Goal: Task Accomplishment & Management: Manage account settings

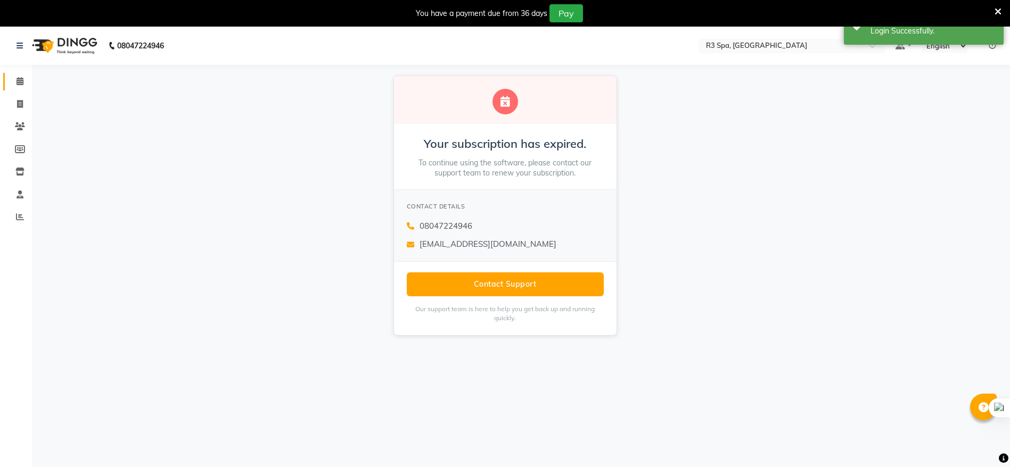
drag, startPoint x: 15, startPoint y: 75, endPoint x: 120, endPoint y: 10, distance: 122.6
click at [17, 75] on link "Calendar" at bounding box center [16, 82] width 26 height 18
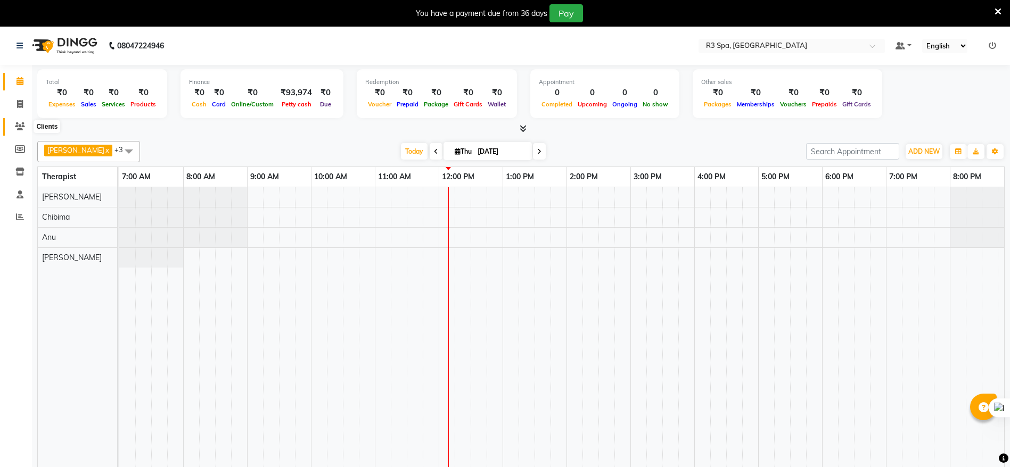
click at [15, 129] on icon at bounding box center [20, 126] width 10 height 8
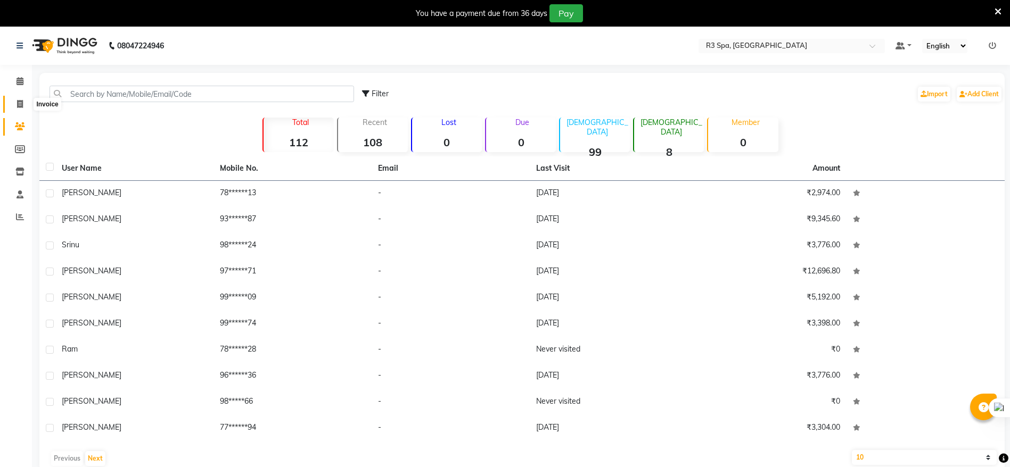
click at [21, 106] on icon at bounding box center [20, 104] width 6 height 8
select select "service"
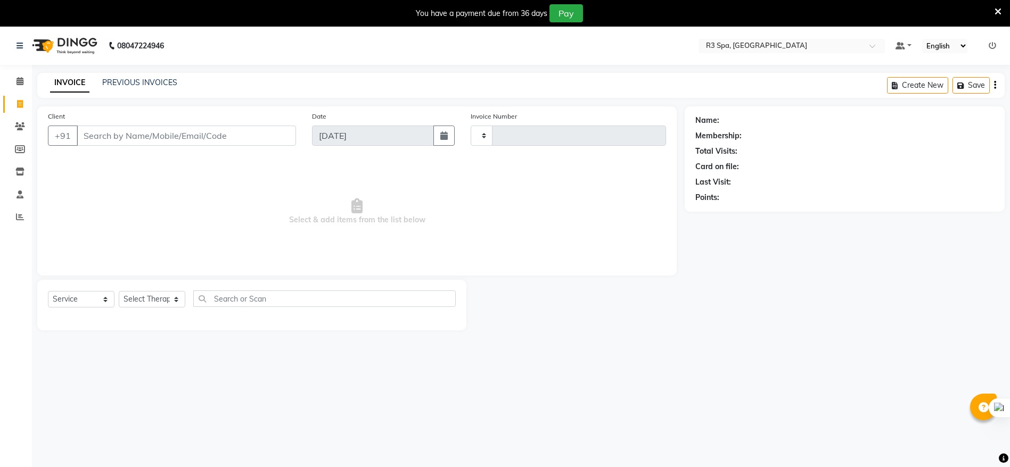
scroll to position [27, 0]
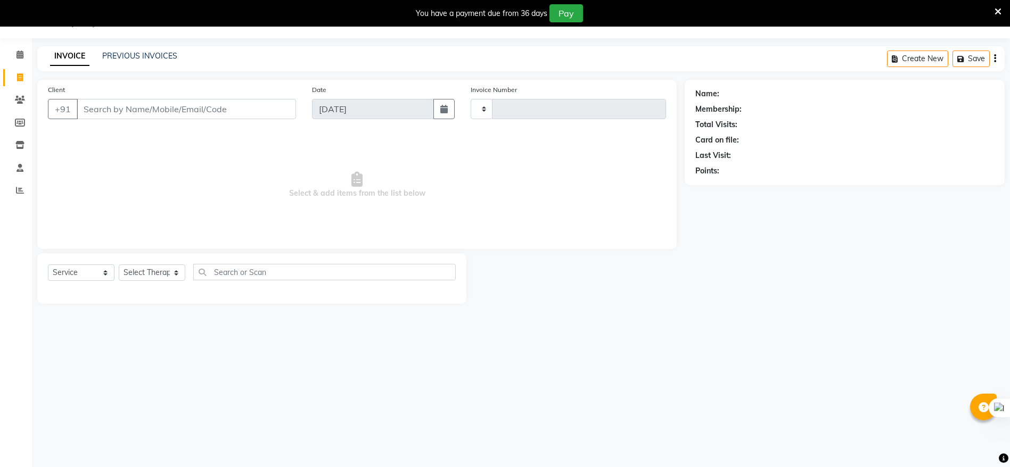
type input "0144"
select select "8612"
click at [350, 92] on div "Date 04-09-2025" at bounding box center [383, 106] width 159 height 44
click at [450, 110] on button "button" at bounding box center [443, 109] width 21 height 20
select select "9"
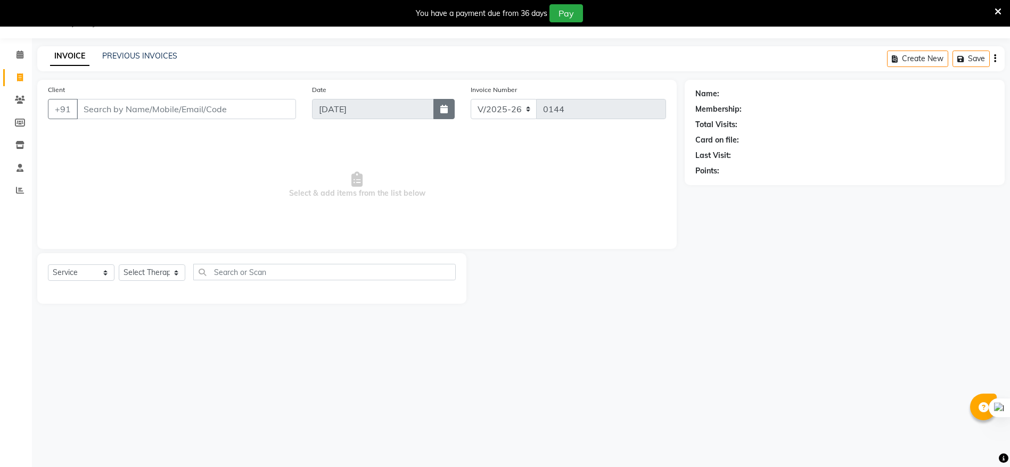
select select "2025"
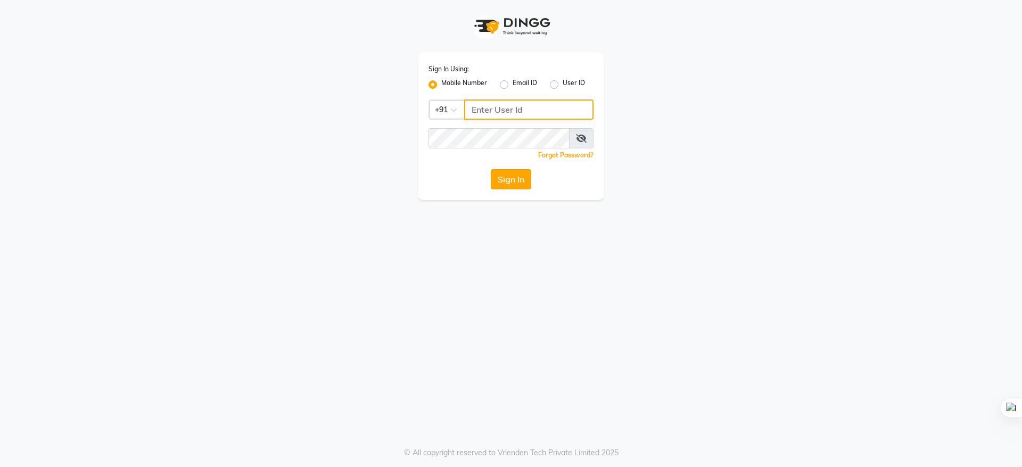
type input "9289961179"
click at [501, 175] on button "Sign In" at bounding box center [511, 179] width 40 height 20
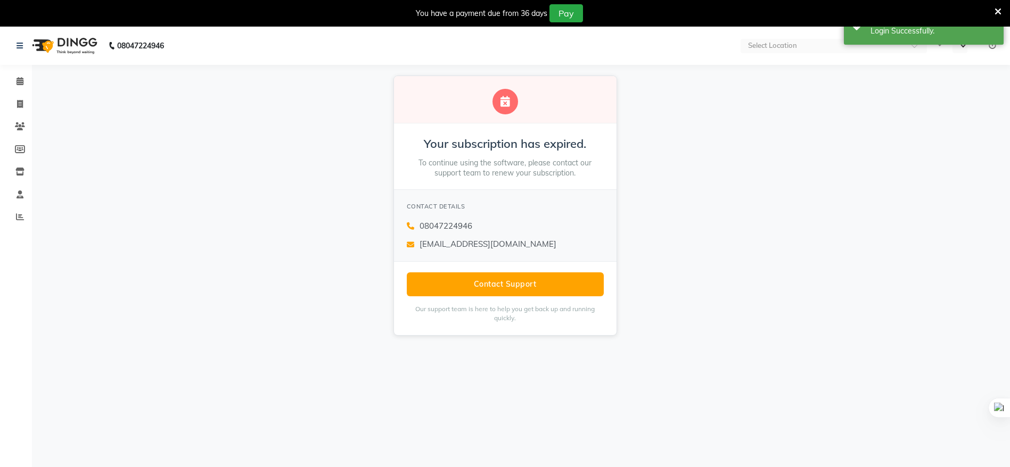
select select "en"
click at [21, 83] on icon at bounding box center [19, 81] width 7 height 8
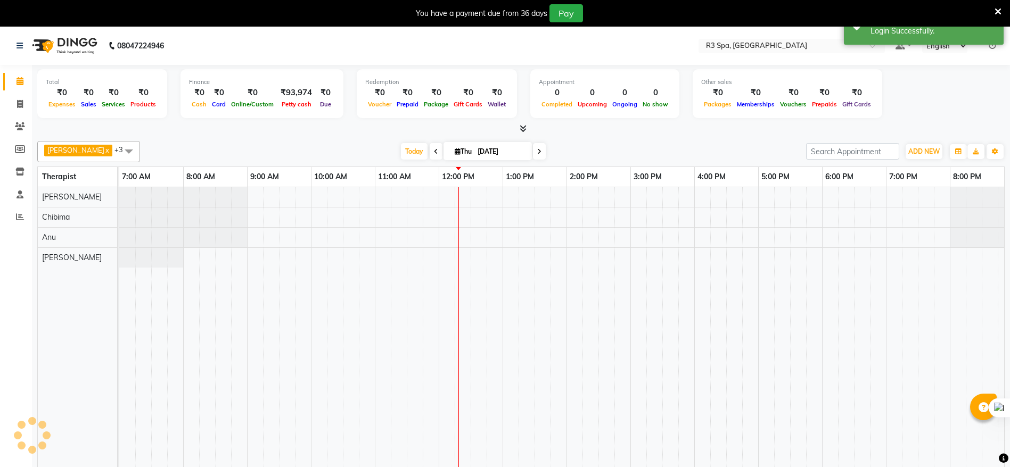
scroll to position [0, 137]
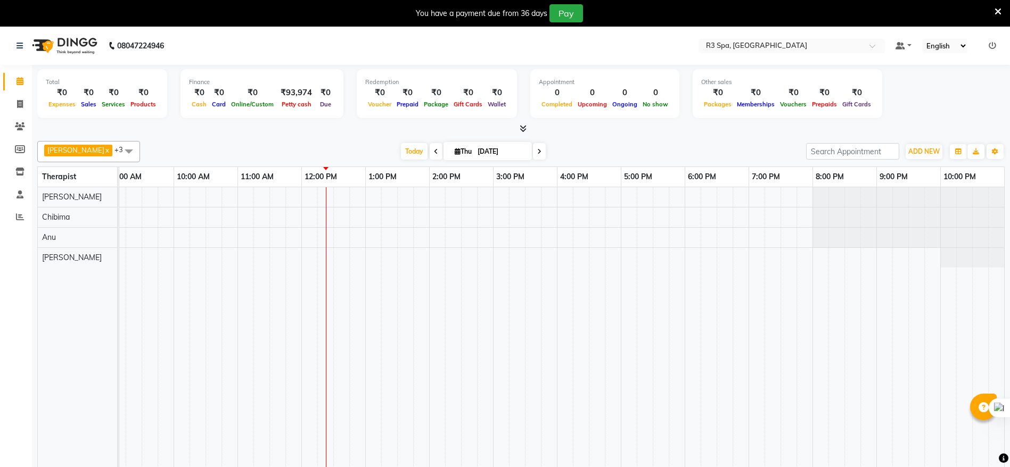
click at [19, 113] on li "Invoice" at bounding box center [16, 104] width 32 height 23
click at [22, 104] on icon at bounding box center [20, 104] width 6 height 8
select select "service"
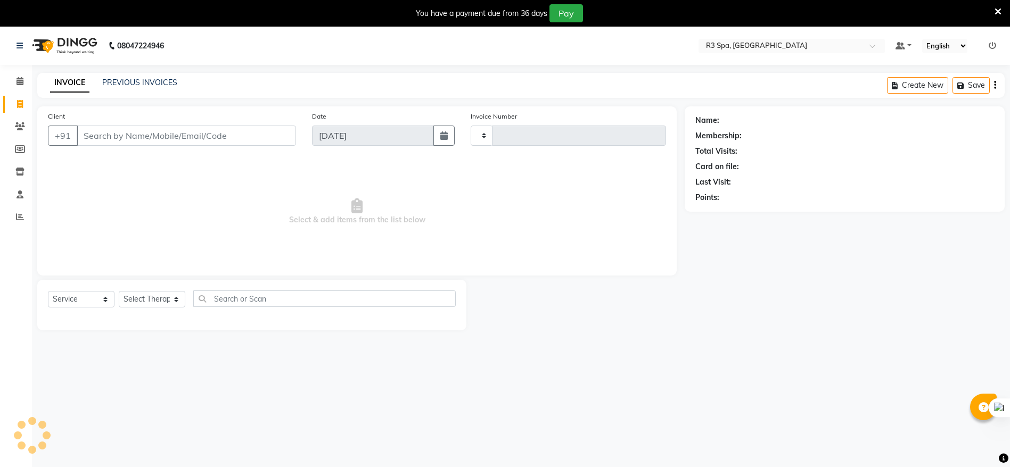
type input "0144"
select select "8612"
click at [442, 138] on icon "button" at bounding box center [443, 135] width 7 height 9
select select "9"
select select "2025"
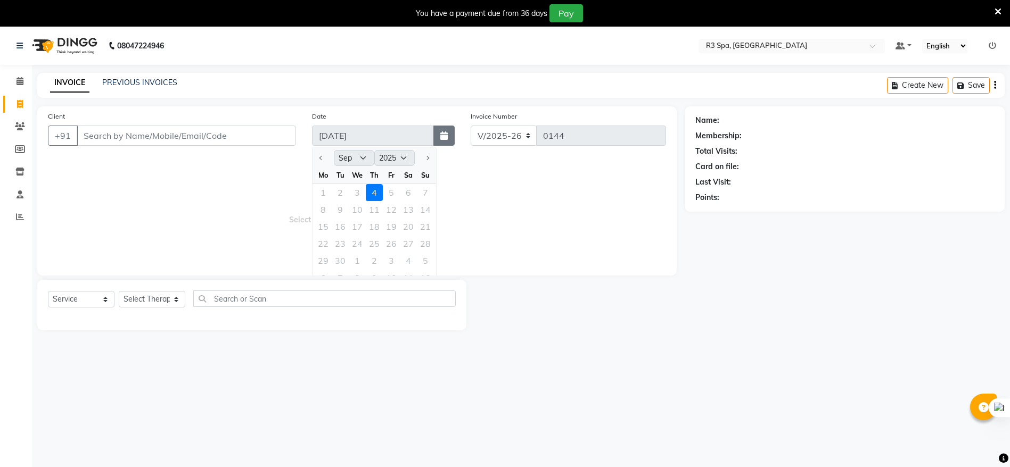
click at [440, 135] on icon "button" at bounding box center [443, 135] width 7 height 9
click at [18, 82] on icon at bounding box center [19, 81] width 7 height 8
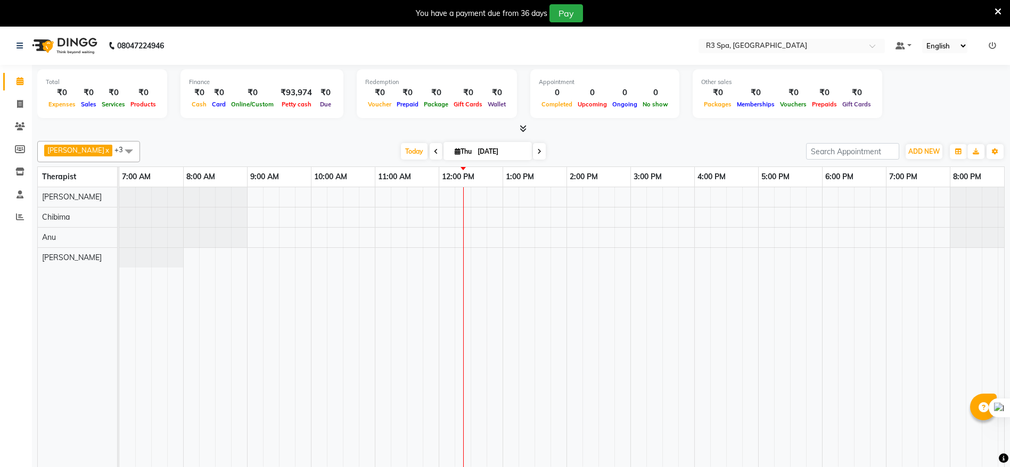
click at [988, 46] on ul "Default Panel My Panel English ENGLISH Español العربية मराठी हिंदी ગુજરાતી தமிழ…" at bounding box center [945, 46] width 111 height 14
click at [989, 45] on icon at bounding box center [991, 45] width 7 height 7
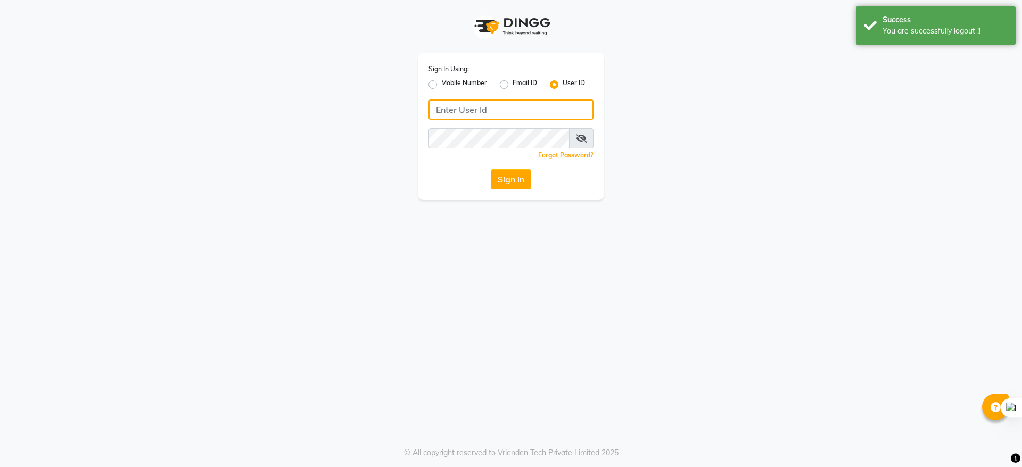
type input "9289961179"
click at [513, 176] on button "Sign In" at bounding box center [511, 179] width 40 height 20
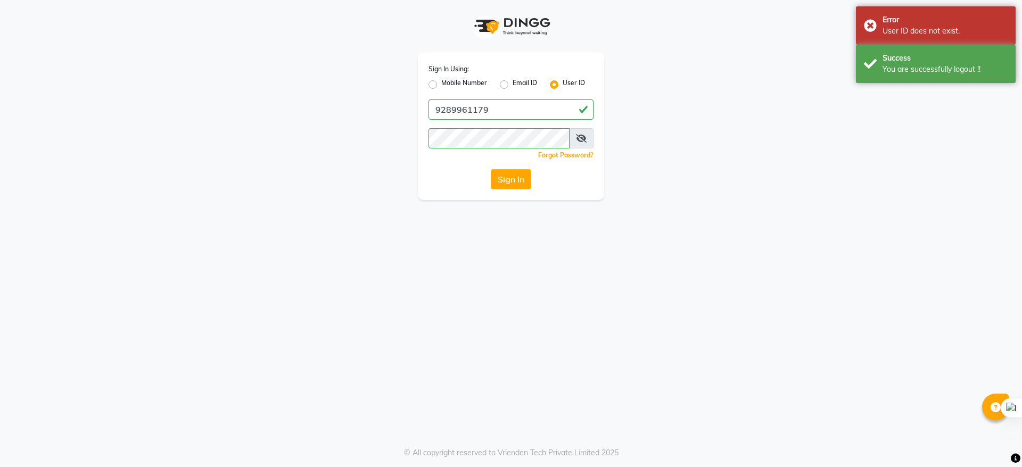
click at [441, 85] on label "Mobile Number" at bounding box center [464, 84] width 46 height 13
click at [441, 85] on input "Mobile Number" at bounding box center [444, 81] width 7 height 7
radio input "true"
radio input "false"
click at [506, 183] on button "Sign In" at bounding box center [511, 179] width 40 height 20
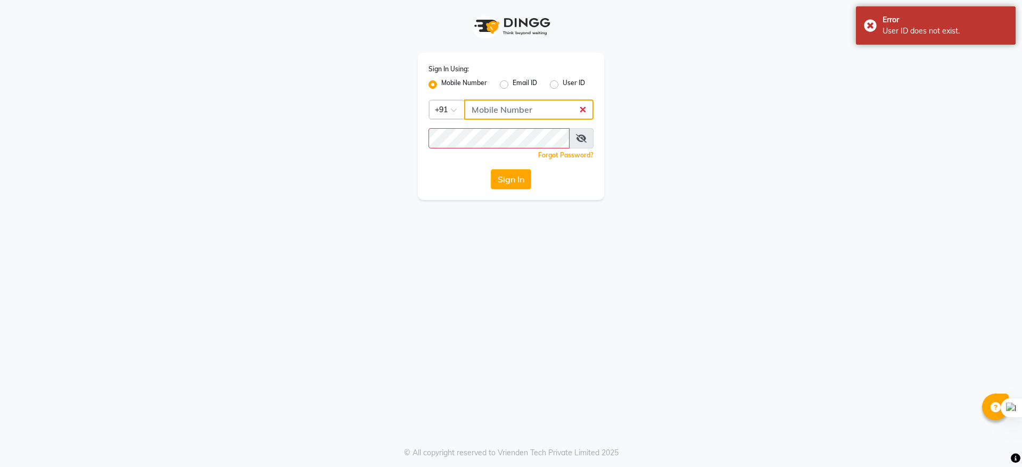
click at [503, 106] on input "Username" at bounding box center [528, 110] width 129 height 20
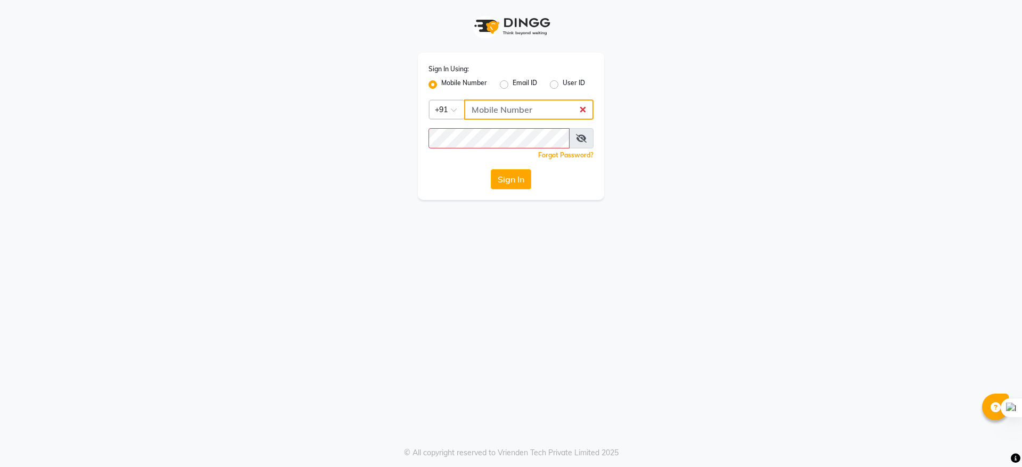
type input "9289961179"
click at [522, 178] on button "Sign In" at bounding box center [511, 179] width 40 height 20
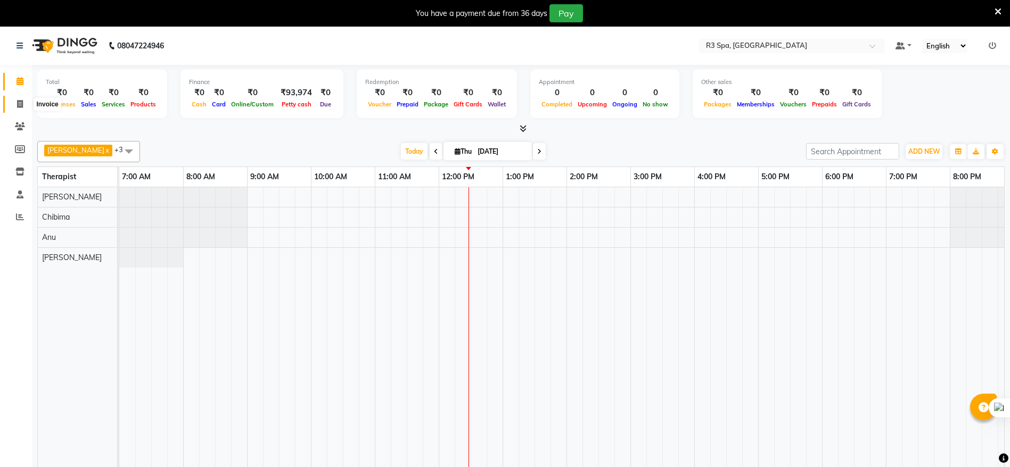
click at [24, 108] on span at bounding box center [20, 104] width 19 height 12
select select "service"
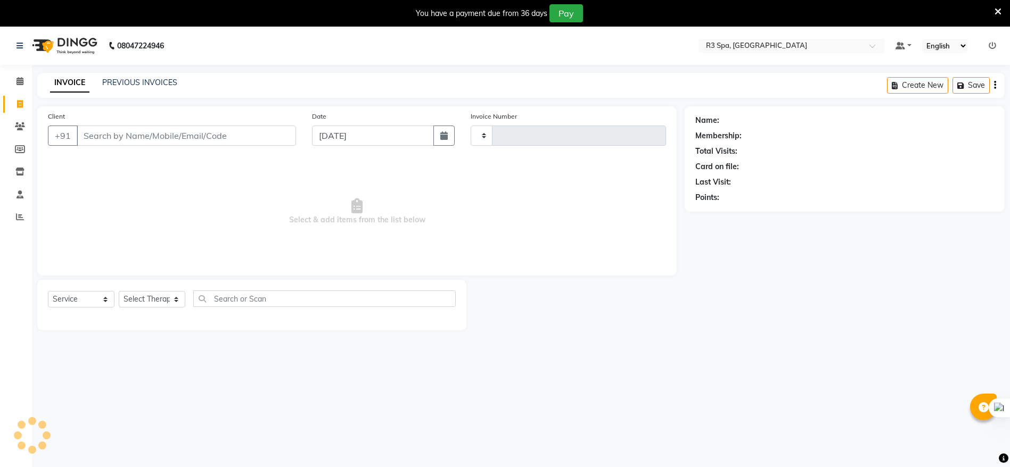
type input "0144"
select select "8612"
click at [26, 87] on link "Calendar" at bounding box center [16, 82] width 26 height 18
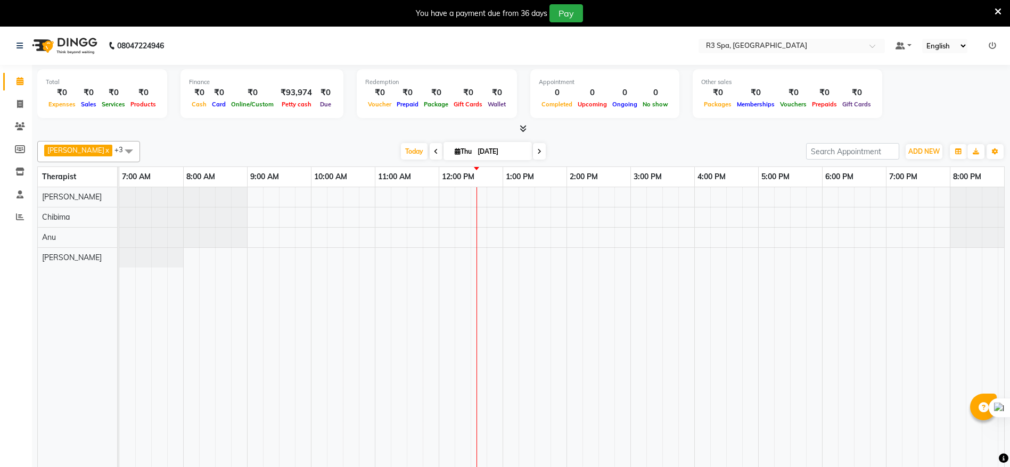
click at [478, 194] on div at bounding box center [630, 334] width 1022 height 295
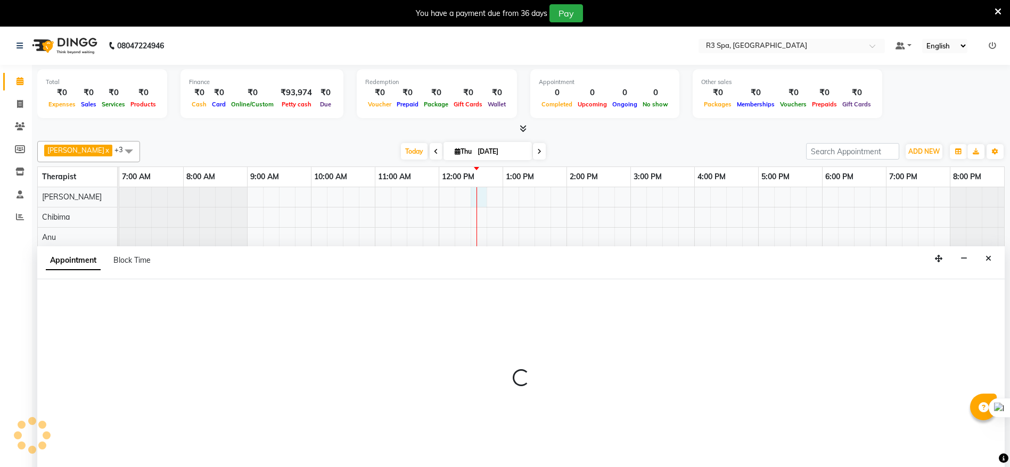
select select "86018"
select select "750"
select select "tentative"
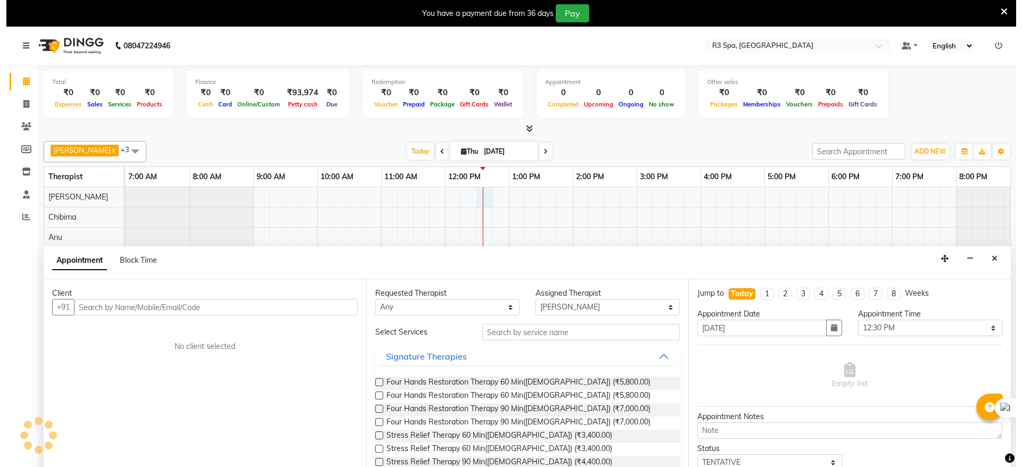
scroll to position [27, 0]
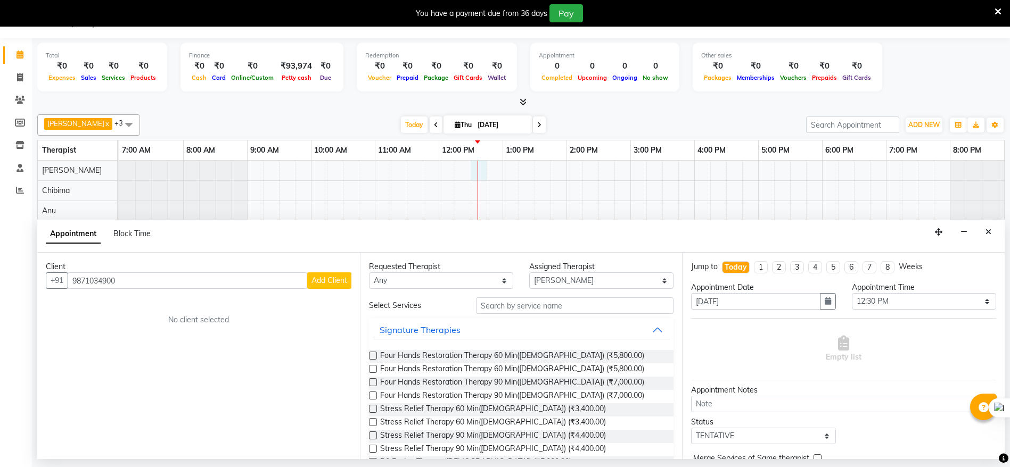
type input "9871034900"
click at [341, 285] on span "Add Client" at bounding box center [329, 281] width 36 height 10
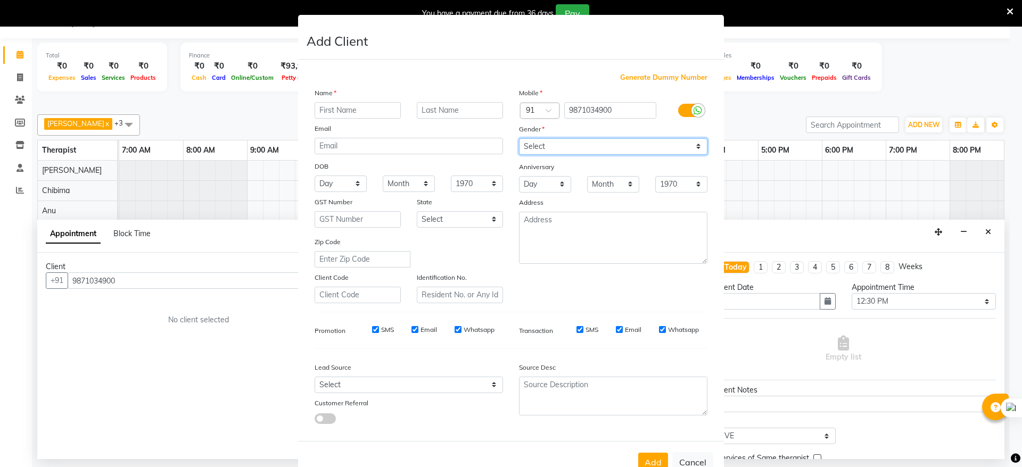
click at [665, 151] on select "Select [DEMOGRAPHIC_DATA] [DEMOGRAPHIC_DATA] Other Prefer Not To Say" at bounding box center [613, 146] width 188 height 16
click at [340, 109] on input "text" at bounding box center [358, 110] width 86 height 16
click at [686, 460] on button "Cancel" at bounding box center [692, 462] width 41 height 20
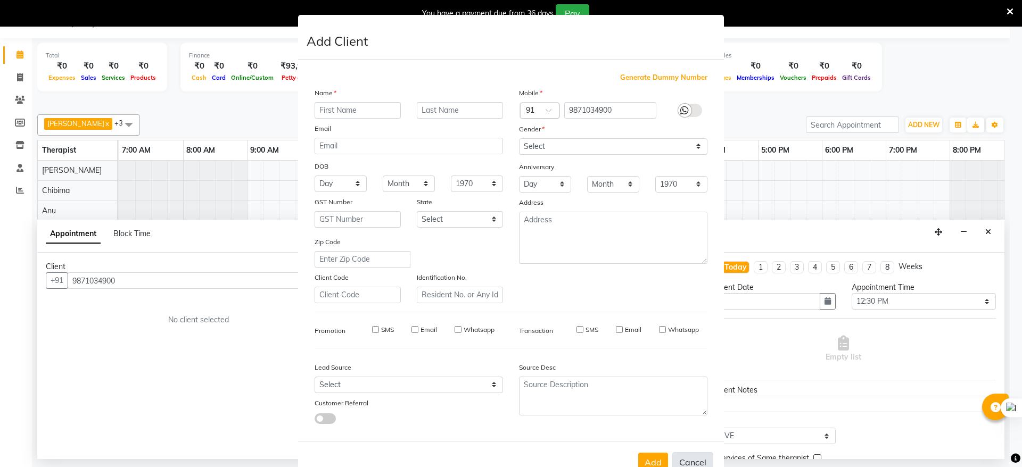
select select
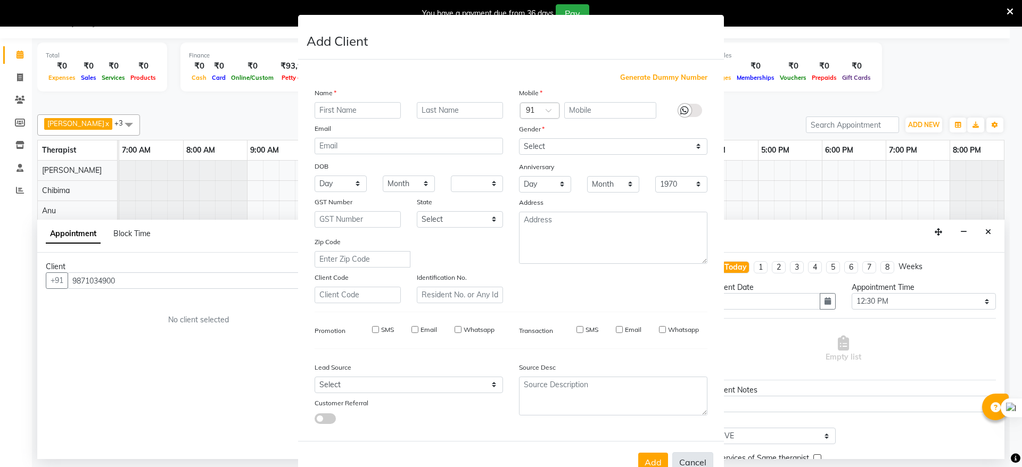
select select
checkbox input "false"
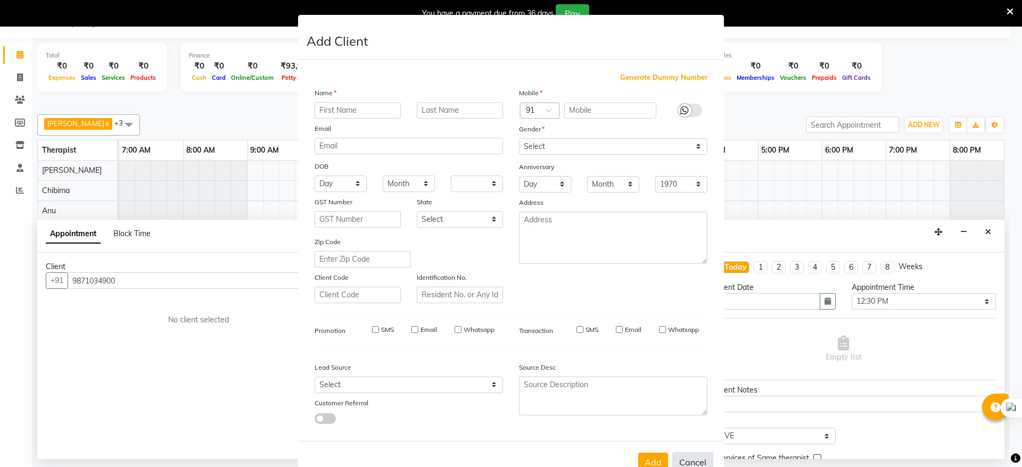
checkbox input "false"
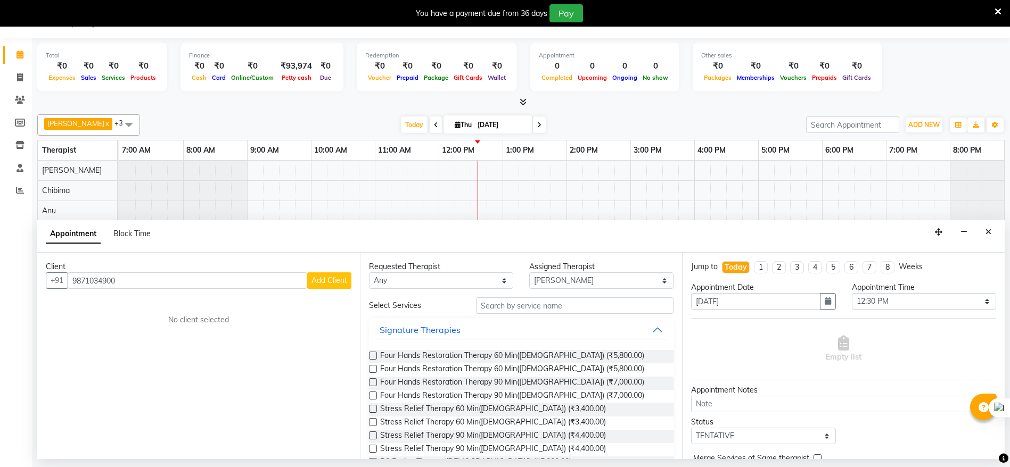
click at [334, 284] on span "Add Client" at bounding box center [329, 281] width 36 height 10
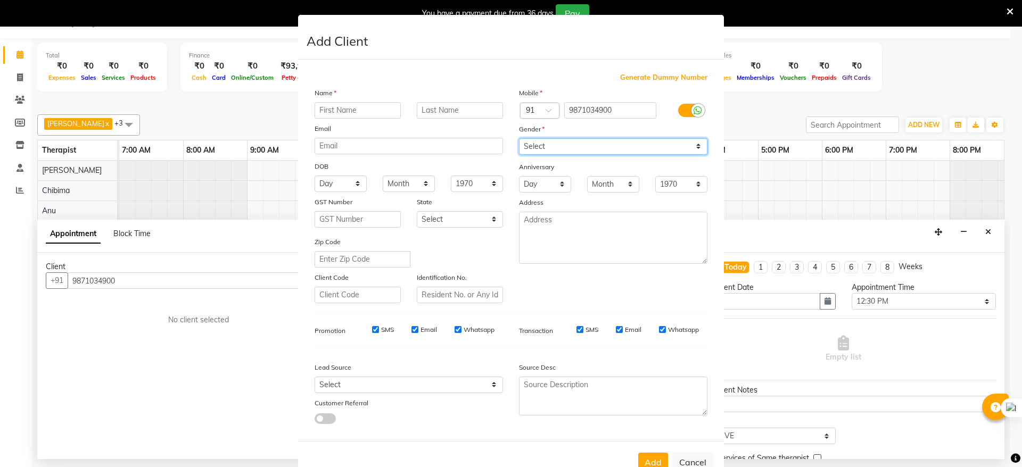
click at [622, 149] on select "Select [DEMOGRAPHIC_DATA] [DEMOGRAPHIC_DATA] Other Prefer Not To Say" at bounding box center [613, 146] width 188 height 16
select select "[DEMOGRAPHIC_DATA]"
click at [519, 138] on select "Select [DEMOGRAPHIC_DATA] [DEMOGRAPHIC_DATA] Other Prefer Not To Say" at bounding box center [613, 146] width 188 height 16
click at [699, 460] on button "Cancel" at bounding box center [692, 462] width 41 height 20
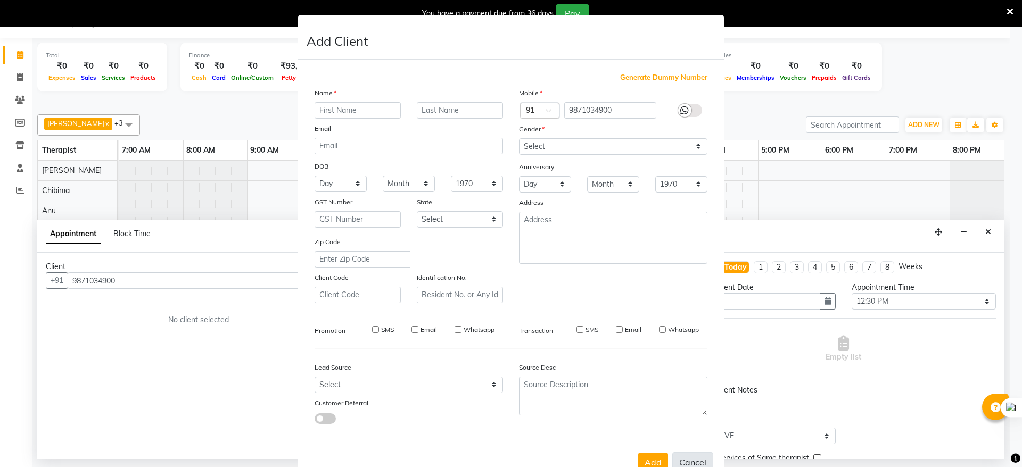
select select
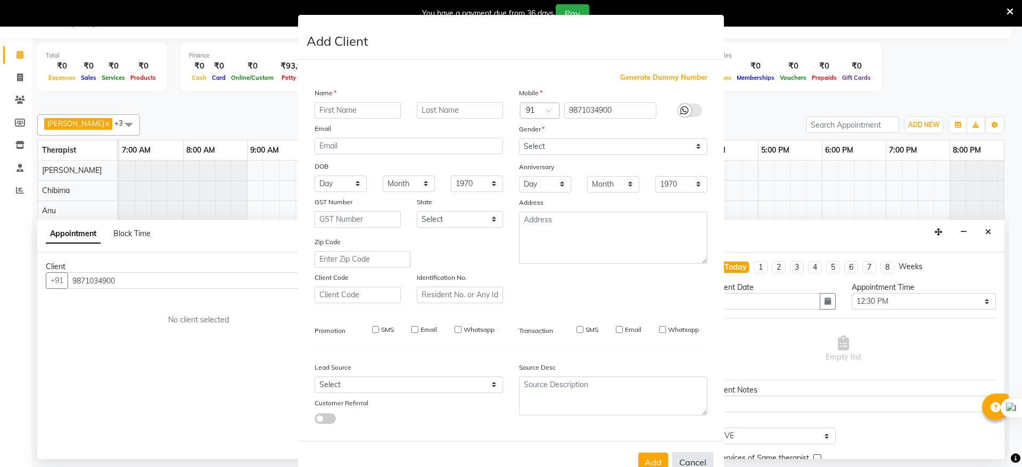
select select
checkbox input "false"
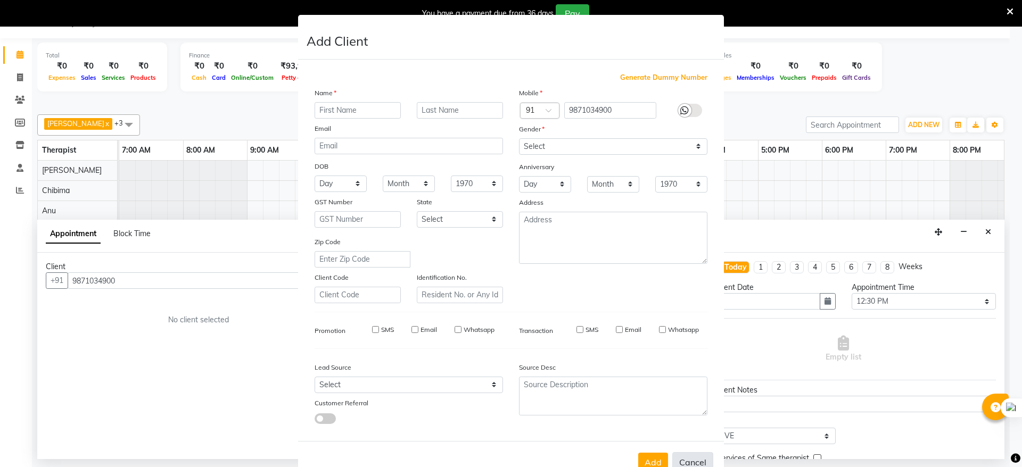
checkbox input "false"
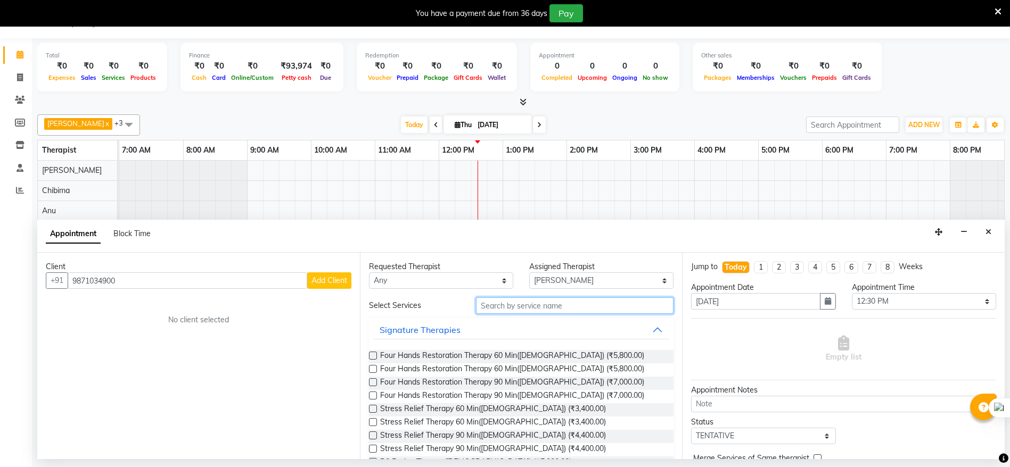
click at [504, 311] on input "text" at bounding box center [575, 305] width 198 height 16
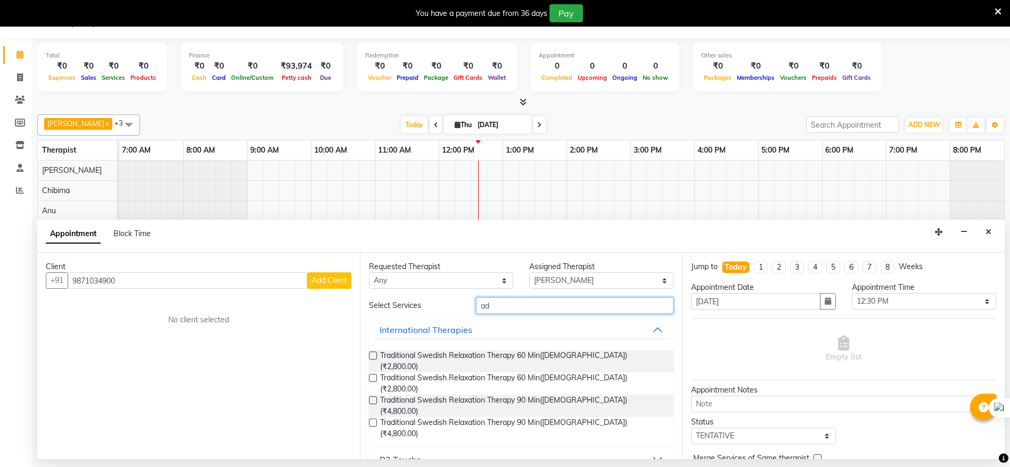
type input "a"
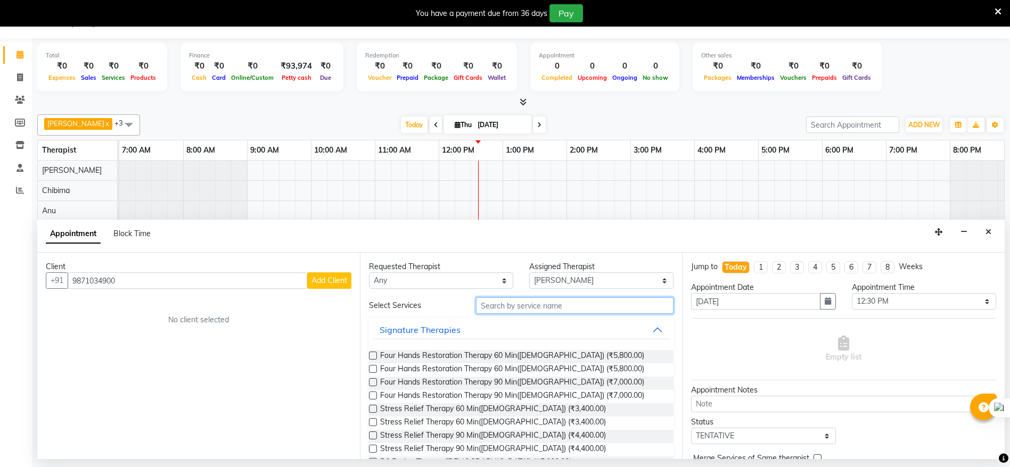
click at [513, 309] on input "text" at bounding box center [575, 305] width 198 height 16
type input "a"
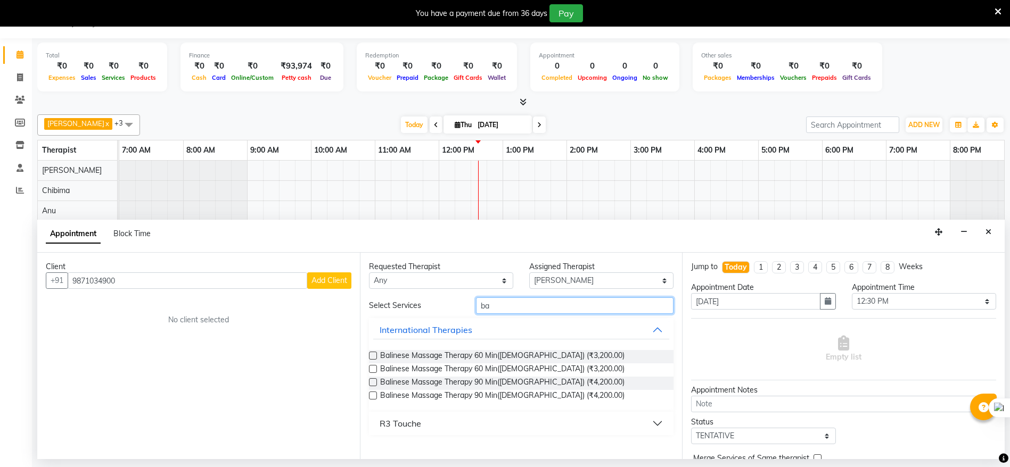
type input "b"
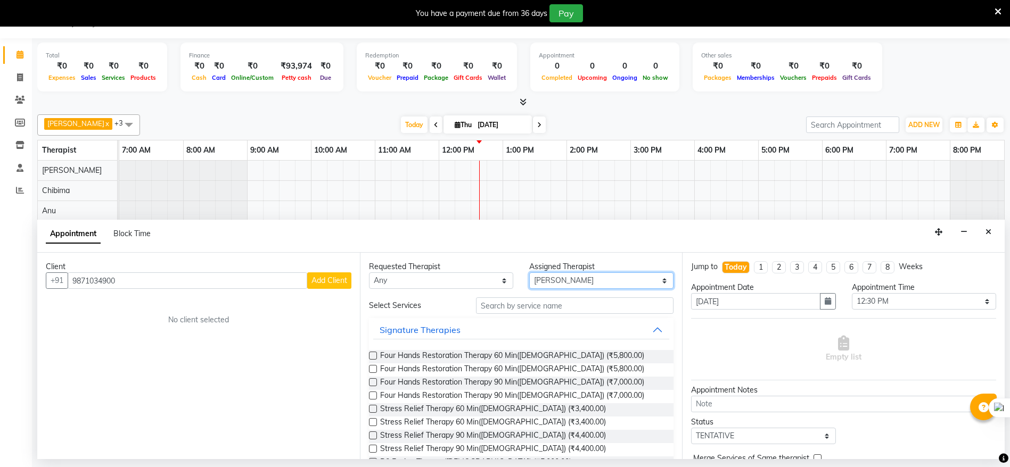
click at [576, 278] on select "Select [PERSON_NAME] Chibima [PERSON_NAME]" at bounding box center [601, 280] width 144 height 16
select select "86020"
click at [529, 272] on select "Select [PERSON_NAME] Chibima [PERSON_NAME]" at bounding box center [601, 280] width 144 height 16
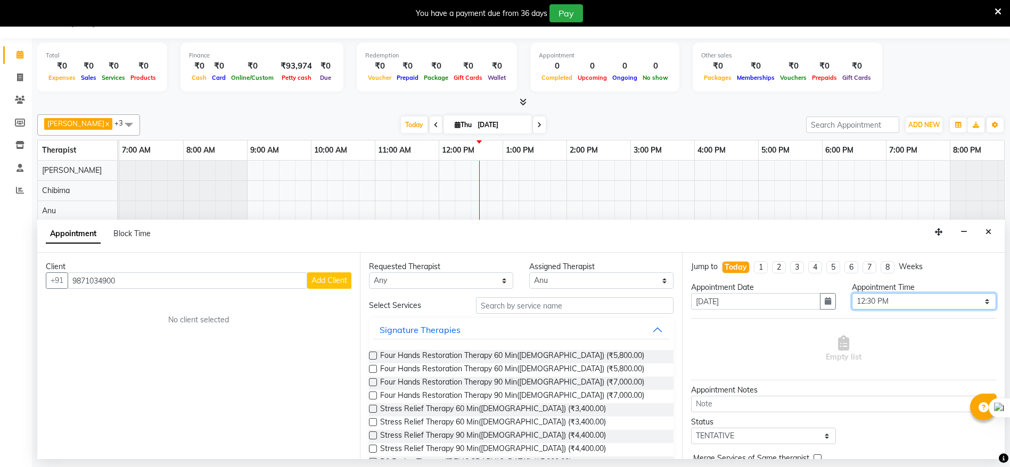
click at [911, 301] on select "Select 08:00 AM 08:15 AM 08:30 AM 08:45 AM 09:00 AM 09:15 AM 09:30 AM 09:45 AM …" at bounding box center [923, 301] width 144 height 16
click at [878, 300] on select "Select 08:00 AM 08:15 AM 08:30 AM 08:45 AM 09:00 AM 09:15 AM 09:30 AM 09:45 AM …" at bounding box center [923, 301] width 144 height 16
click at [987, 232] on icon "Close" at bounding box center [988, 231] width 6 height 7
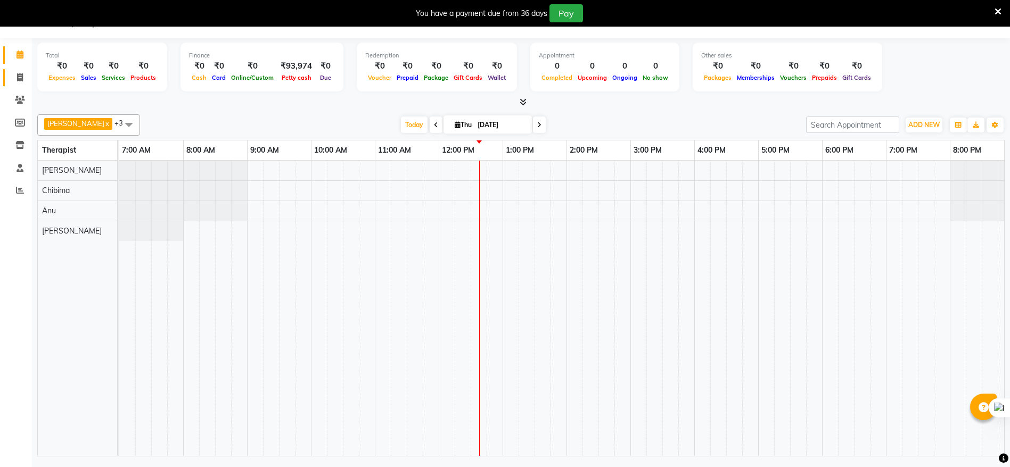
click at [10, 77] on link "Invoice" at bounding box center [16, 78] width 26 height 18
select select "service"
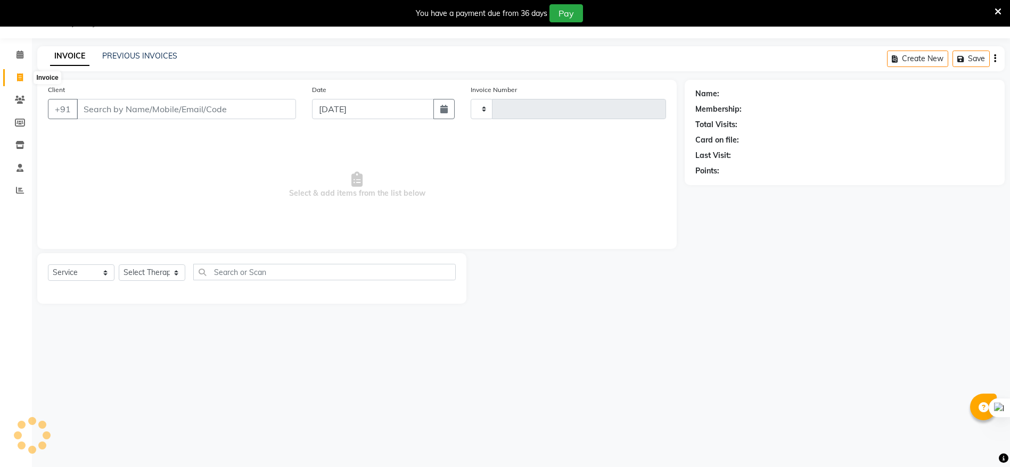
type input "0144"
select select "8612"
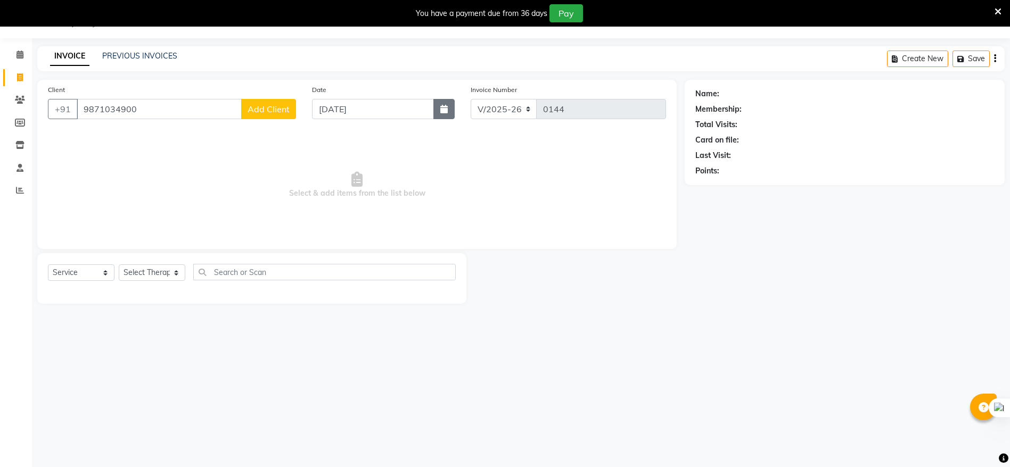
type input "9871034900"
click at [440, 114] on button "button" at bounding box center [443, 109] width 21 height 20
select select "9"
select select "2025"
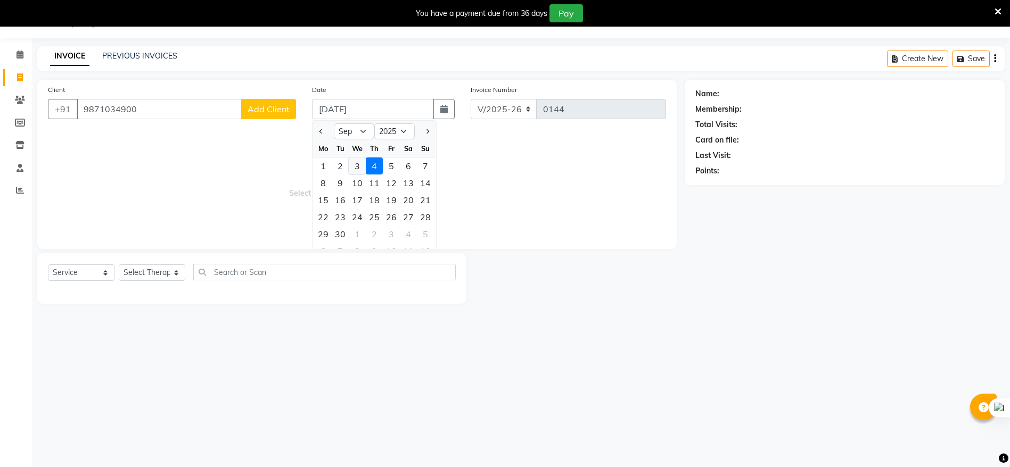
click at [352, 168] on div "3" at bounding box center [357, 166] width 17 height 17
type input "[DATE]"
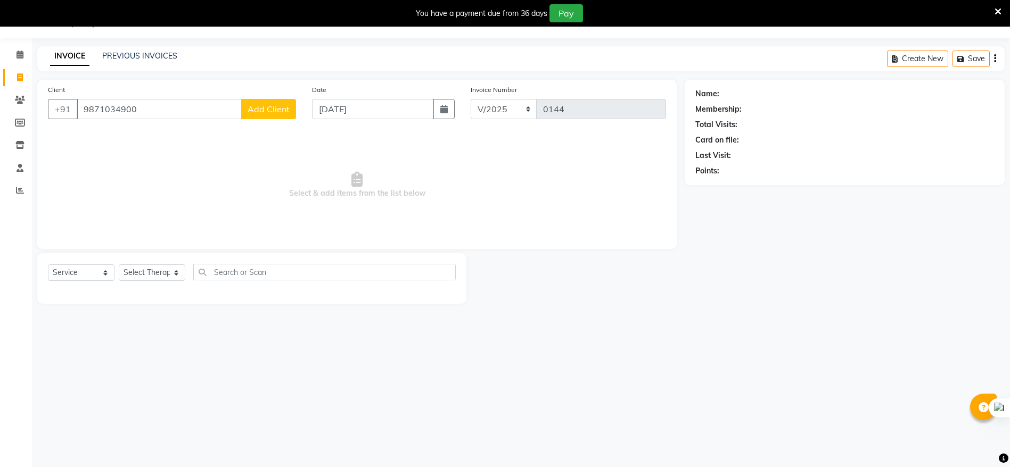
click at [247, 106] on button "Add Client" at bounding box center [268, 109] width 55 height 20
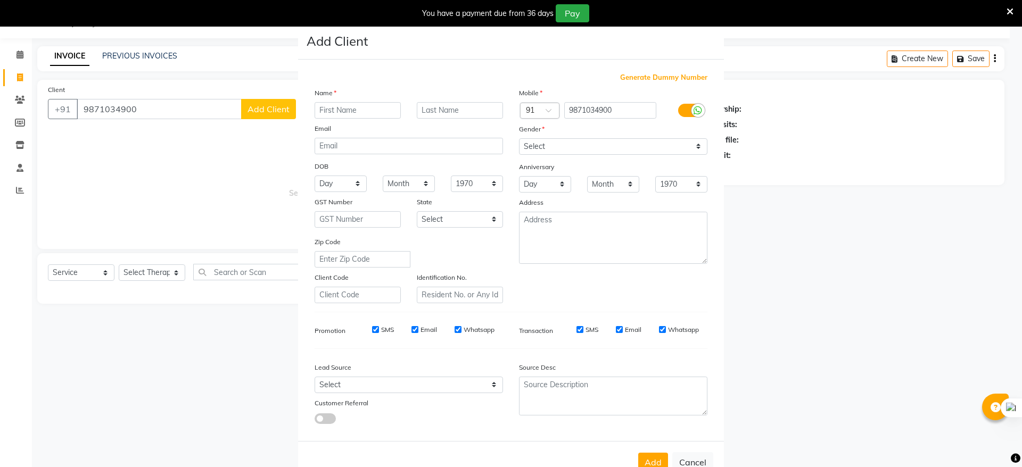
click at [322, 112] on input "text" at bounding box center [358, 110] width 86 height 16
type input "Rakesh"
click at [584, 147] on select "Select [DEMOGRAPHIC_DATA] [DEMOGRAPHIC_DATA] Other Prefer Not To Say" at bounding box center [613, 146] width 188 height 16
select select "[DEMOGRAPHIC_DATA]"
click at [519, 138] on select "Select [DEMOGRAPHIC_DATA] [DEMOGRAPHIC_DATA] Other Prefer Not To Say" at bounding box center [613, 146] width 188 height 16
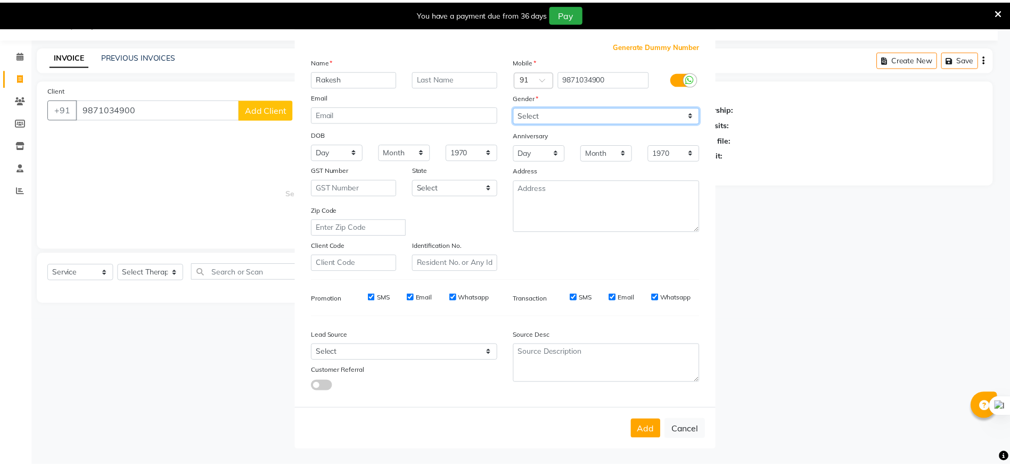
scroll to position [42, 0]
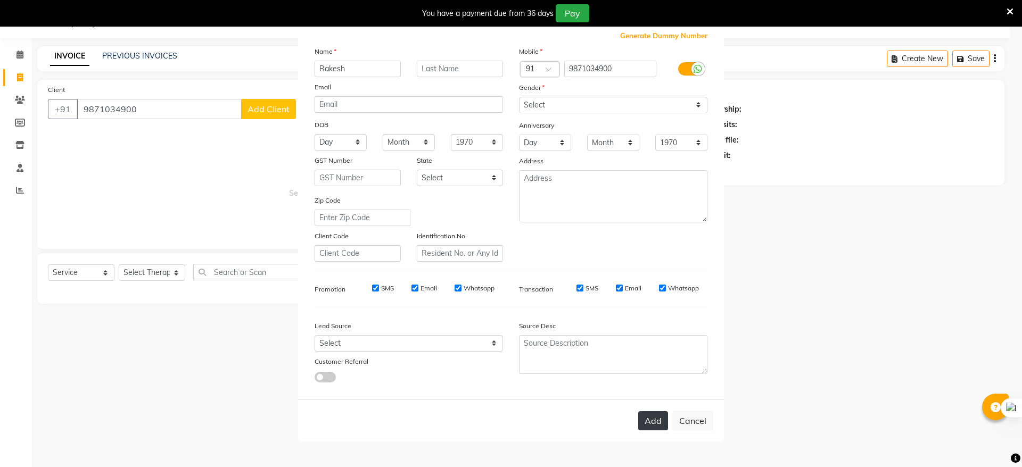
click at [646, 425] on button "Add" at bounding box center [653, 420] width 30 height 19
type input "98******00"
select select
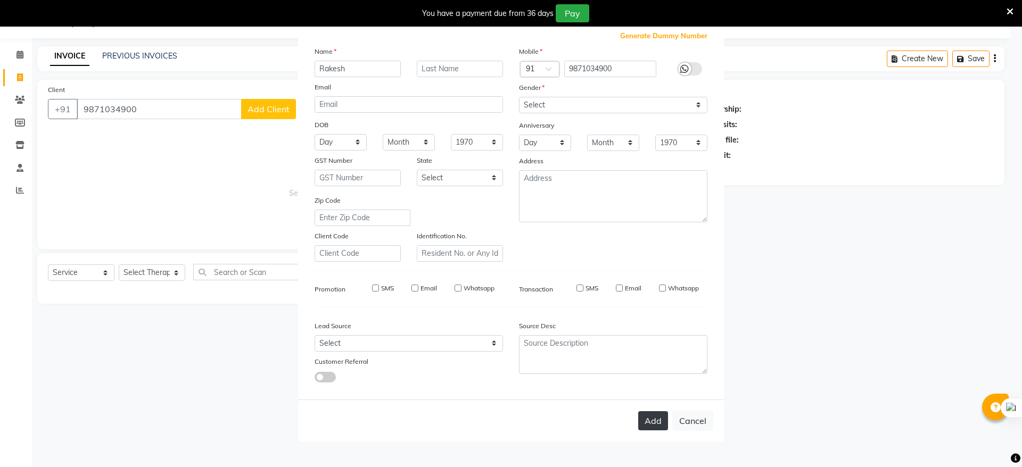
select select
checkbox input "false"
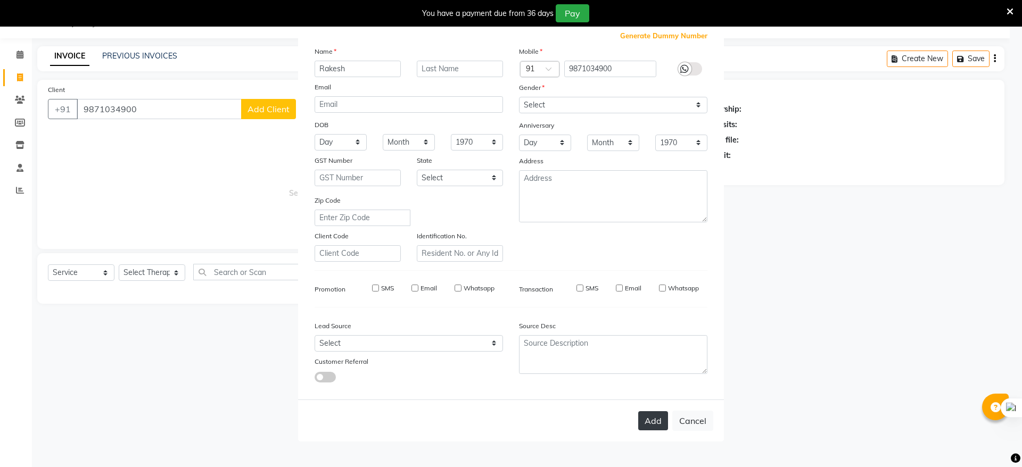
checkbox input "false"
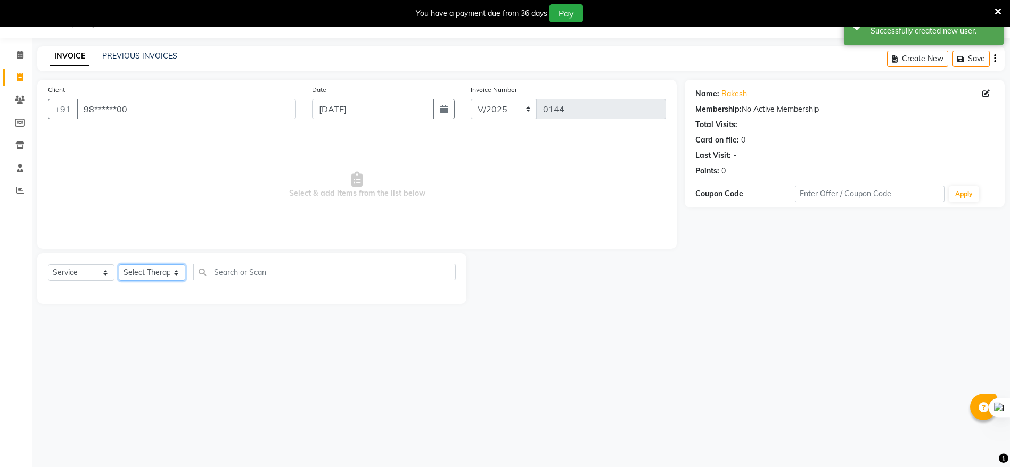
click at [149, 274] on select "Select Therapist [PERSON_NAME] [PERSON_NAME][DATE]" at bounding box center [152, 272] width 67 height 16
select select "86018"
click at [119, 264] on select "Select Therapist [PERSON_NAME] [PERSON_NAME][DATE]" at bounding box center [152, 272] width 67 height 16
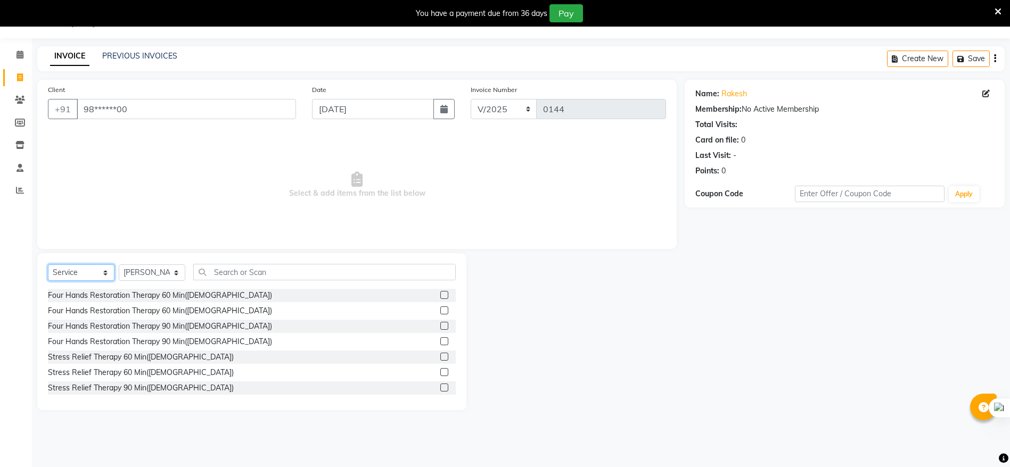
click at [100, 274] on select "Select Service Product Membership Package Voucher Prepaid Gift Card" at bounding box center [81, 272] width 67 height 16
click at [48, 264] on select "Select Service Product Membership Package Voucher Prepaid Gift Card" at bounding box center [81, 272] width 67 height 16
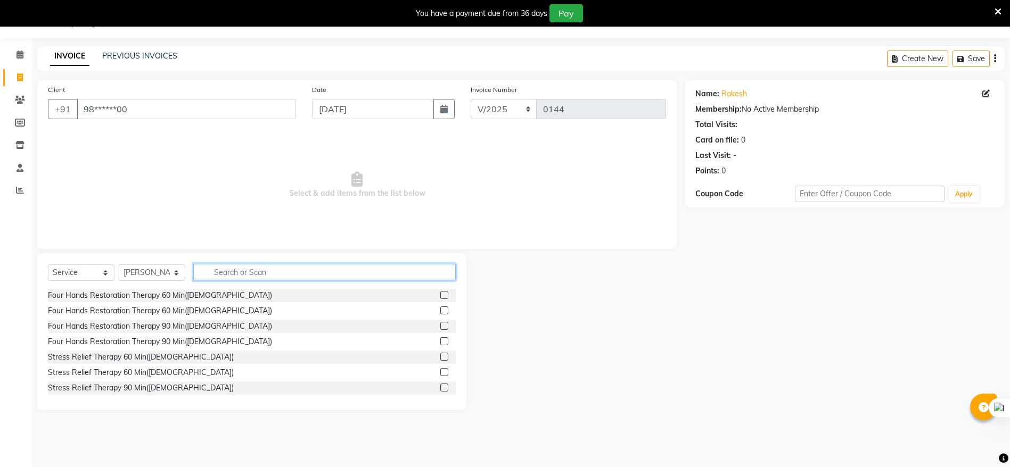
click at [231, 273] on input "text" at bounding box center [324, 272] width 262 height 16
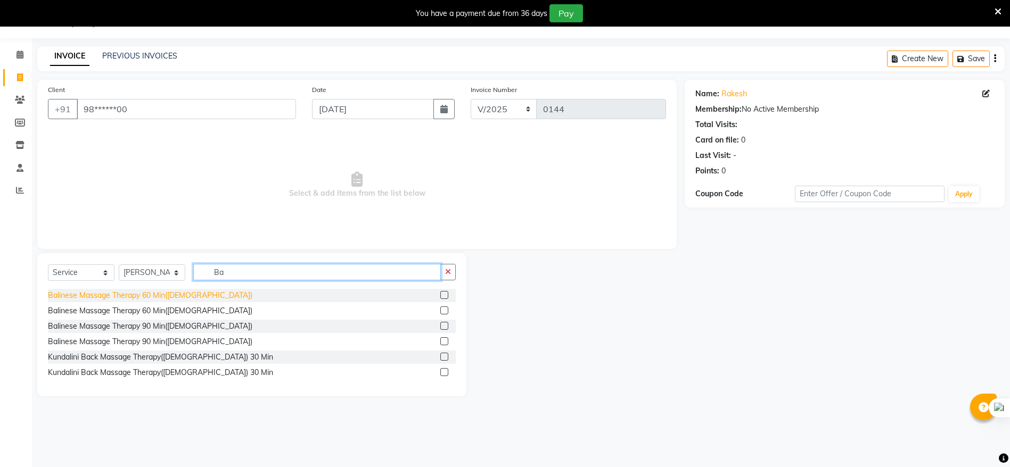
type input "Ba"
click at [183, 297] on div "Balinese Massage Therapy 60 Min([DEMOGRAPHIC_DATA])" at bounding box center [150, 295] width 204 height 11
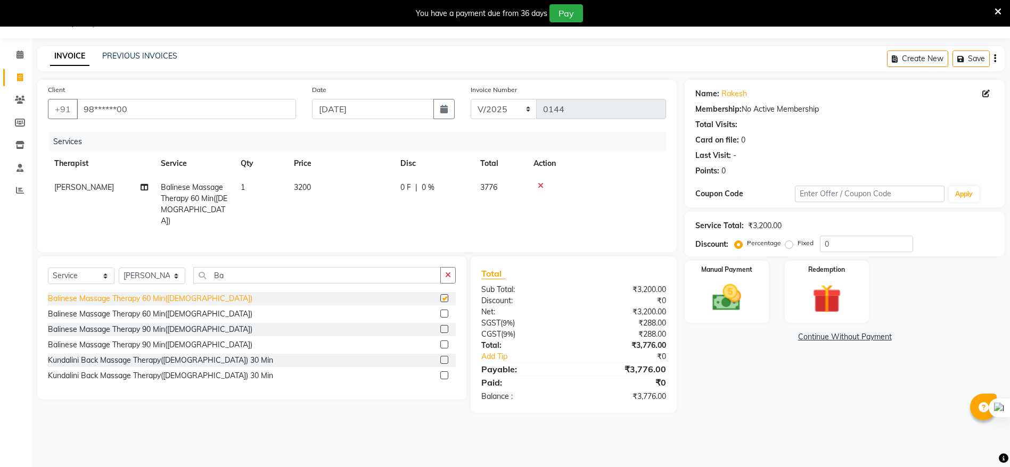
checkbox input "false"
click at [709, 308] on img at bounding box center [726, 297] width 49 height 35
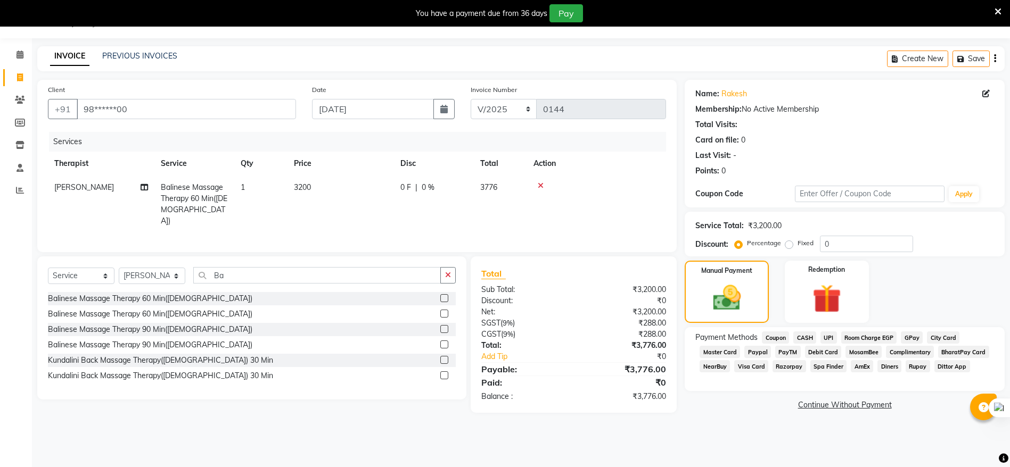
click at [827, 337] on span "UPI" at bounding box center [828, 338] width 16 height 12
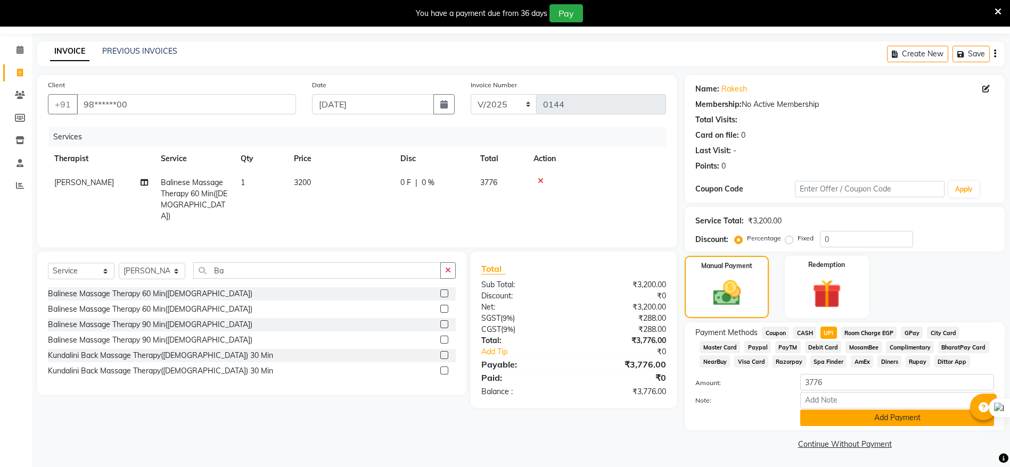
scroll to position [32, 0]
click at [889, 417] on button "Add Payment" at bounding box center [897, 417] width 194 height 16
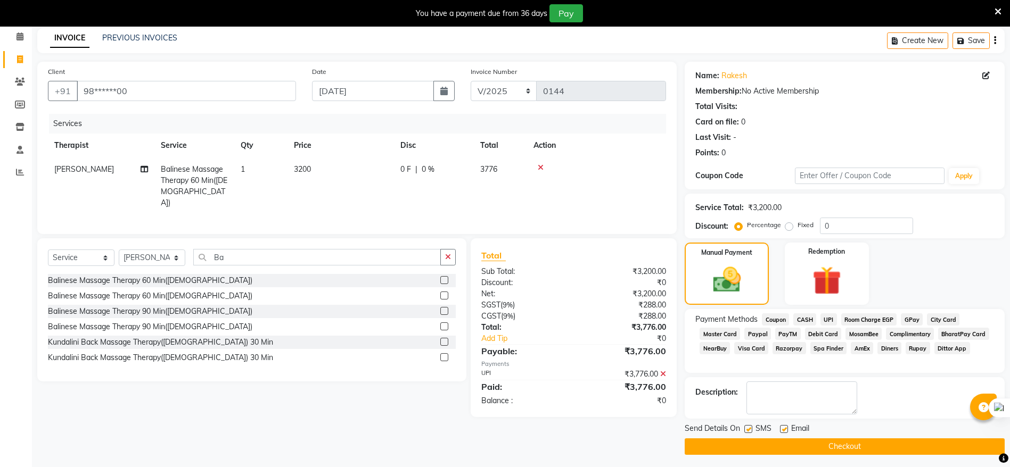
scroll to position [48, 0]
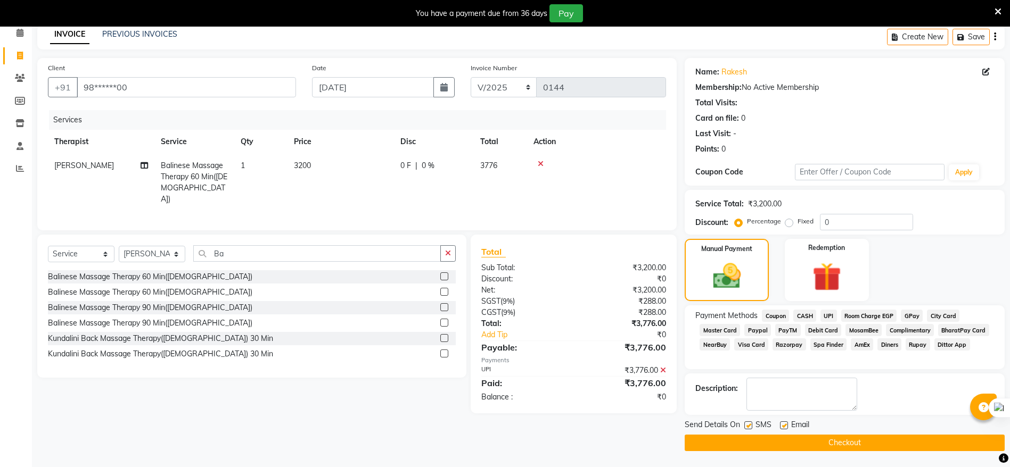
click at [839, 439] on button "Checkout" at bounding box center [844, 443] width 320 height 16
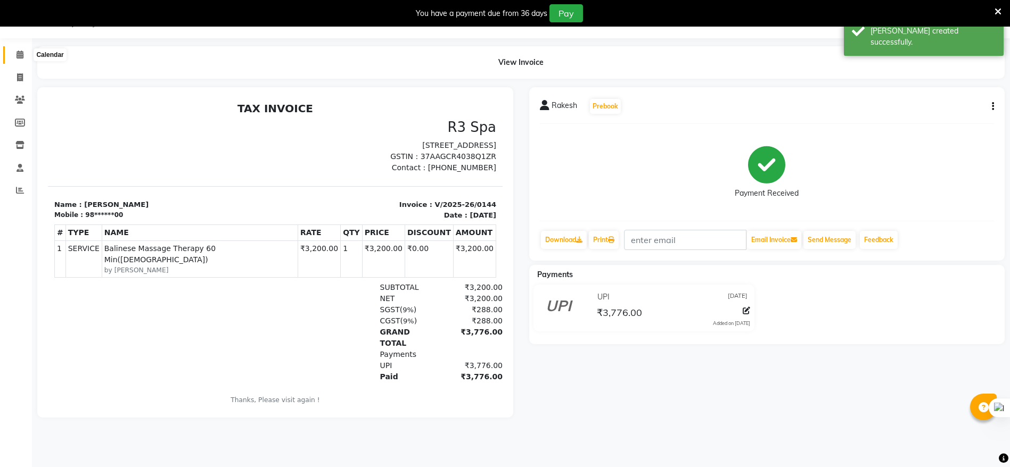
click at [18, 60] on span at bounding box center [20, 55] width 19 height 12
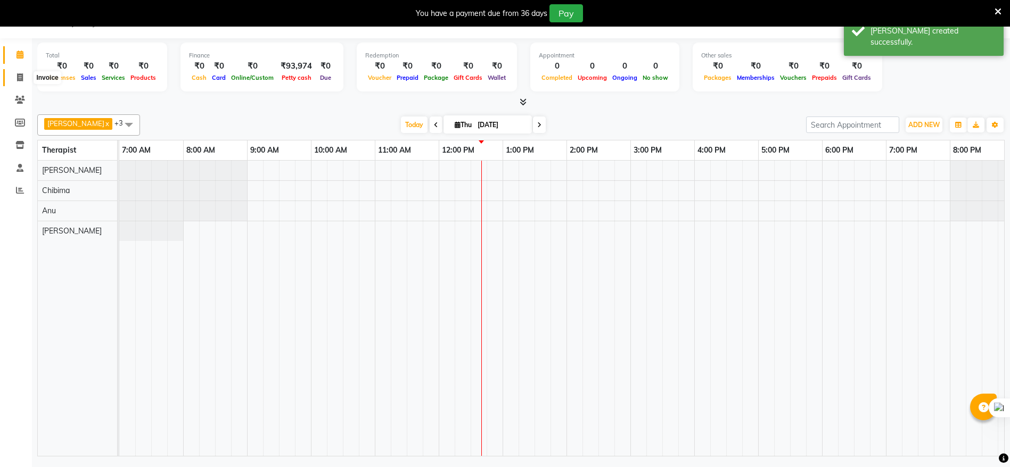
click at [13, 83] on span at bounding box center [20, 78] width 19 height 12
select select "8612"
select select "service"
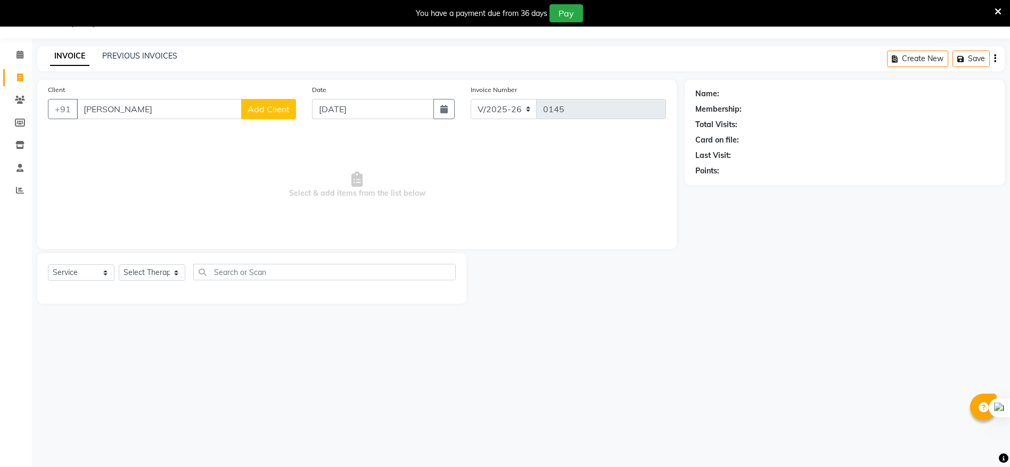
type input "[PERSON_NAME]"
click at [273, 107] on span "Add Client" at bounding box center [268, 109] width 42 height 11
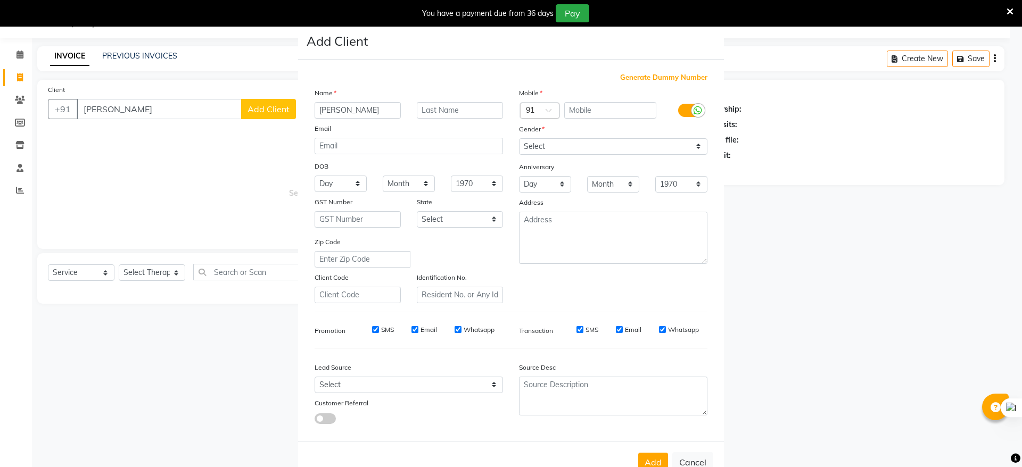
click at [693, 107] on icon at bounding box center [697, 111] width 9 height 10
click at [0, 0] on input "checkbox" at bounding box center [0, 0] width 0 height 0
click at [687, 106] on label at bounding box center [690, 110] width 24 height 13
click at [0, 0] on input "checkbox" at bounding box center [0, 0] width 0 height 0
click at [669, 79] on span "Generate Dummy Number" at bounding box center [663, 77] width 87 height 11
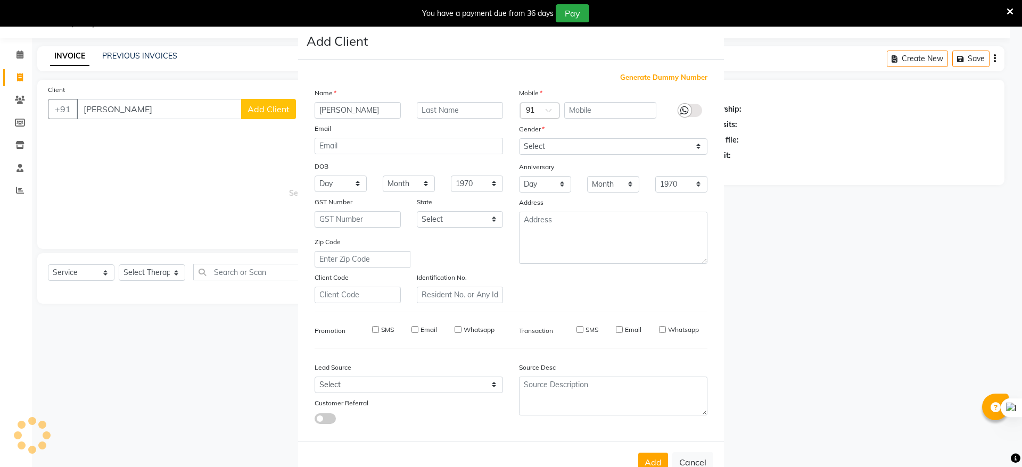
type input "1381700000006"
checkbox input "false"
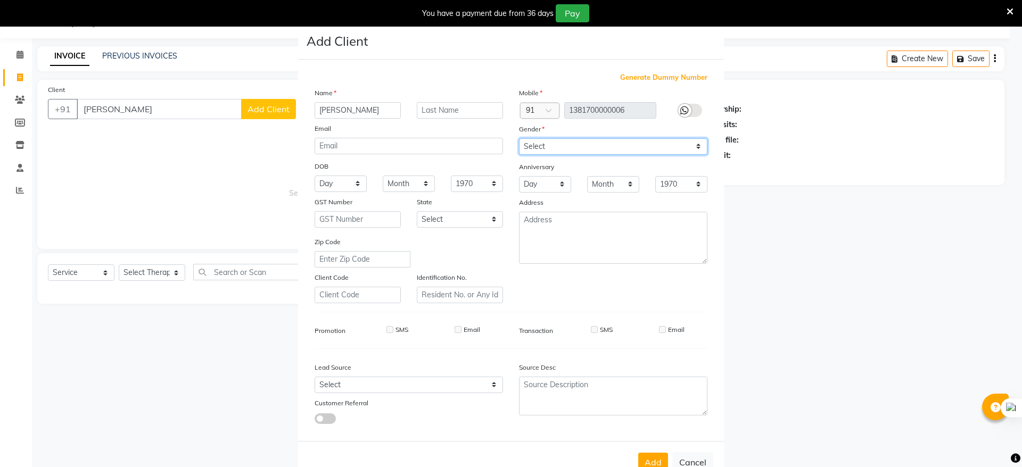
click at [697, 145] on select "Select [DEMOGRAPHIC_DATA] [DEMOGRAPHIC_DATA] Other Prefer Not To Say" at bounding box center [613, 146] width 188 height 16
select select "[DEMOGRAPHIC_DATA]"
click at [519, 138] on select "Select [DEMOGRAPHIC_DATA] [DEMOGRAPHIC_DATA] Other Prefer Not To Say" at bounding box center [613, 146] width 188 height 16
click at [638, 455] on button "Add" at bounding box center [653, 462] width 30 height 19
type input "13*********06"
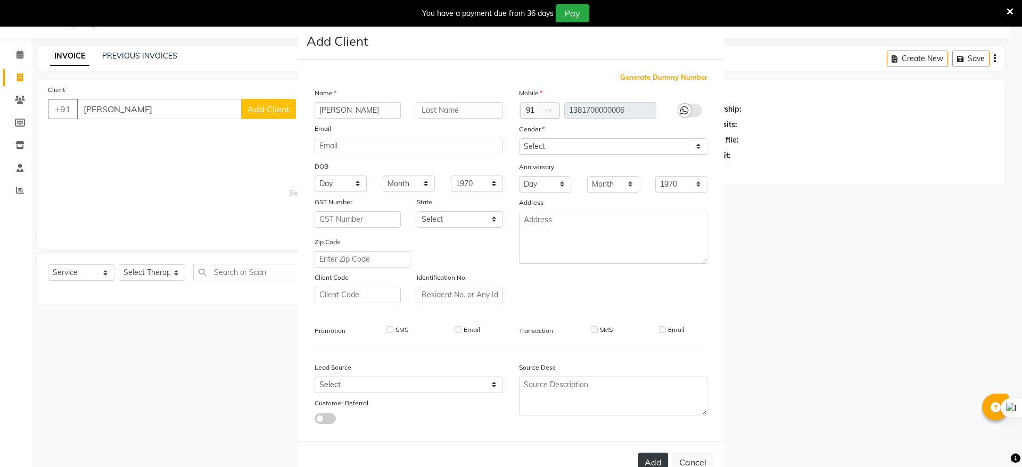
select select
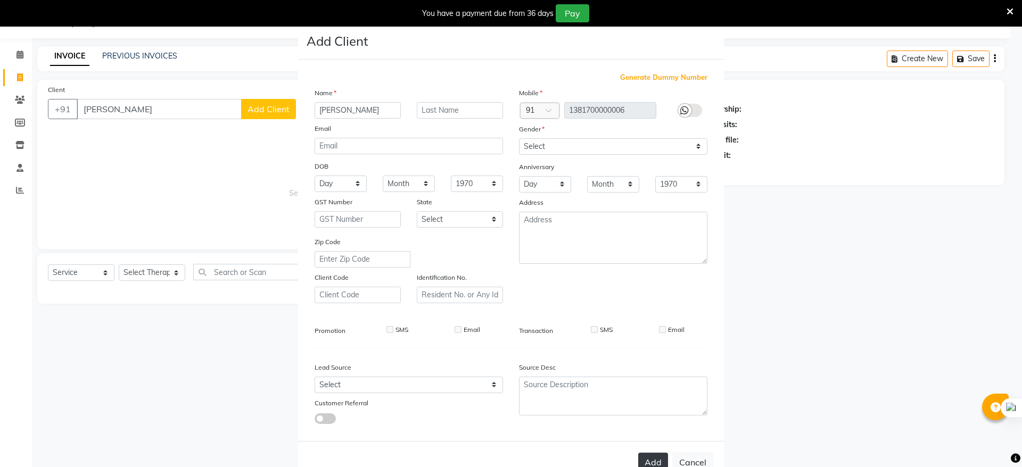
select select
checkbox input "false"
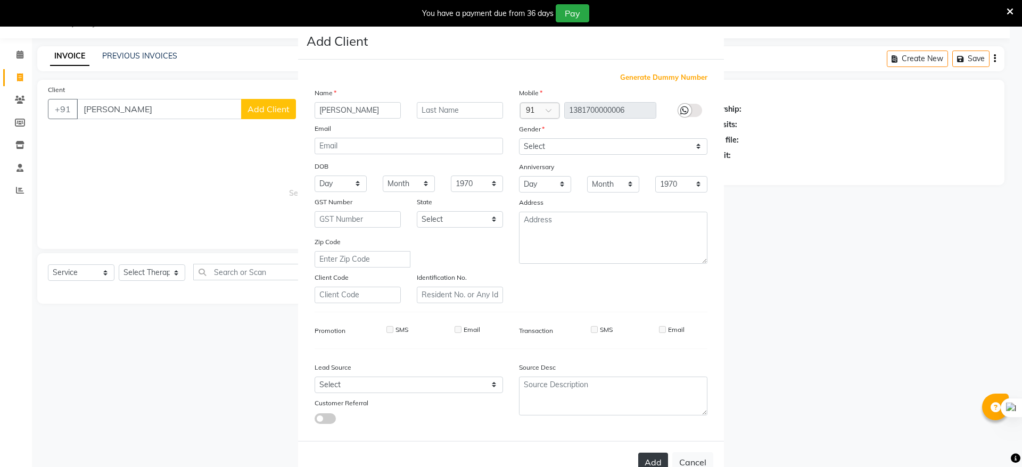
checkbox input "false"
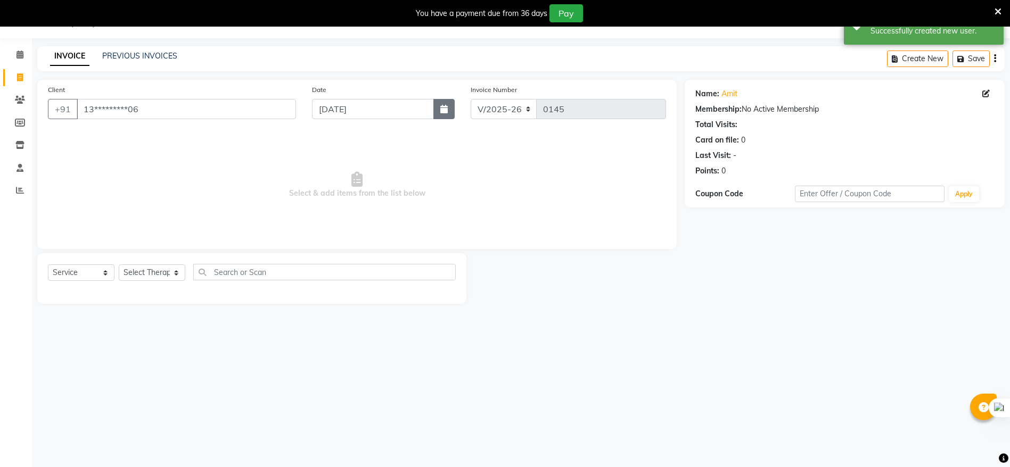
click at [448, 106] on button "button" at bounding box center [443, 109] width 21 height 20
select select "9"
select select "2025"
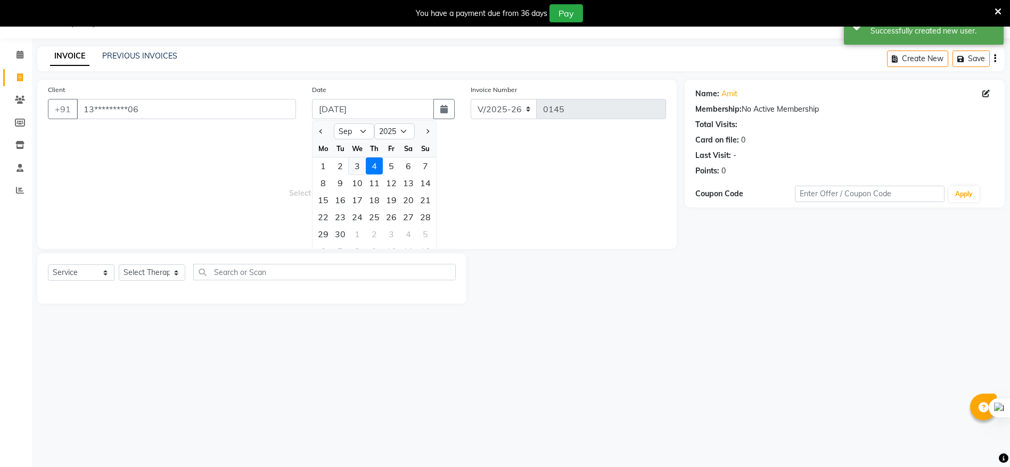
click at [365, 162] on div "3" at bounding box center [357, 166] width 17 height 17
type input "[DATE]"
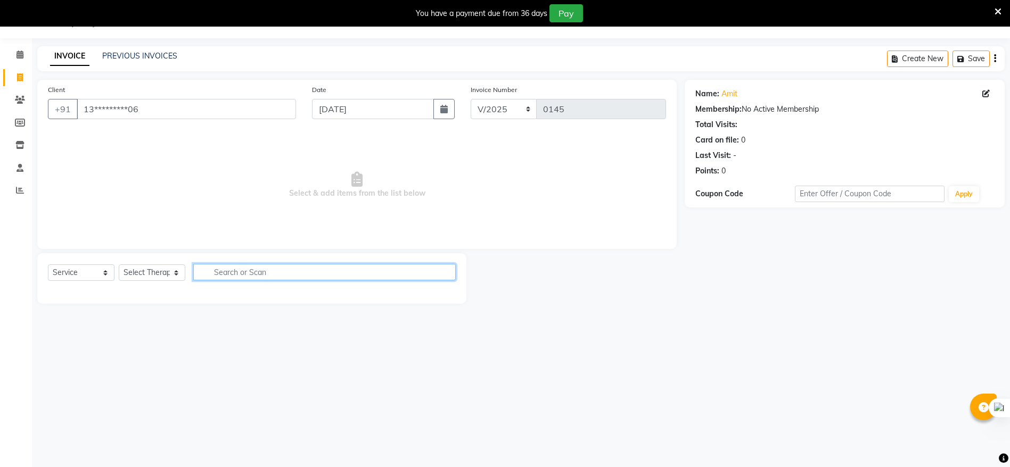
click at [259, 276] on input "text" at bounding box center [324, 272] width 262 height 16
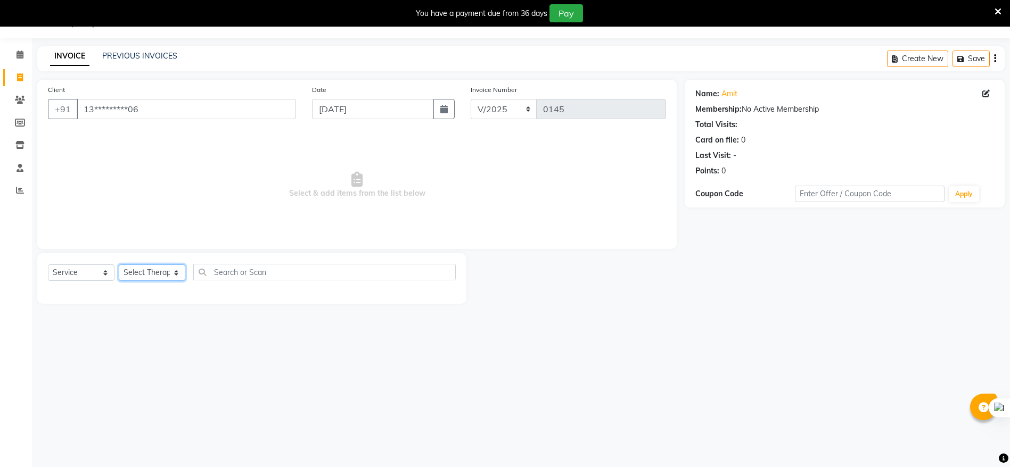
click at [171, 271] on select "Select Therapist [PERSON_NAME] [PERSON_NAME][DATE]" at bounding box center [152, 272] width 67 height 16
select select "86019"
click at [119, 264] on select "Select Therapist [PERSON_NAME] [PERSON_NAME][DATE]" at bounding box center [152, 272] width 67 height 16
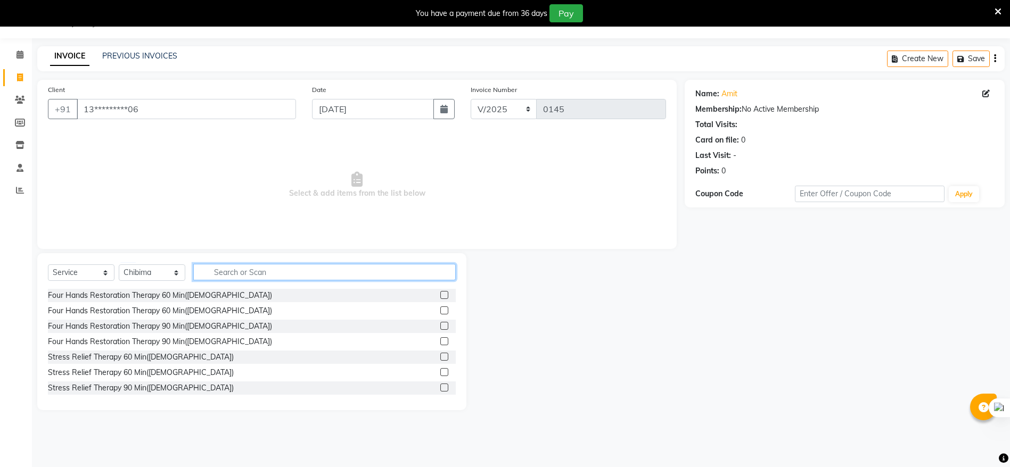
click at [227, 271] on input "text" at bounding box center [324, 272] width 262 height 16
type input "s"
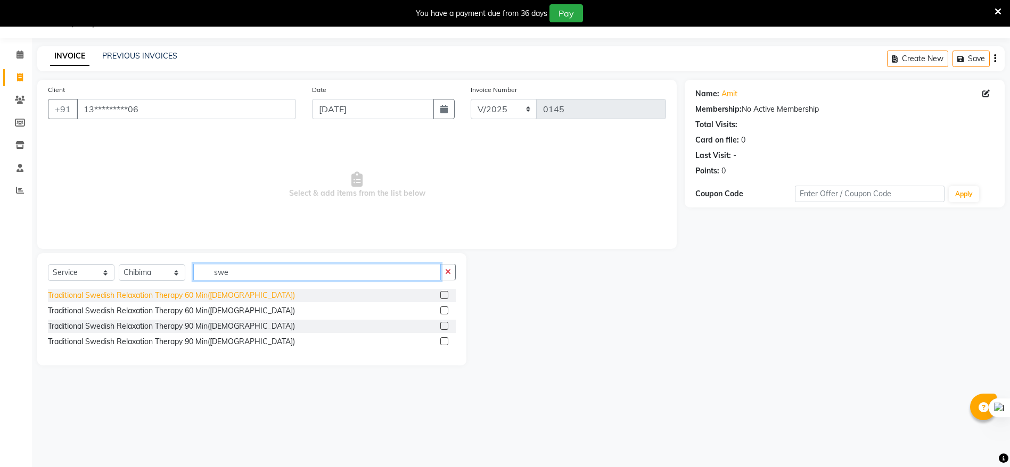
type input "swe"
click at [111, 294] on div "Traditional Swedish Relaxation Therapy 60 Min([DEMOGRAPHIC_DATA])" at bounding box center [171, 295] width 247 height 11
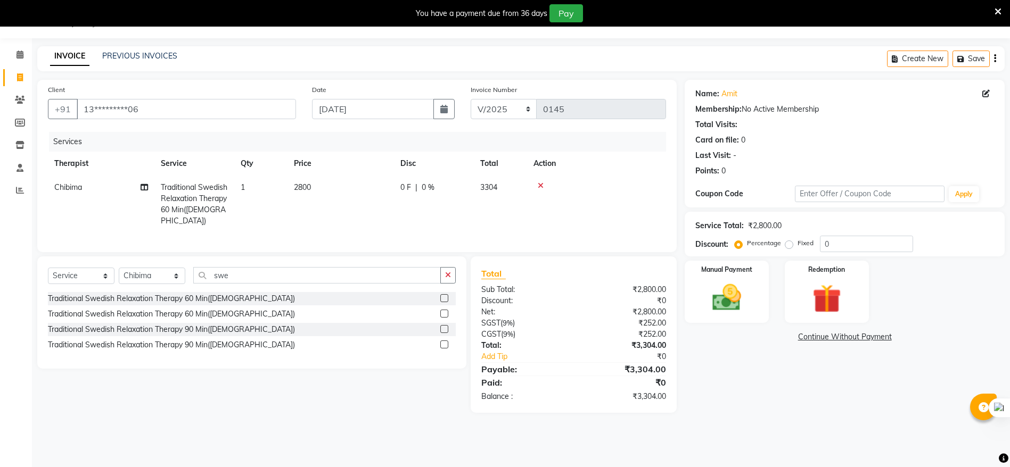
click at [448, 297] on label at bounding box center [444, 298] width 8 height 8
click at [447, 297] on input "checkbox" at bounding box center [443, 298] width 7 height 7
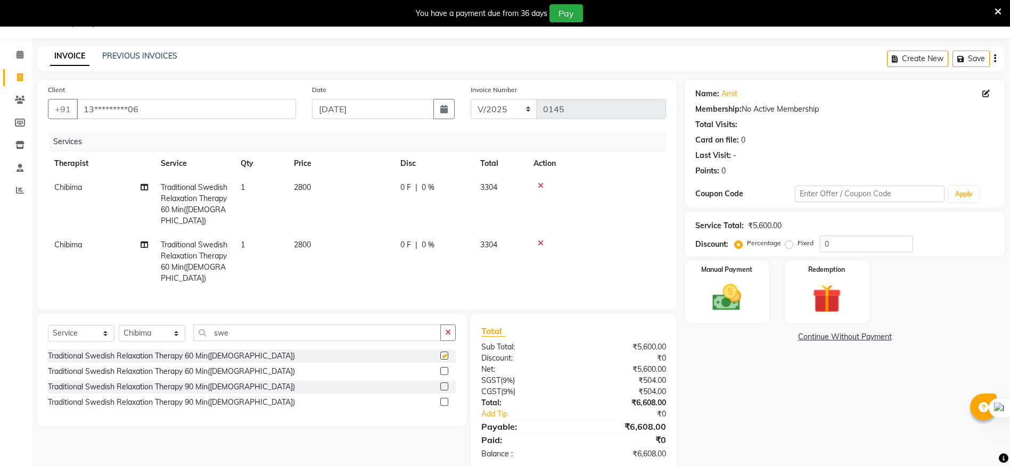
checkbox input "false"
click at [846, 243] on input "0" at bounding box center [866, 244] width 93 height 16
type input "15"
click at [542, 187] on icon at bounding box center [540, 185] width 6 height 7
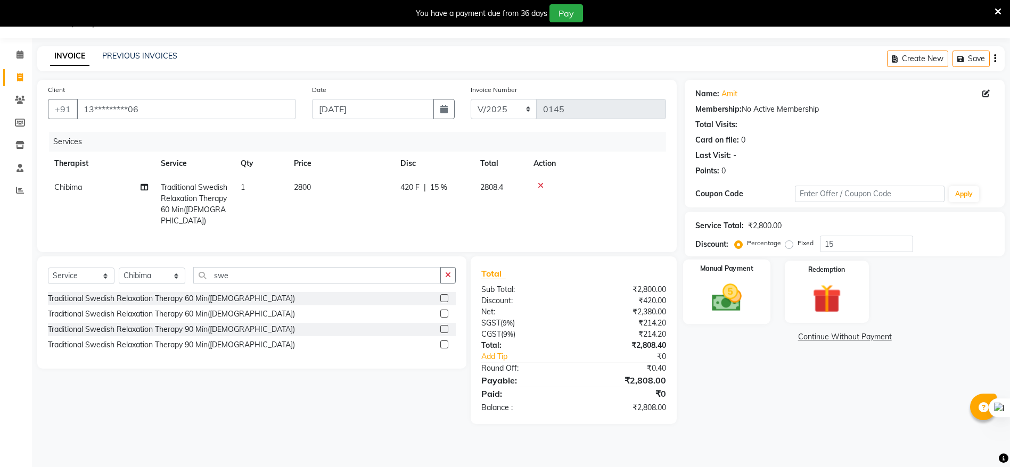
click at [744, 290] on img at bounding box center [726, 297] width 49 height 35
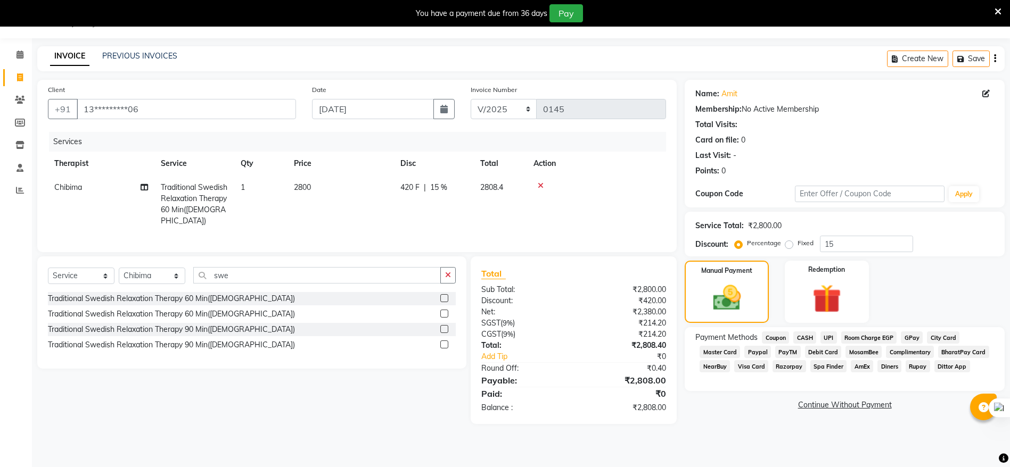
click at [806, 336] on span "CASH" at bounding box center [804, 338] width 23 height 12
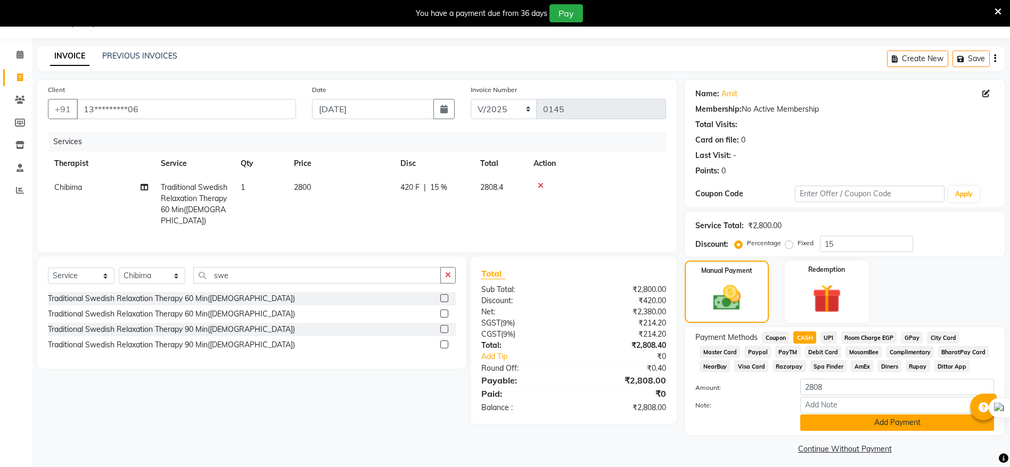
click at [884, 417] on button "Add Payment" at bounding box center [897, 423] width 194 height 16
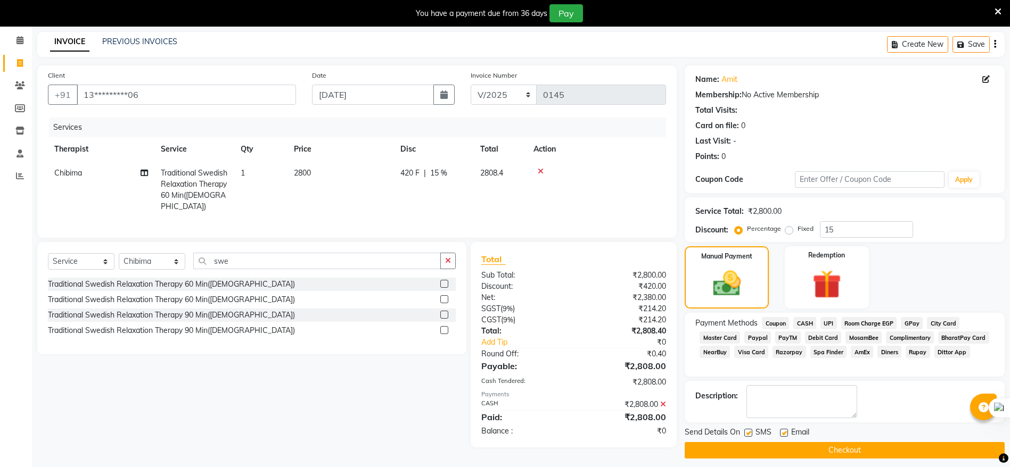
scroll to position [48, 0]
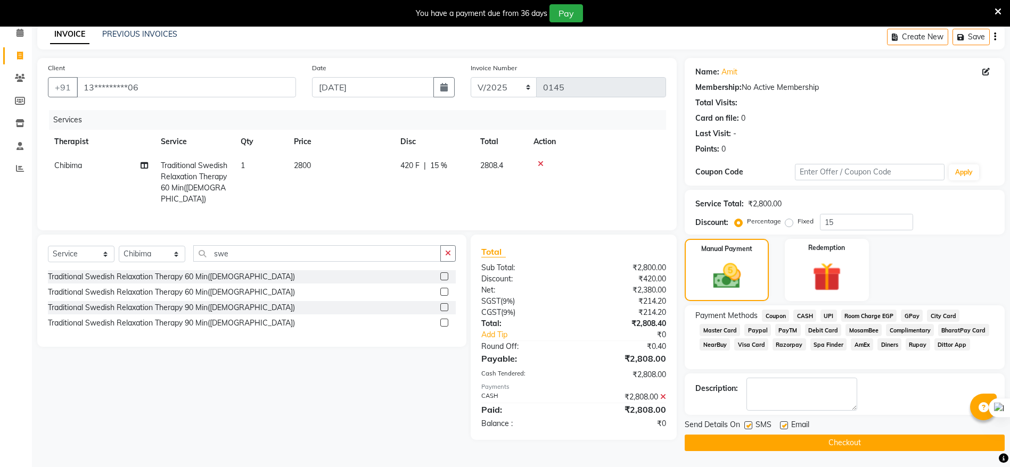
click at [915, 448] on button "Checkout" at bounding box center [844, 443] width 320 height 16
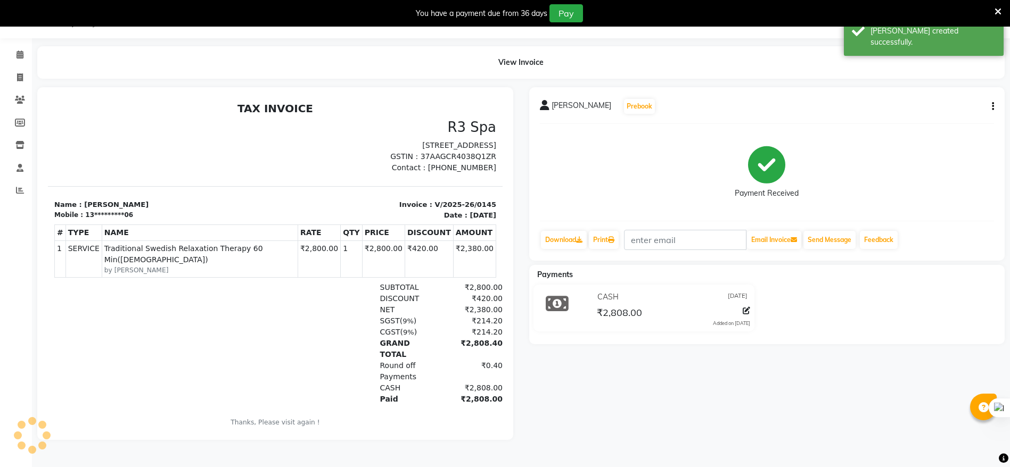
scroll to position [28, 0]
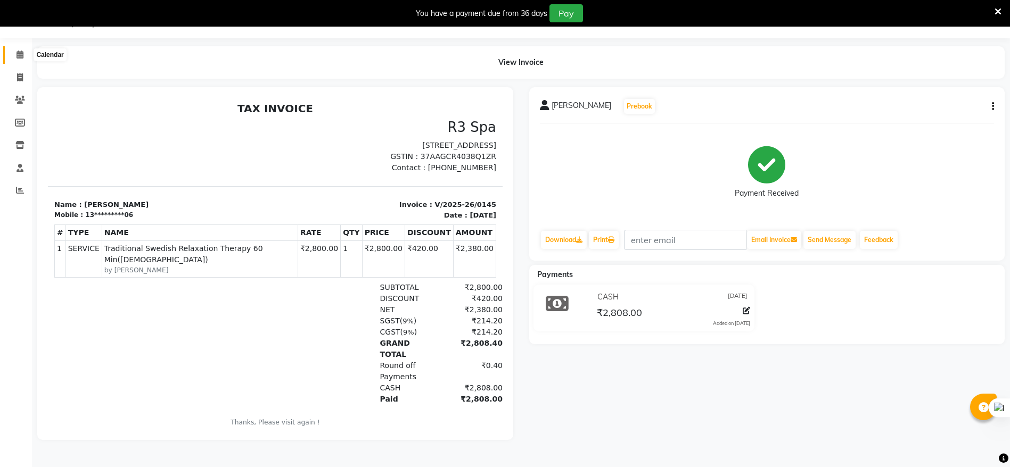
click at [15, 49] on span at bounding box center [20, 55] width 19 height 12
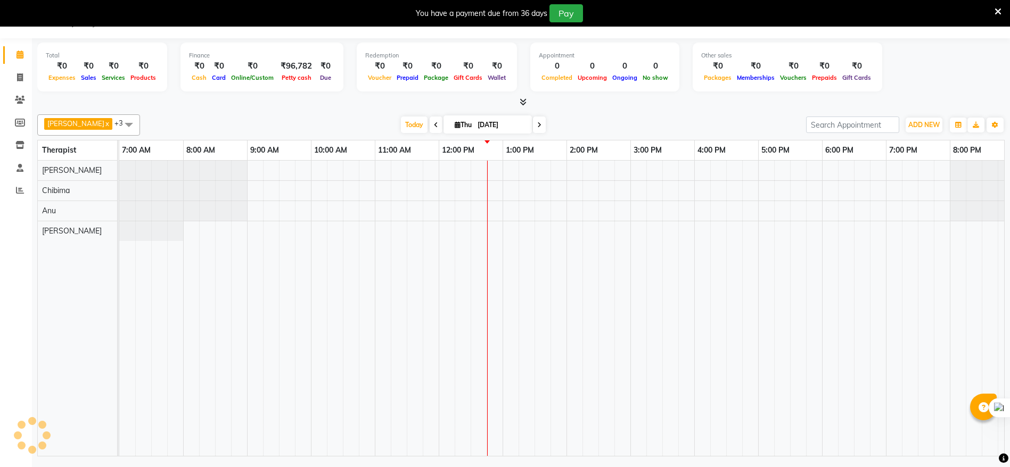
scroll to position [27, 0]
click at [23, 79] on span at bounding box center [20, 78] width 19 height 12
select select "8612"
select select "service"
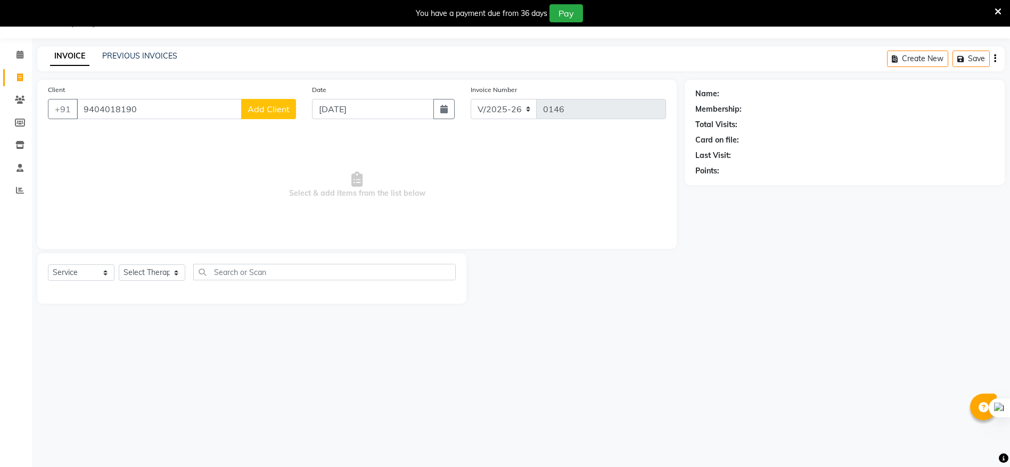
type input "9404018190"
click at [277, 111] on span "Add Client" at bounding box center [268, 109] width 42 height 11
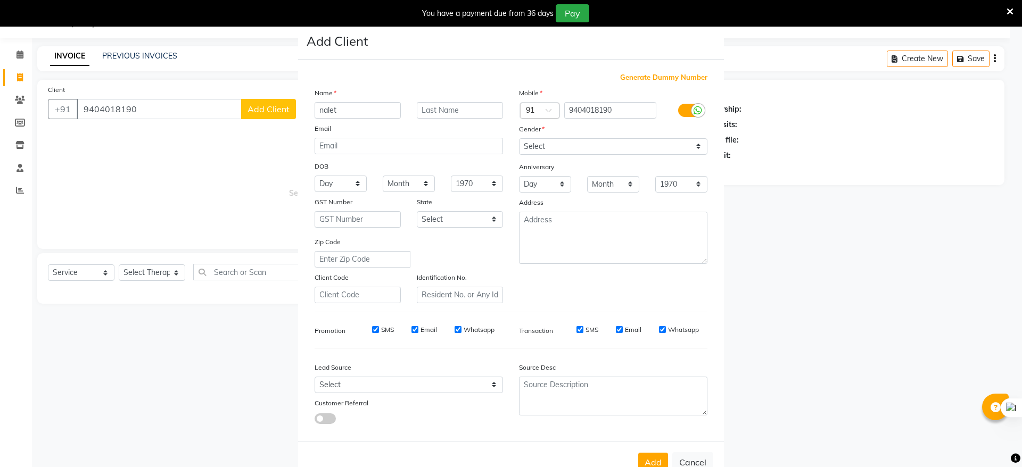
type input "nalet"
click at [529, 131] on label "Gender" at bounding box center [532, 130] width 26 height 10
click at [691, 148] on select "Select [DEMOGRAPHIC_DATA] [DEMOGRAPHIC_DATA] Other Prefer Not To Say" at bounding box center [613, 146] width 188 height 16
select select "[DEMOGRAPHIC_DATA]"
click at [519, 138] on select "Select [DEMOGRAPHIC_DATA] [DEMOGRAPHIC_DATA] Other Prefer Not To Say" at bounding box center [613, 146] width 188 height 16
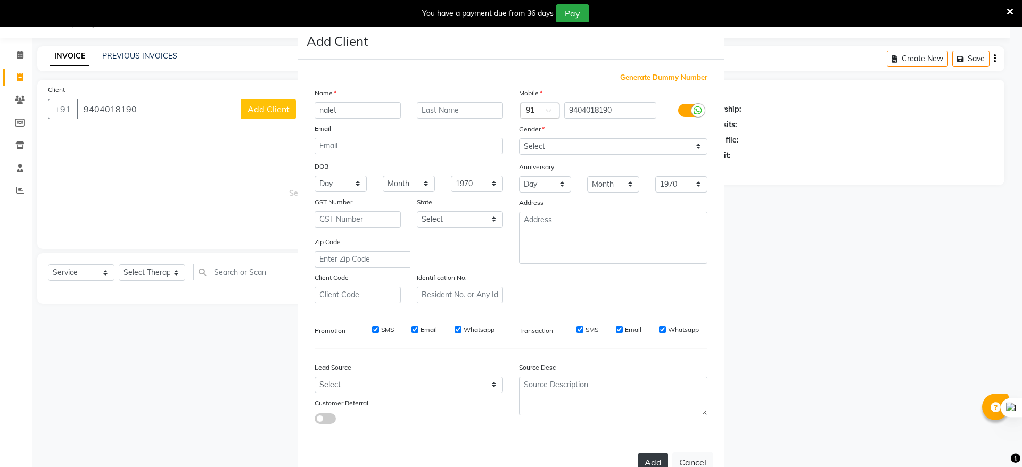
click at [640, 456] on button "Add" at bounding box center [653, 462] width 30 height 19
type input "94******90"
select select
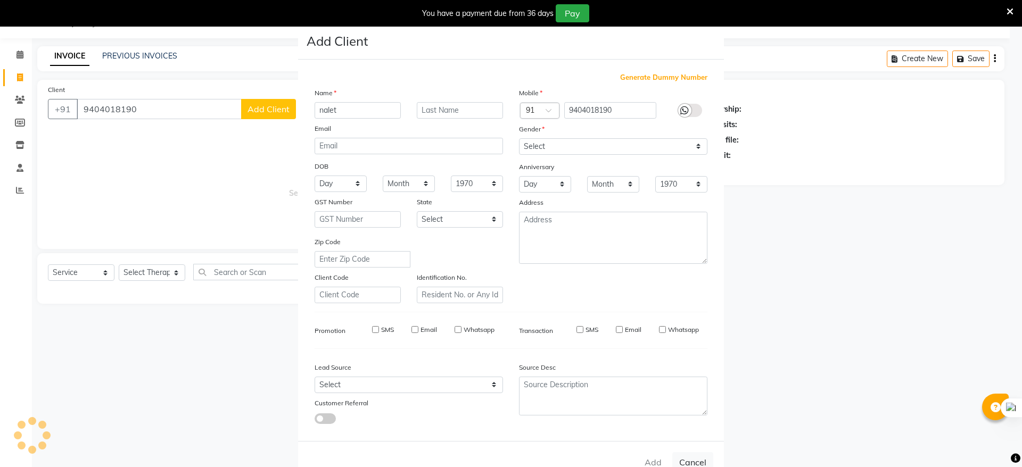
select select
checkbox input "false"
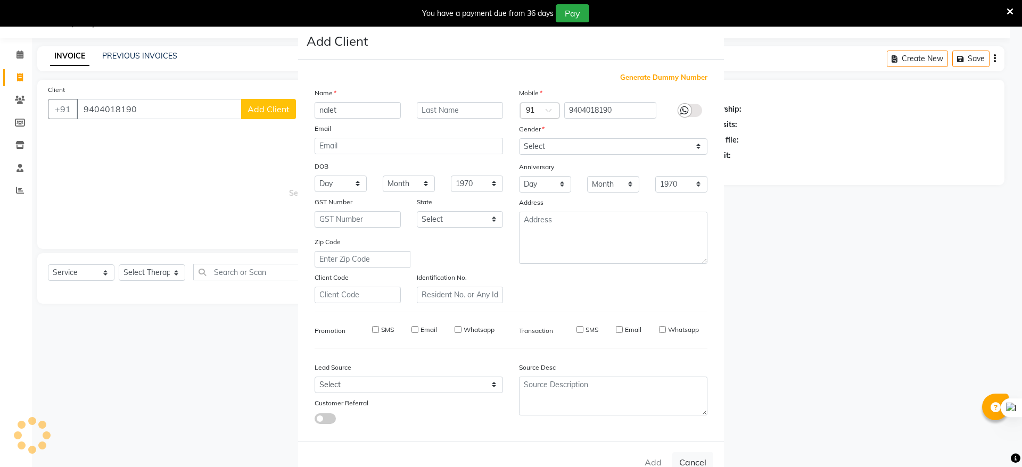
checkbox input "false"
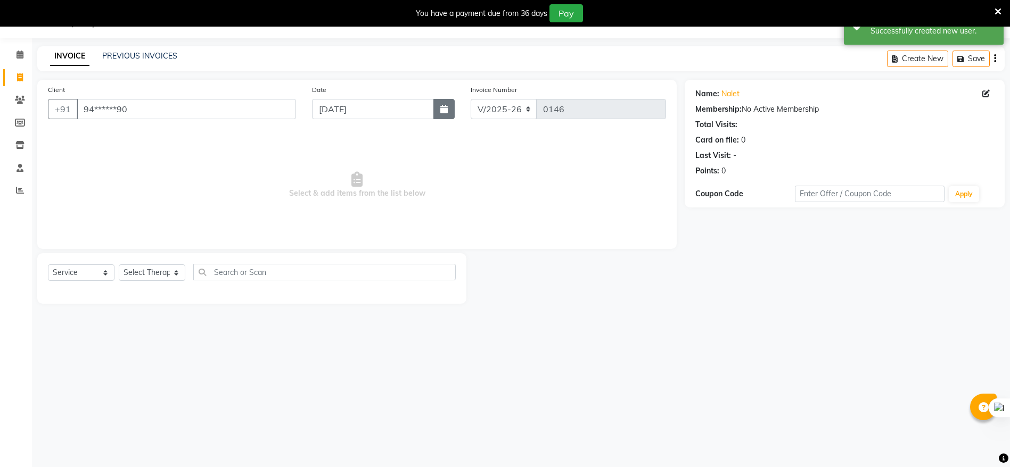
click at [437, 111] on button "button" at bounding box center [443, 109] width 21 height 20
select select "9"
select select "2025"
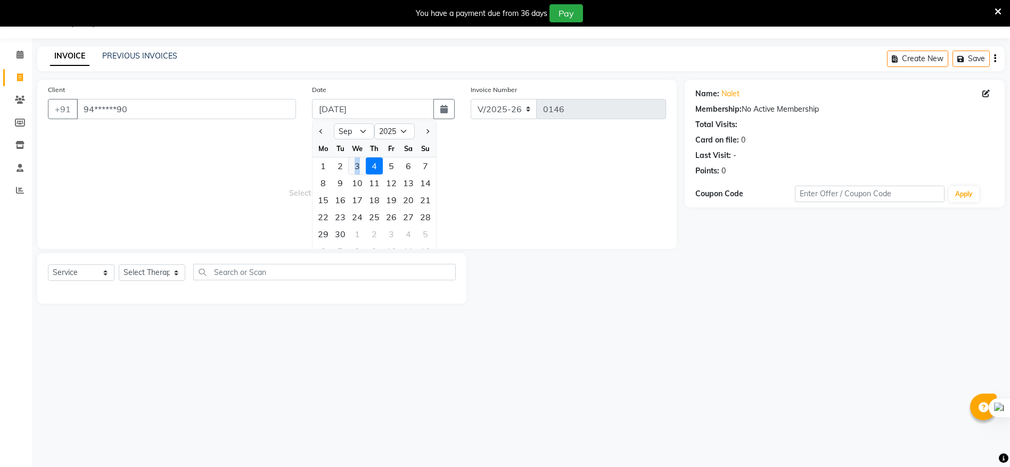
click at [358, 167] on div "3" at bounding box center [357, 166] width 17 height 17
type input "[DATE]"
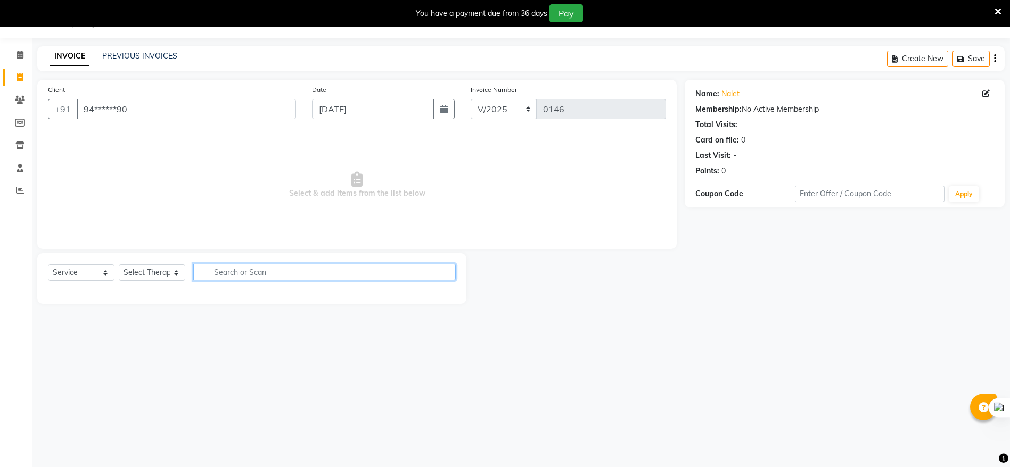
click at [237, 275] on input "text" at bounding box center [324, 272] width 262 height 16
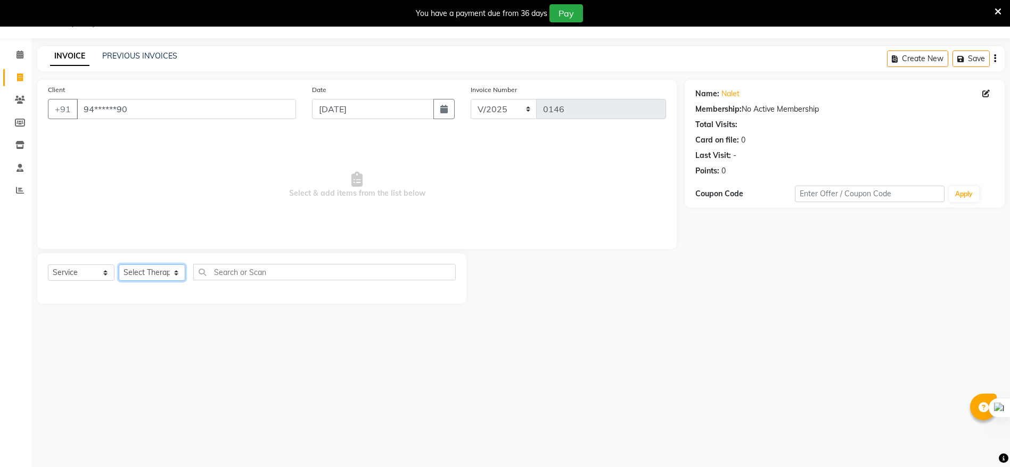
click at [176, 270] on select "Select Therapist [PERSON_NAME] [PERSON_NAME][DATE]" at bounding box center [152, 272] width 67 height 16
select select "86020"
click at [119, 264] on select "Select Therapist [PERSON_NAME] [PERSON_NAME][DATE]" at bounding box center [152, 272] width 67 height 16
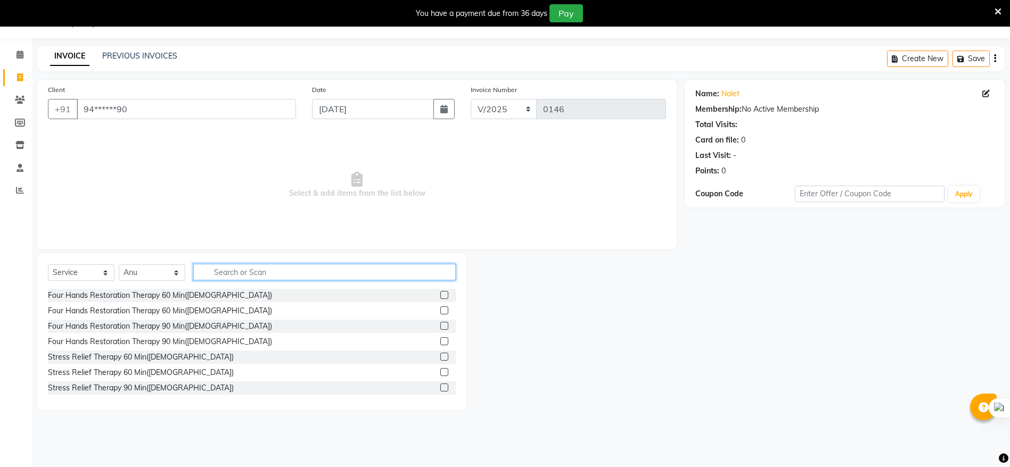
click at [208, 272] on input "text" at bounding box center [324, 272] width 262 height 16
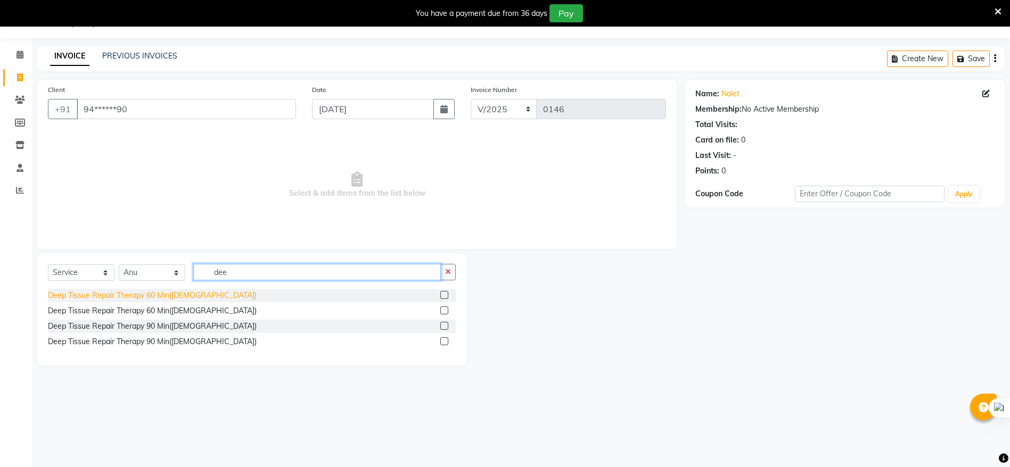
type input "dee"
click at [134, 292] on div "Deep Tissue Repair Therapy 60 Min([DEMOGRAPHIC_DATA])" at bounding box center [152, 295] width 209 height 11
checkbox input "false"
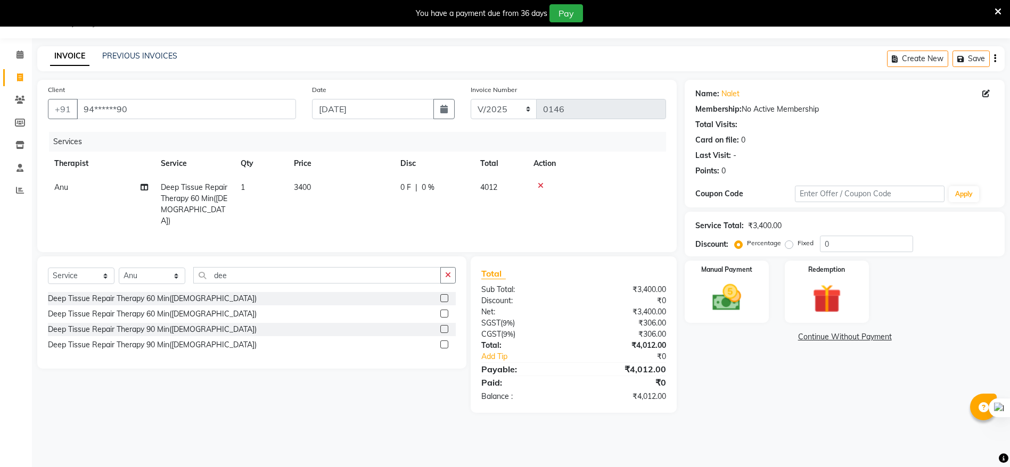
click at [797, 243] on label "Fixed" at bounding box center [805, 243] width 16 height 10
click at [791, 243] on input "Fixed" at bounding box center [790, 242] width 7 height 7
radio input "true"
click at [840, 242] on input "0" at bounding box center [866, 244] width 93 height 16
type input "590"
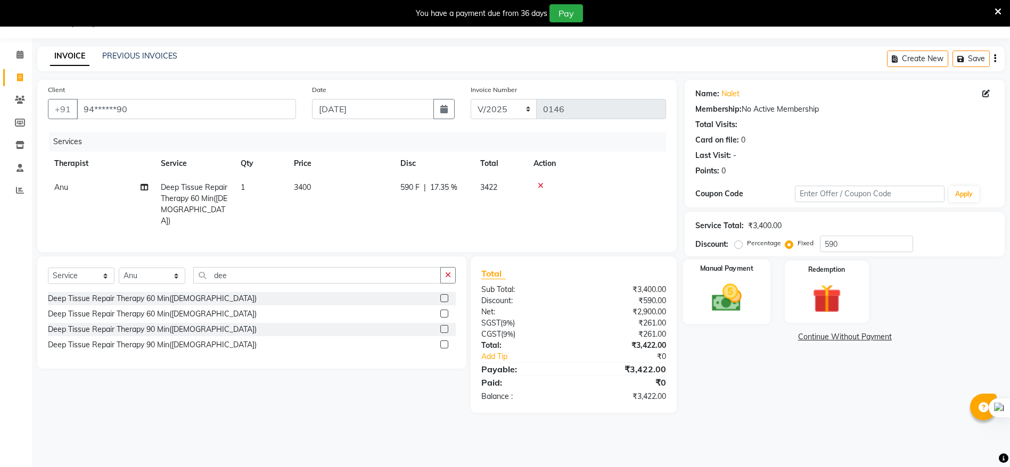
click at [743, 276] on div "Manual Payment" at bounding box center [726, 292] width 87 height 65
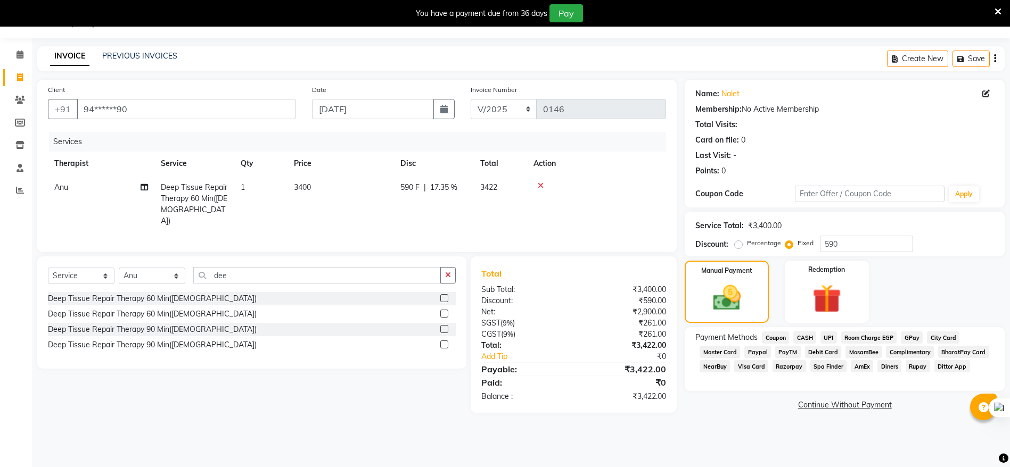
click at [730, 351] on span "Master Card" at bounding box center [719, 352] width 40 height 12
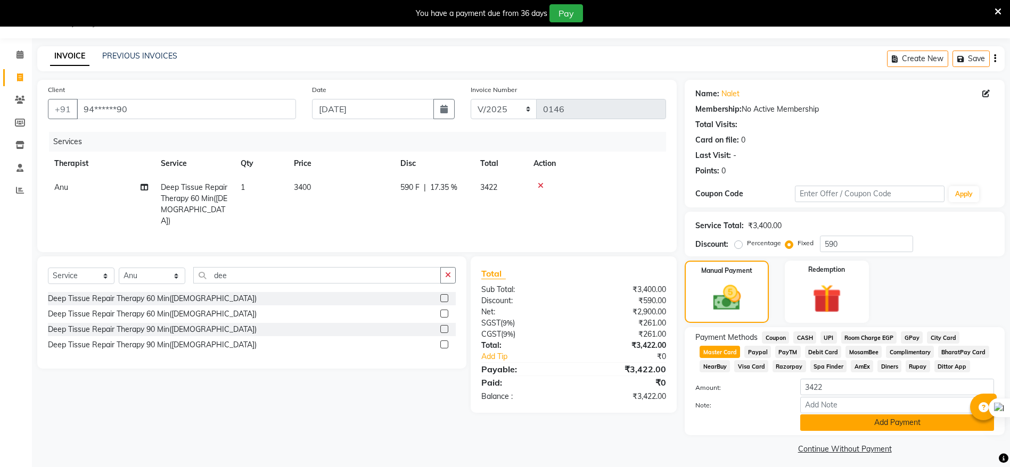
click at [863, 423] on button "Add Payment" at bounding box center [897, 423] width 194 height 16
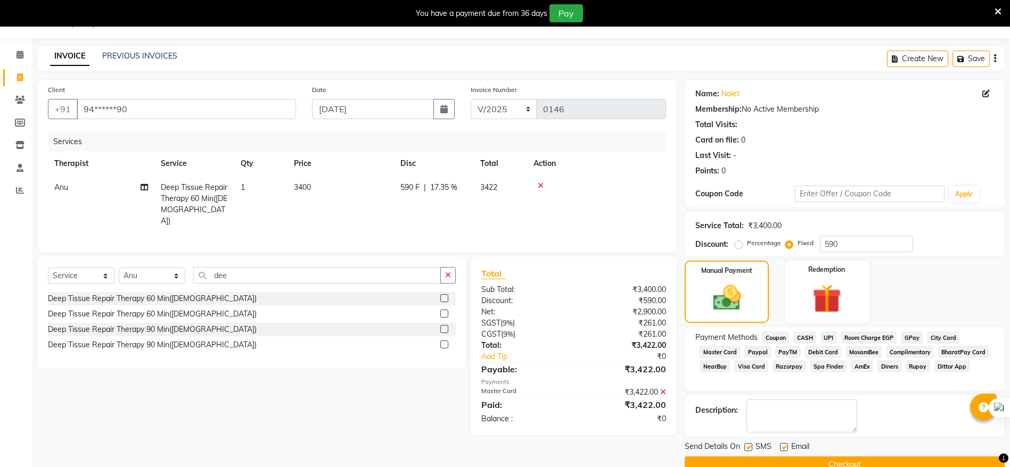
click at [810, 461] on button "Checkout" at bounding box center [844, 465] width 320 height 16
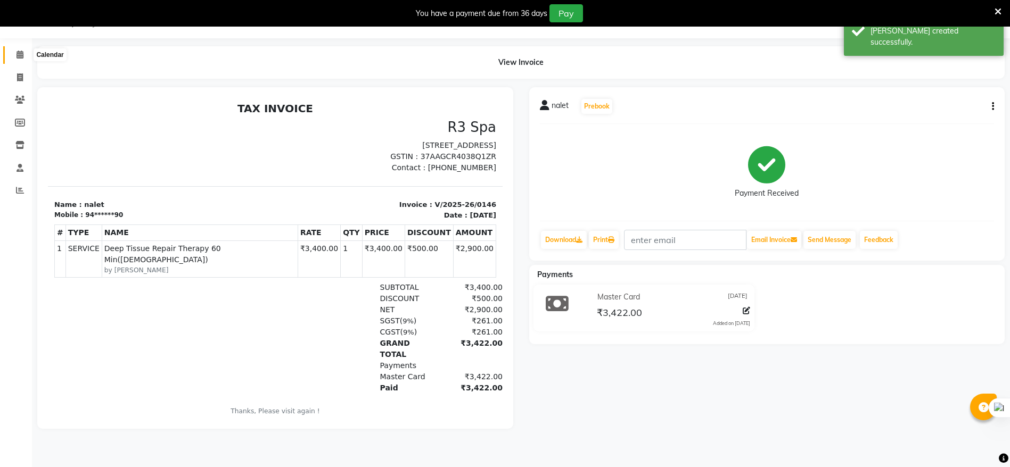
click at [15, 54] on span at bounding box center [20, 55] width 19 height 12
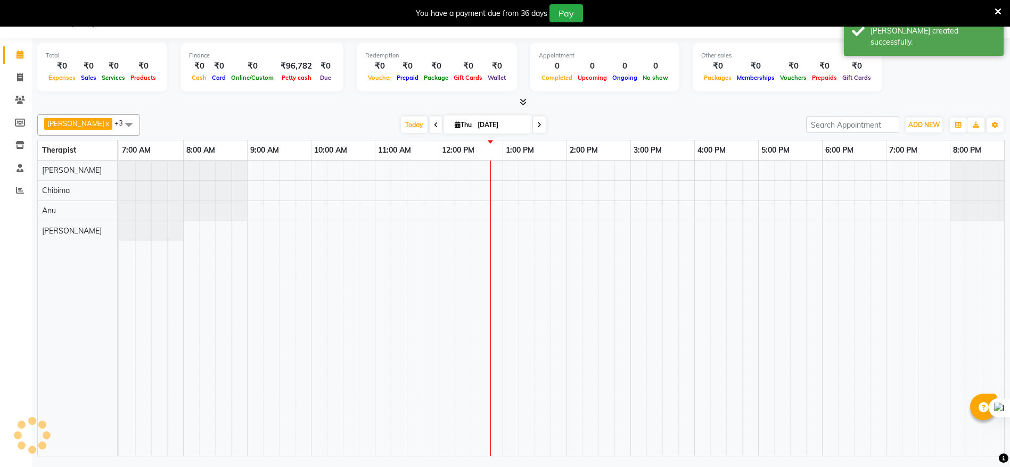
scroll to position [0, 137]
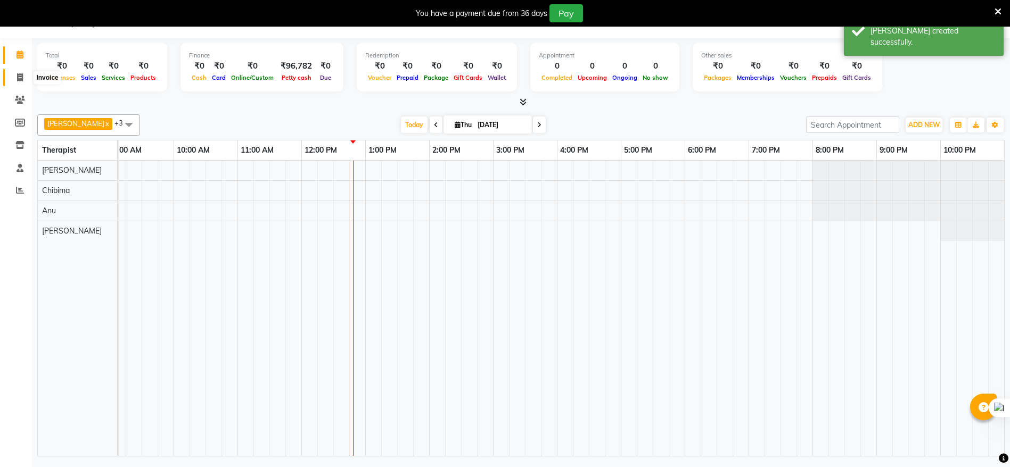
click at [15, 75] on span at bounding box center [20, 78] width 19 height 12
select select "service"
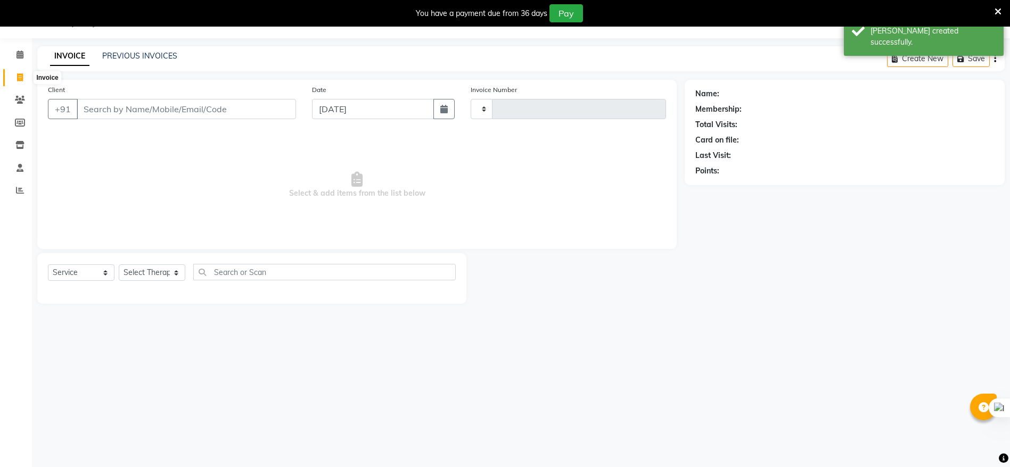
type input "0147"
select select "8612"
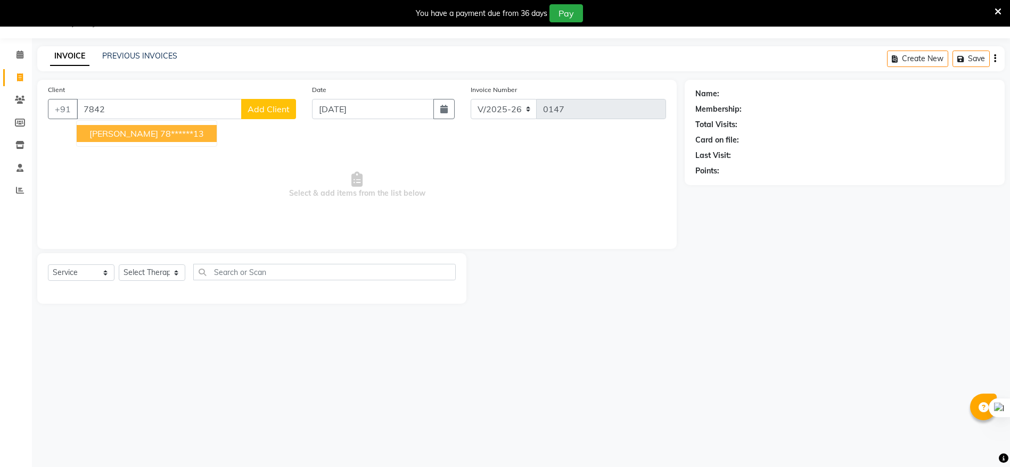
click at [170, 131] on ngb-highlight "78******13" at bounding box center [182, 133] width 44 height 11
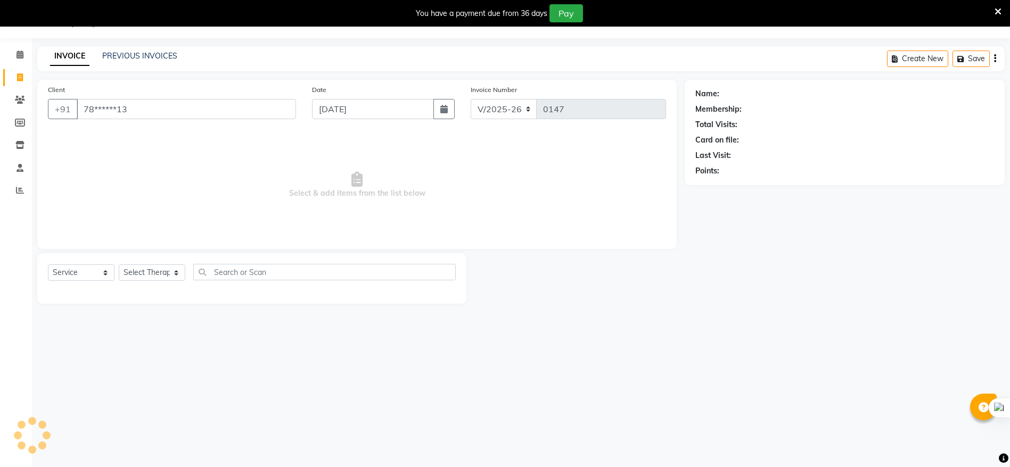
type input "78******13"
click at [442, 110] on icon "button" at bounding box center [443, 109] width 7 height 9
select select "9"
select select "2025"
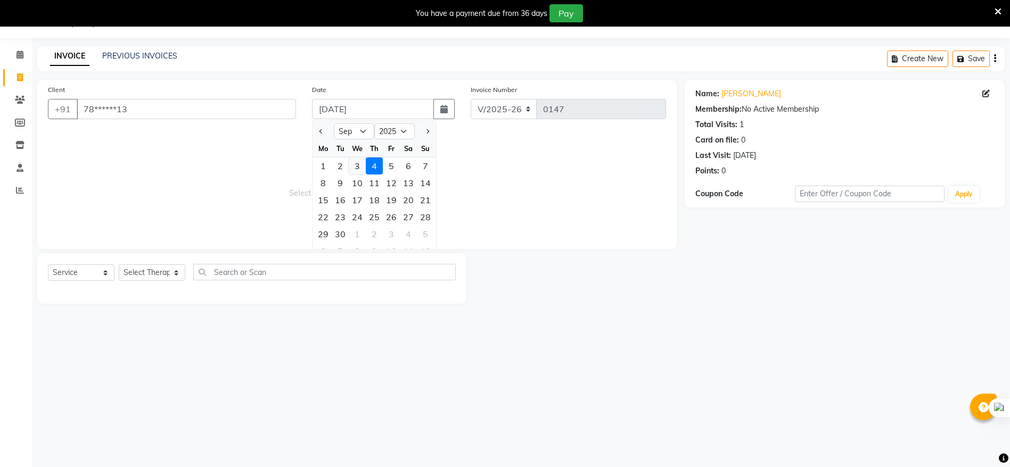
click at [360, 164] on div "3" at bounding box center [357, 166] width 17 height 17
type input "[DATE]"
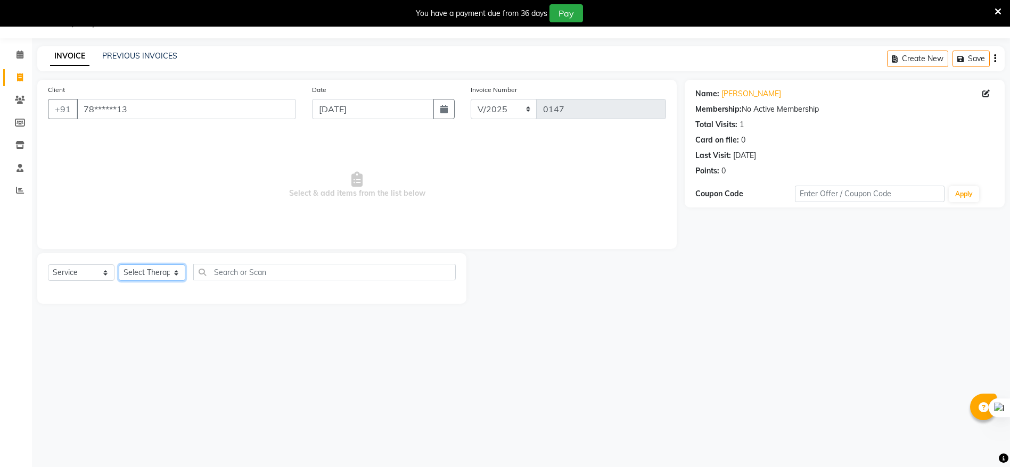
click at [177, 268] on select "Select Therapist [PERSON_NAME] [PERSON_NAME][DATE]" at bounding box center [152, 272] width 67 height 16
select select "88891"
click at [119, 264] on select "Select Therapist [PERSON_NAME] [PERSON_NAME][DATE]" at bounding box center [152, 272] width 67 height 16
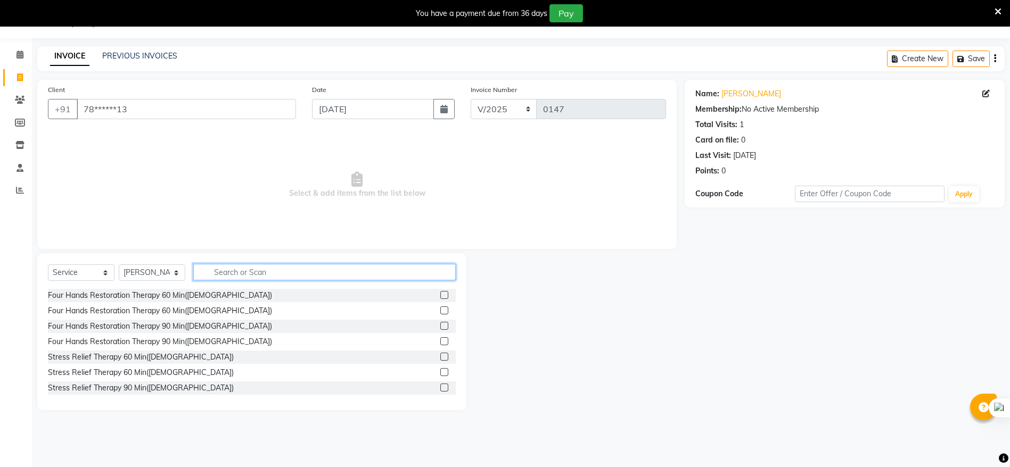
click at [217, 272] on input "text" at bounding box center [324, 272] width 262 height 16
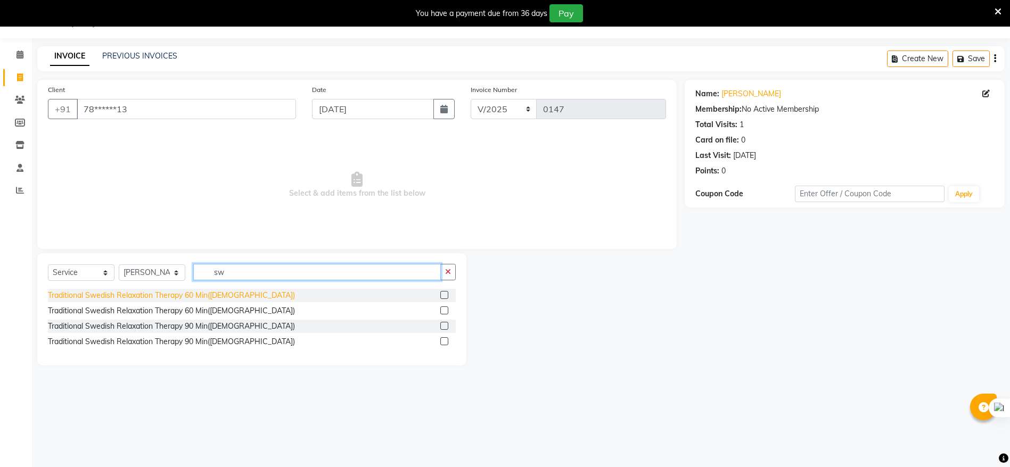
type input "sw"
click at [210, 293] on div "Traditional Swedish Relaxation Therapy 60 Min([DEMOGRAPHIC_DATA])" at bounding box center [171, 295] width 247 height 11
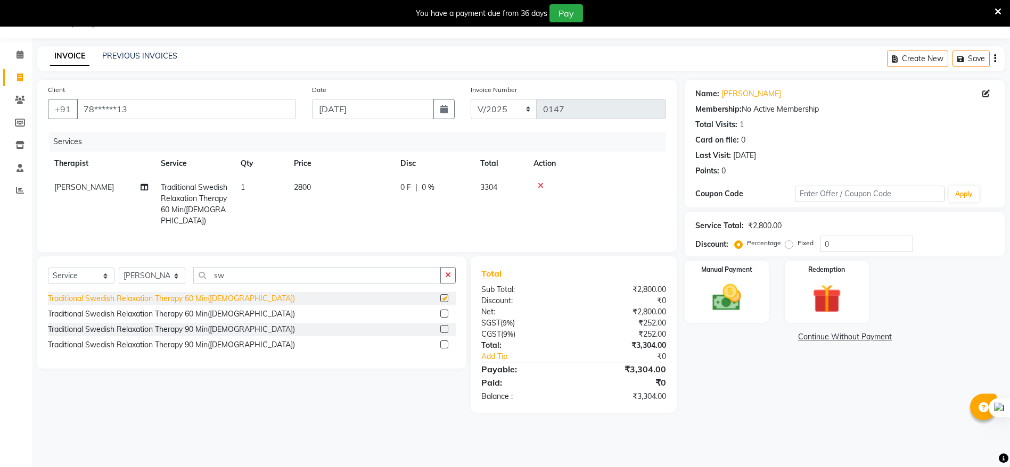
checkbox input "false"
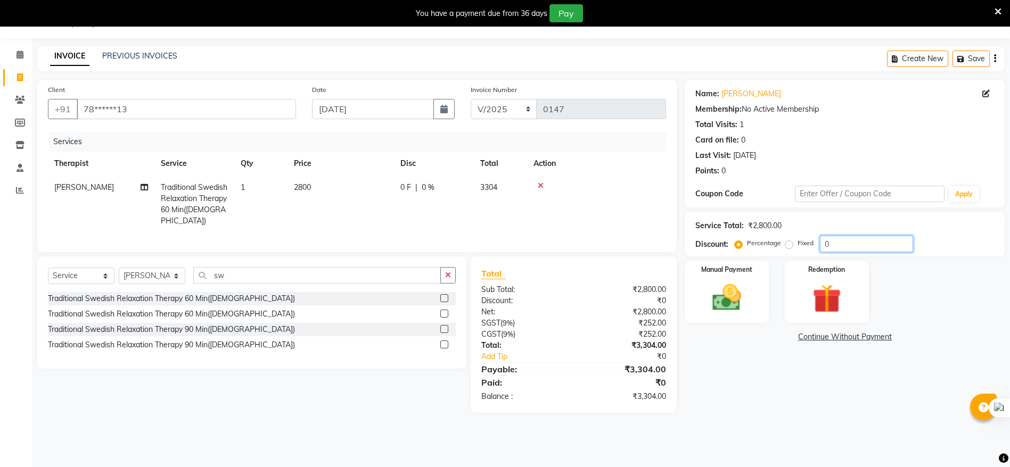
click at [831, 245] on input "0" at bounding box center [866, 244] width 93 height 16
type input "0"
type input "10"
click at [751, 287] on div "Manual Payment" at bounding box center [726, 292] width 87 height 65
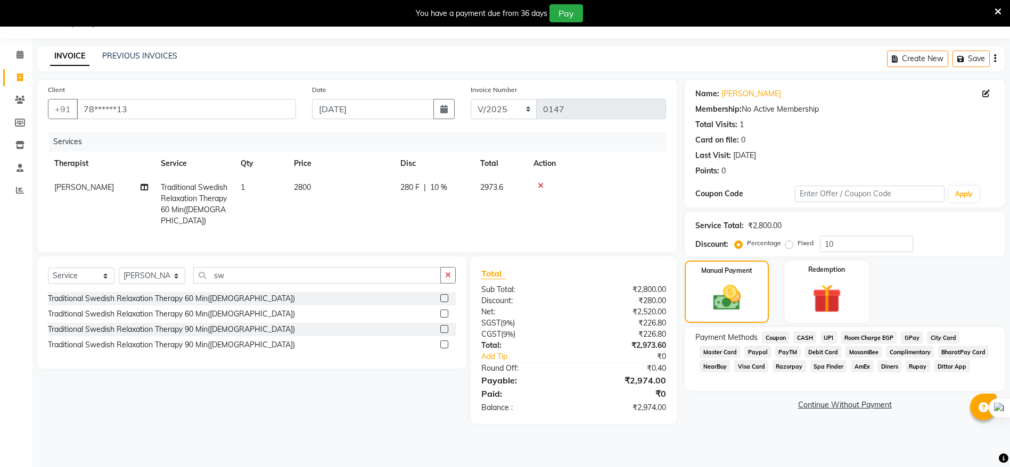
click at [826, 334] on span "UPI" at bounding box center [828, 338] width 16 height 12
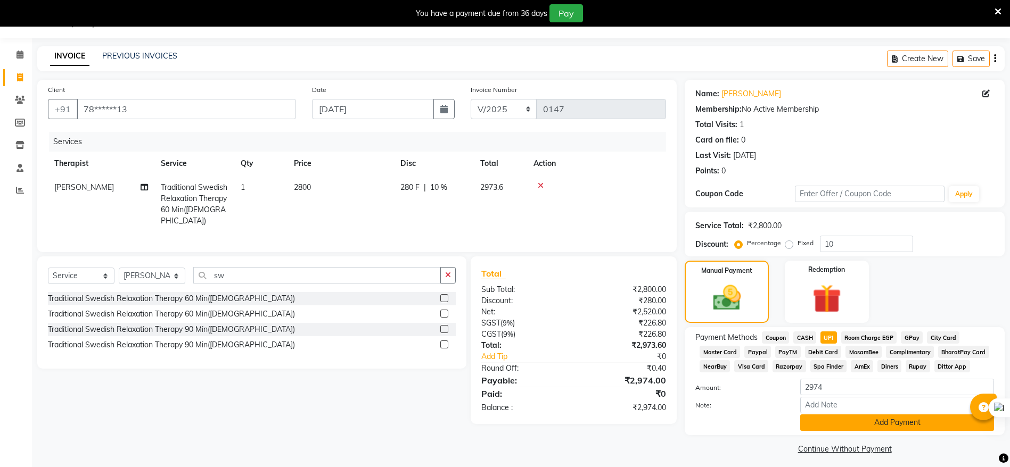
click at [873, 415] on button "Add Payment" at bounding box center [897, 423] width 194 height 16
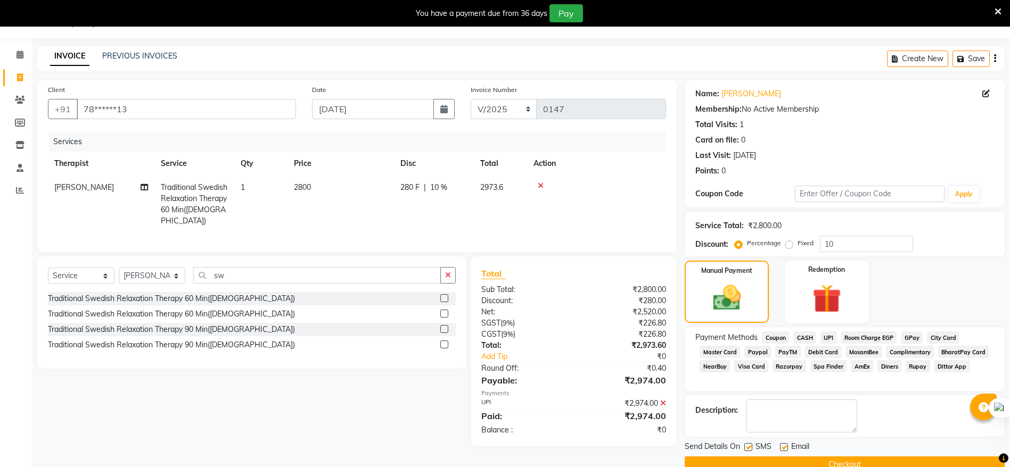
click at [852, 460] on button "Checkout" at bounding box center [844, 465] width 320 height 16
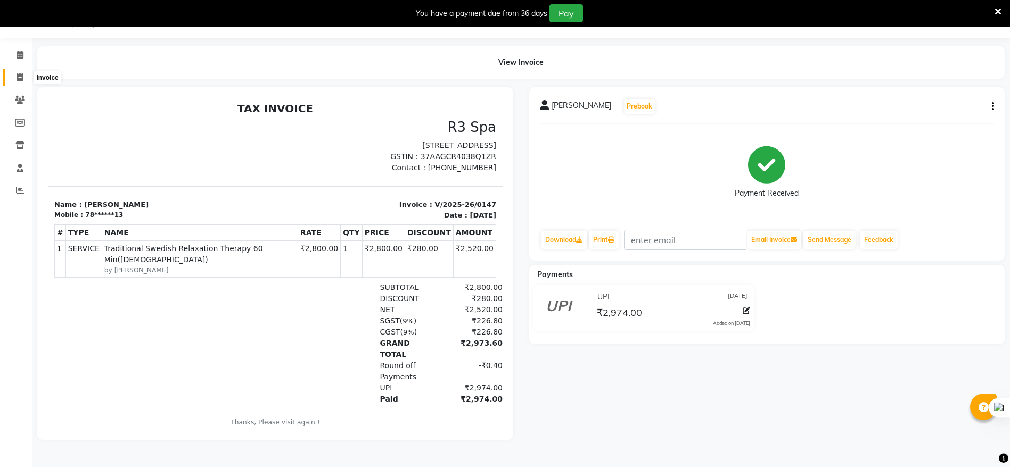
click at [28, 73] on span at bounding box center [20, 78] width 19 height 12
select select "service"
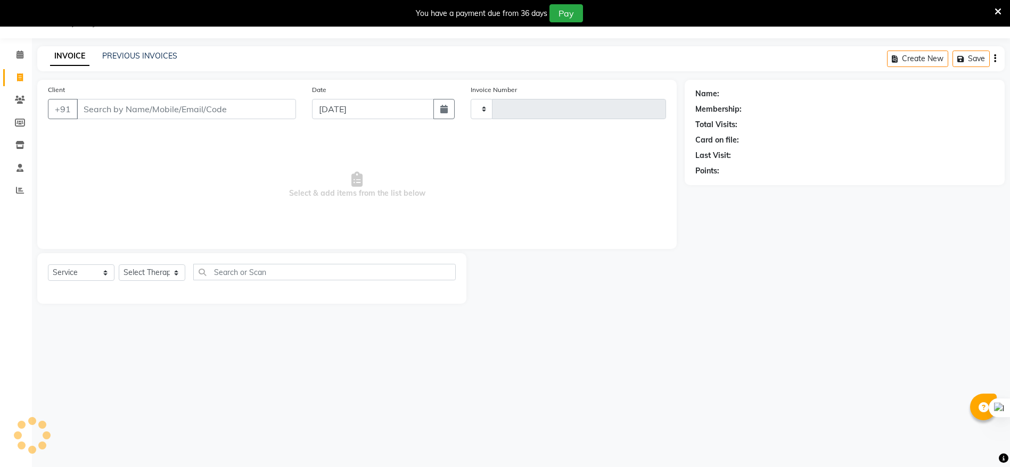
type input "0148"
select select "8612"
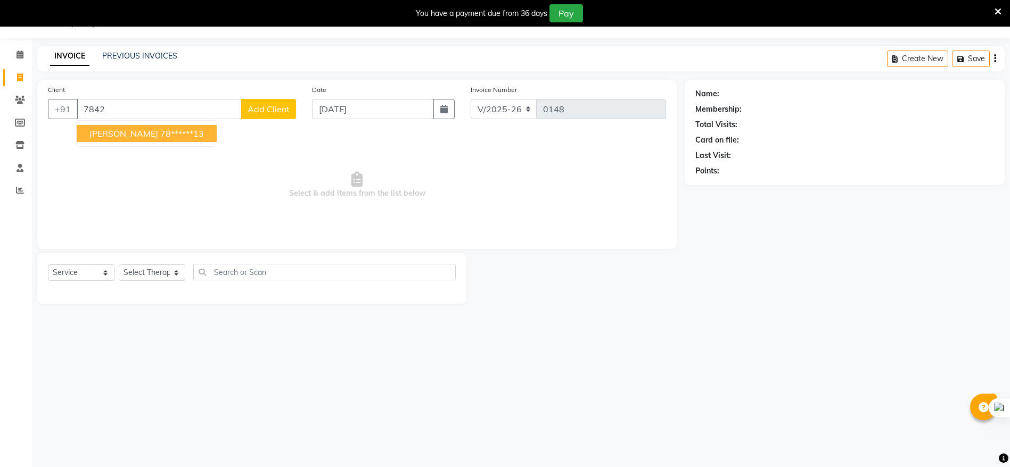
click at [126, 135] on span "[PERSON_NAME]" at bounding box center [123, 133] width 69 height 11
type input "78******13"
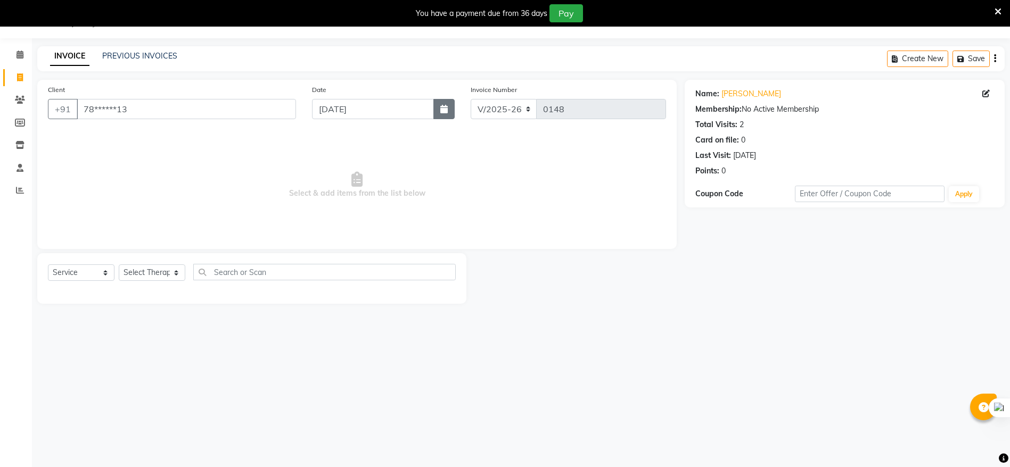
click at [446, 109] on icon "button" at bounding box center [443, 109] width 7 height 9
select select "9"
select select "2025"
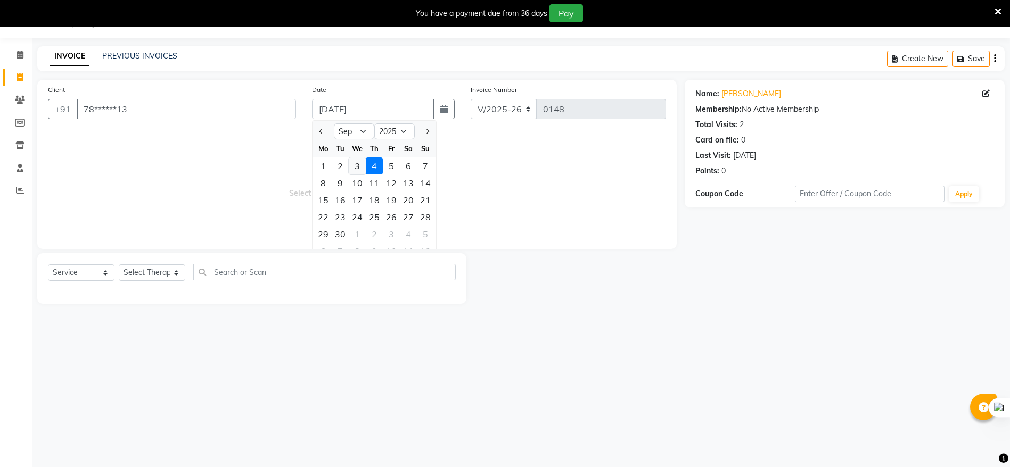
click at [353, 166] on div "3" at bounding box center [357, 166] width 17 height 17
type input "[DATE]"
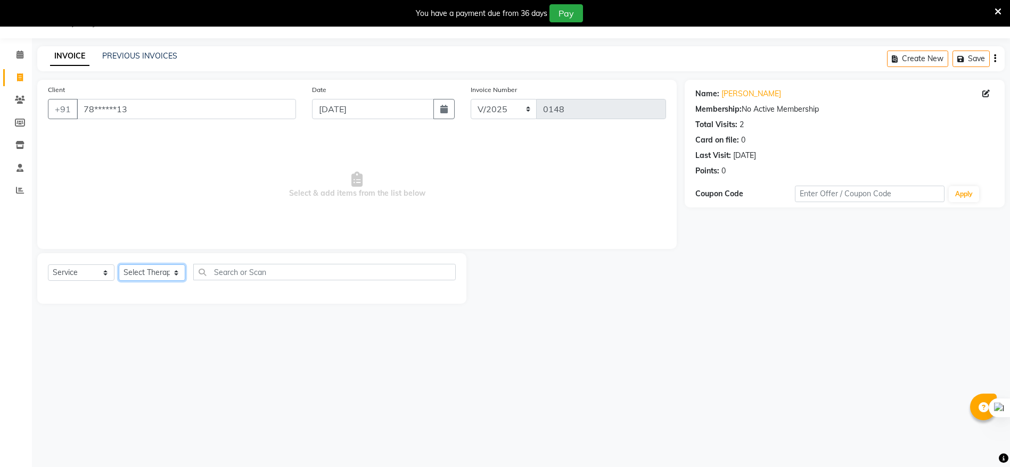
click at [148, 271] on select "Select Therapist [PERSON_NAME] [PERSON_NAME][DATE]" at bounding box center [152, 272] width 67 height 16
select select "86020"
click at [119, 264] on select "Select Therapist [PERSON_NAME] [PERSON_NAME][DATE]" at bounding box center [152, 272] width 67 height 16
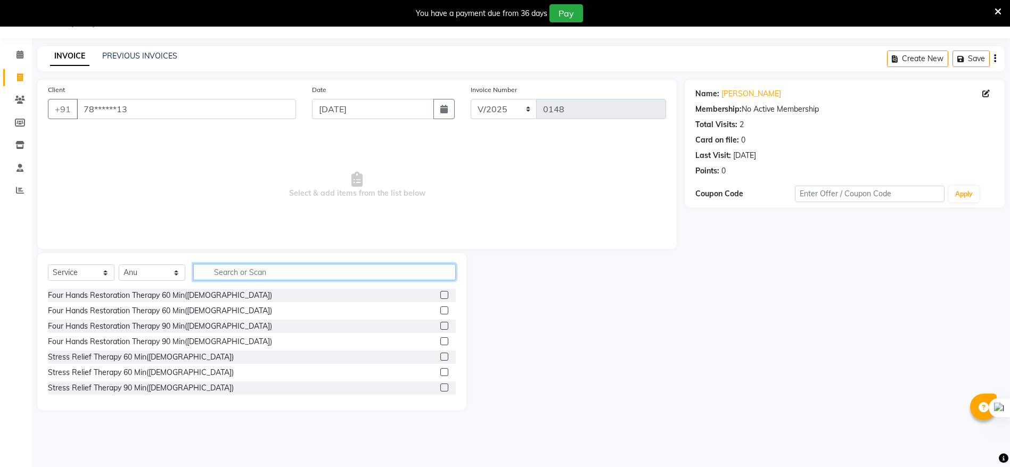
click at [211, 274] on input "text" at bounding box center [324, 272] width 262 height 16
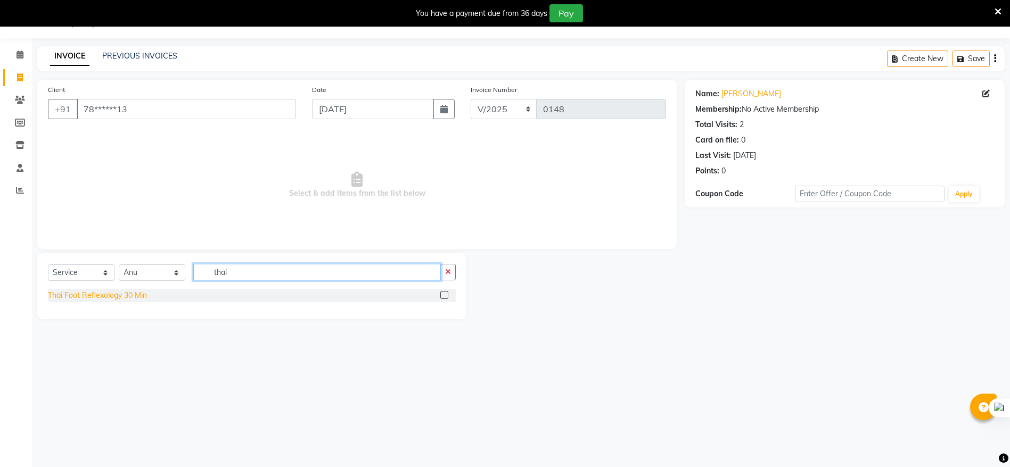
type input "thai"
click at [138, 295] on div "Thai Foot Reflexology 30 Min" at bounding box center [97, 295] width 99 height 11
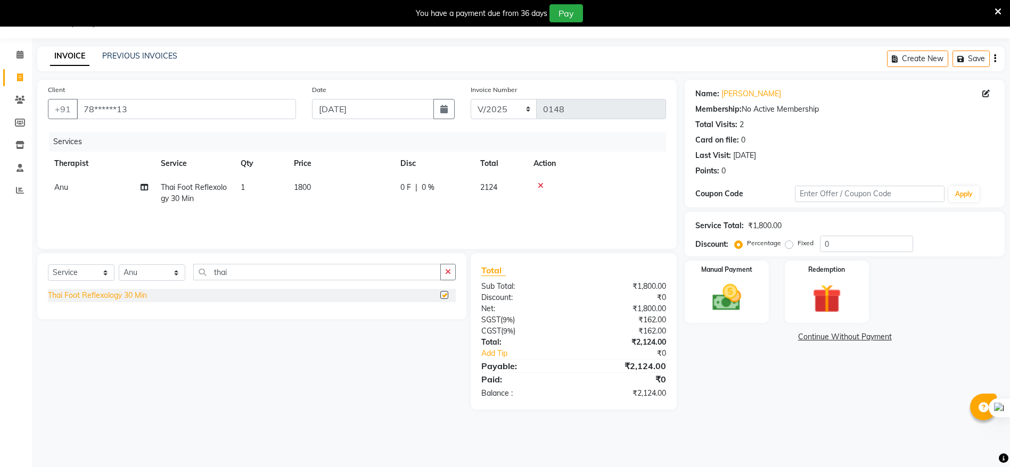
checkbox input "false"
click at [732, 292] on img at bounding box center [726, 297] width 49 height 35
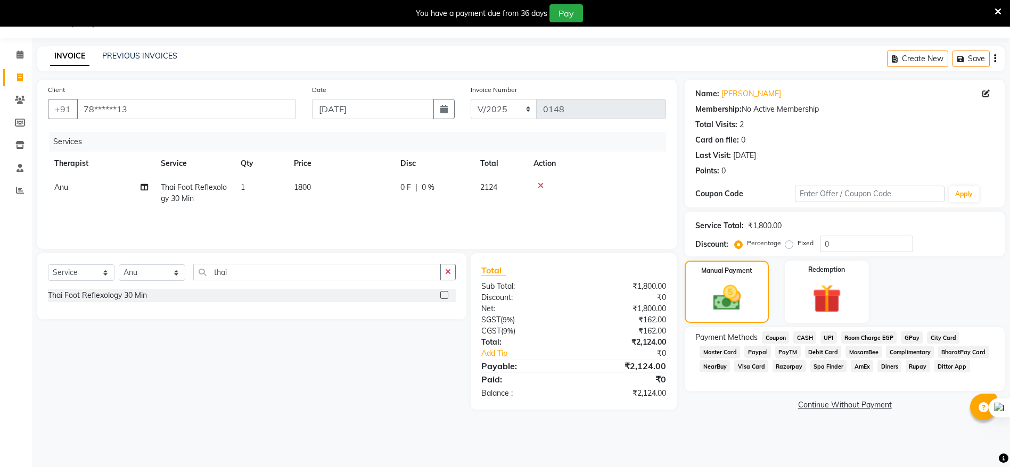
click at [826, 337] on span "UPI" at bounding box center [828, 338] width 16 height 12
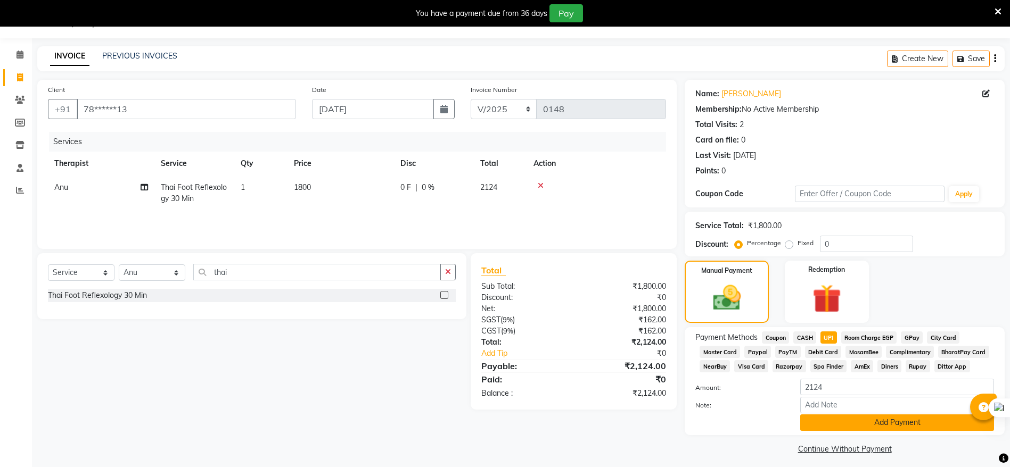
click at [858, 419] on button "Add Payment" at bounding box center [897, 423] width 194 height 16
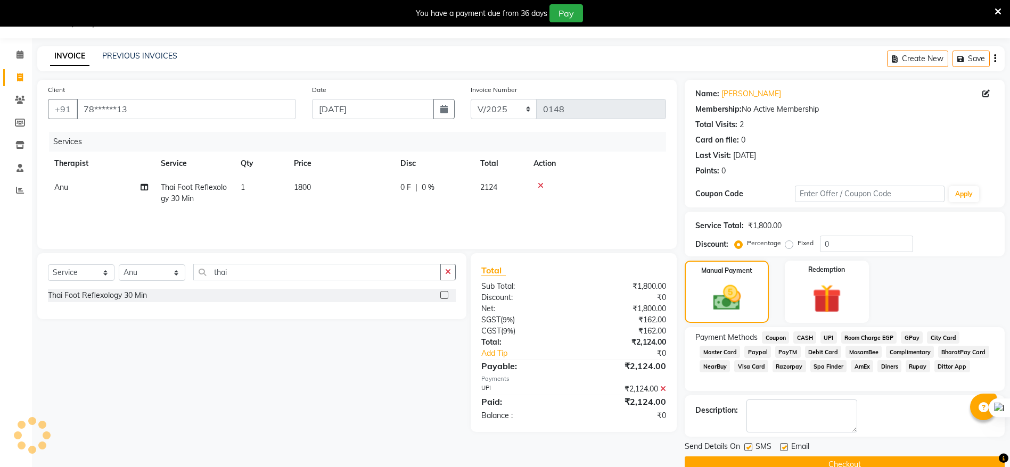
click at [864, 456] on div "Send Details On SMS Email Checkout" at bounding box center [844, 457] width 320 height 32
click at [841, 461] on button "Checkout" at bounding box center [844, 465] width 320 height 16
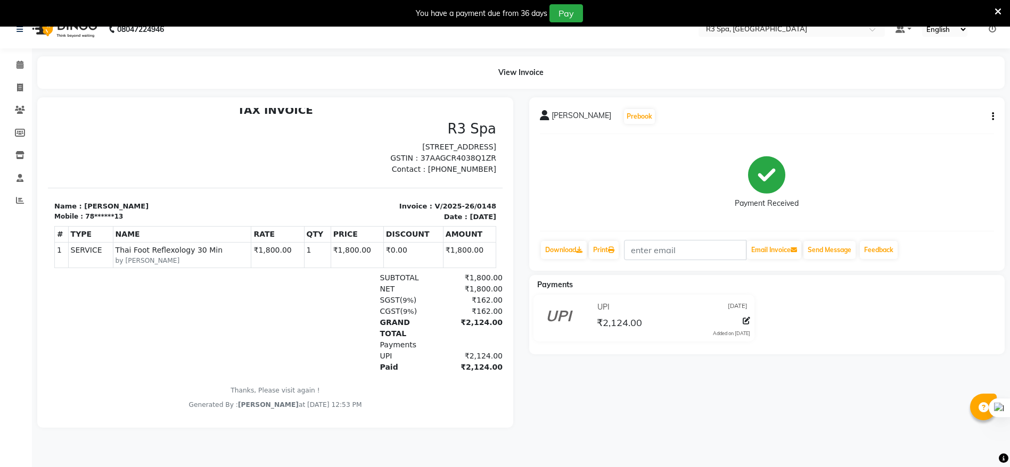
scroll to position [27, 0]
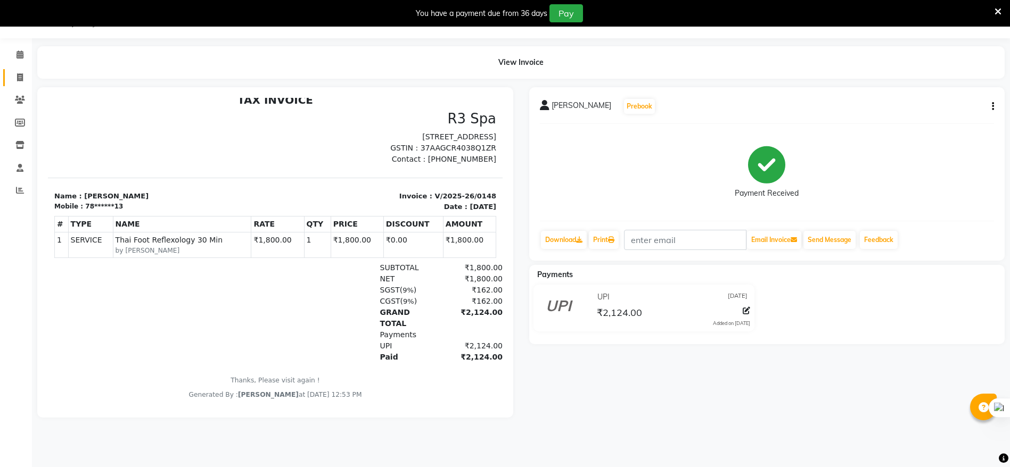
click at [17, 69] on link "Invoice" at bounding box center [16, 78] width 26 height 18
select select "8612"
select select "service"
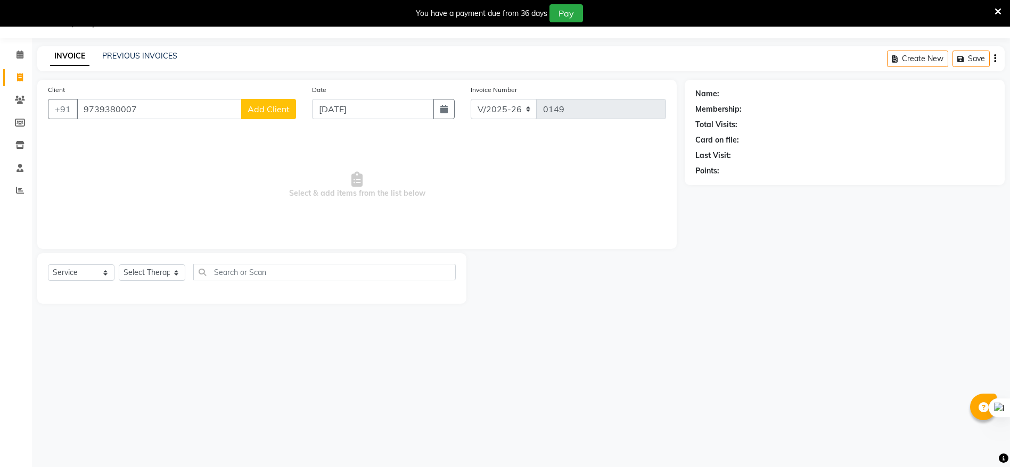
type input "9739380007"
click at [277, 112] on span "Add Client" at bounding box center [268, 109] width 42 height 11
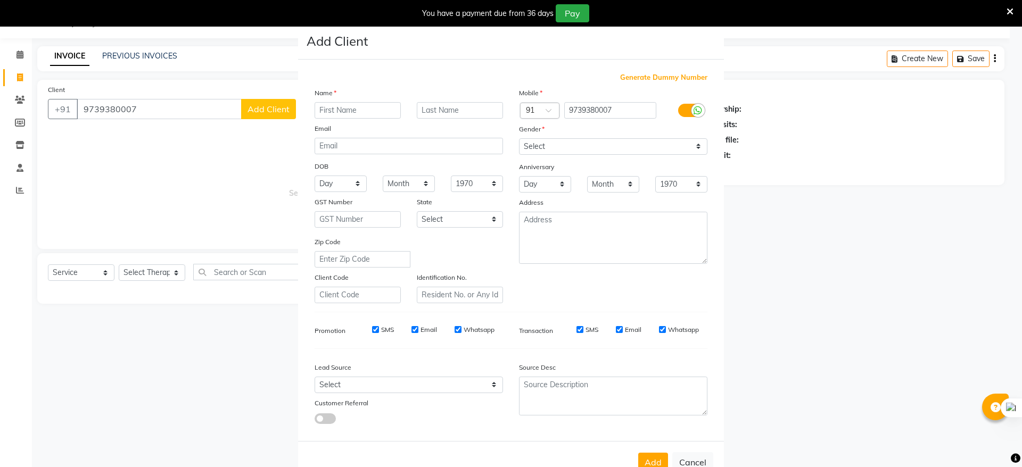
click at [373, 105] on input "text" at bounding box center [358, 110] width 86 height 16
type input "santosh"
click at [689, 146] on select "Select [DEMOGRAPHIC_DATA] [DEMOGRAPHIC_DATA] Other Prefer Not To Say" at bounding box center [613, 146] width 188 height 16
select select "[DEMOGRAPHIC_DATA]"
click at [519, 138] on select "Select [DEMOGRAPHIC_DATA] [DEMOGRAPHIC_DATA] Other Prefer Not To Say" at bounding box center [613, 146] width 188 height 16
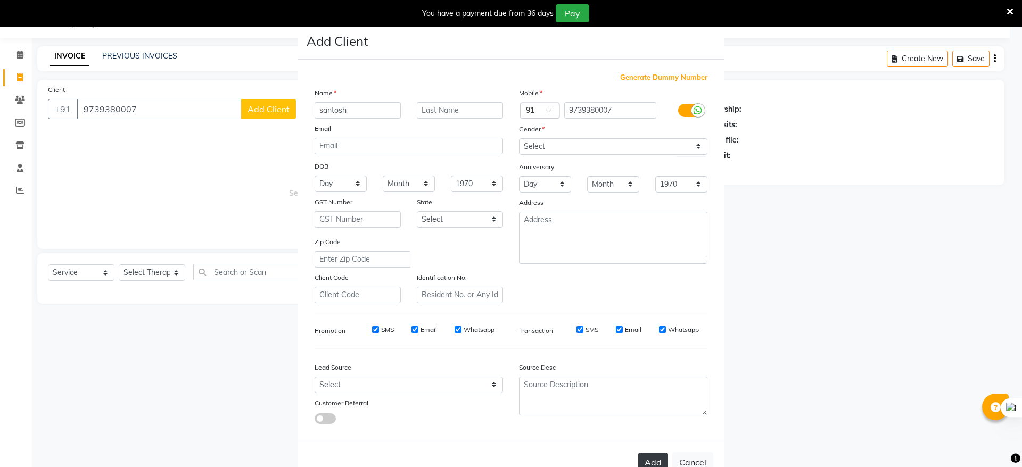
click at [653, 460] on button "Add" at bounding box center [653, 462] width 30 height 19
type input "97******07"
select select
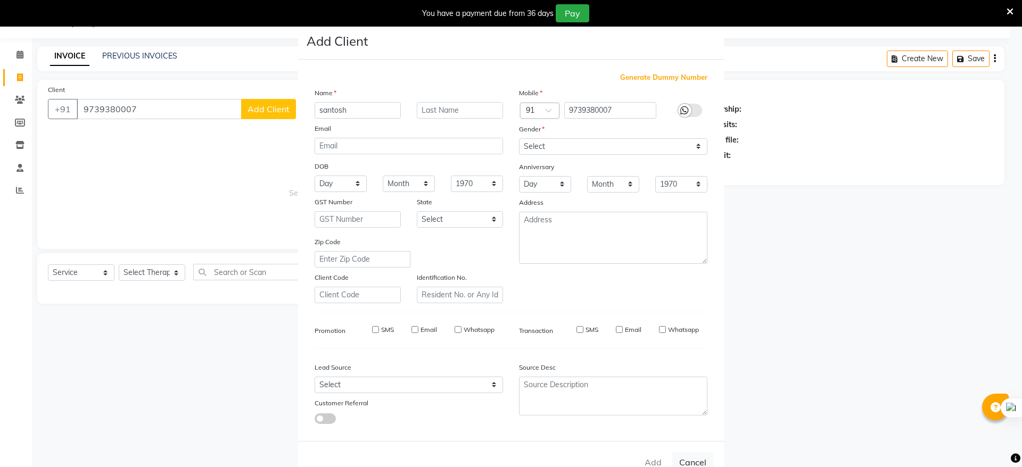
select select
checkbox input "false"
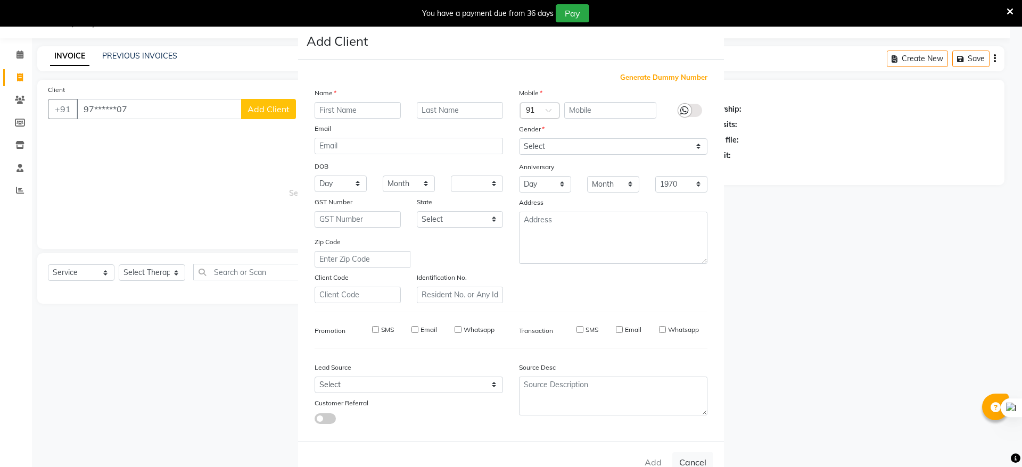
checkbox input "false"
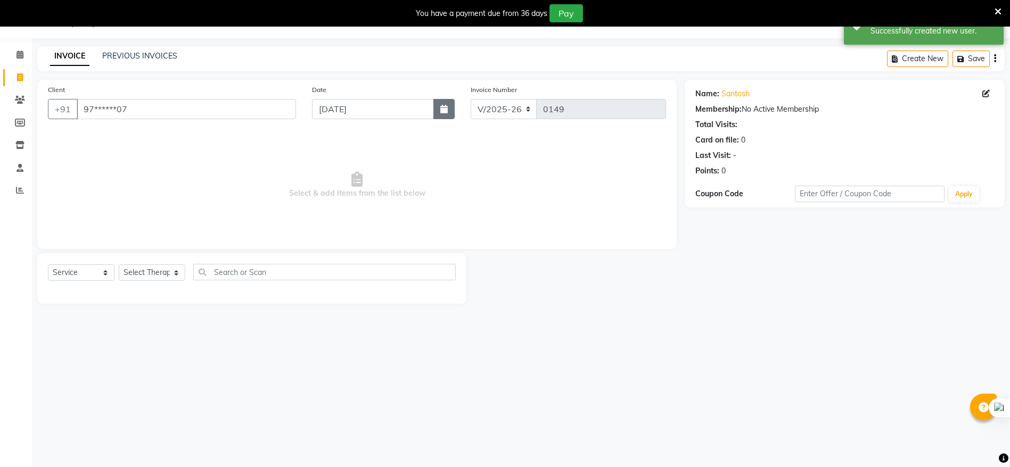
click at [449, 108] on button "button" at bounding box center [443, 109] width 21 height 20
select select "9"
select select "2025"
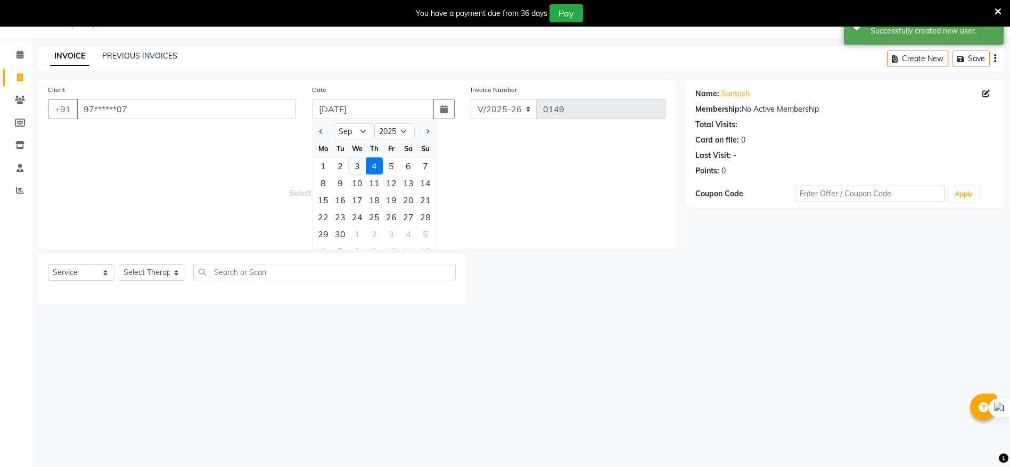
click at [360, 168] on div "3" at bounding box center [357, 166] width 17 height 17
type input "[DATE]"
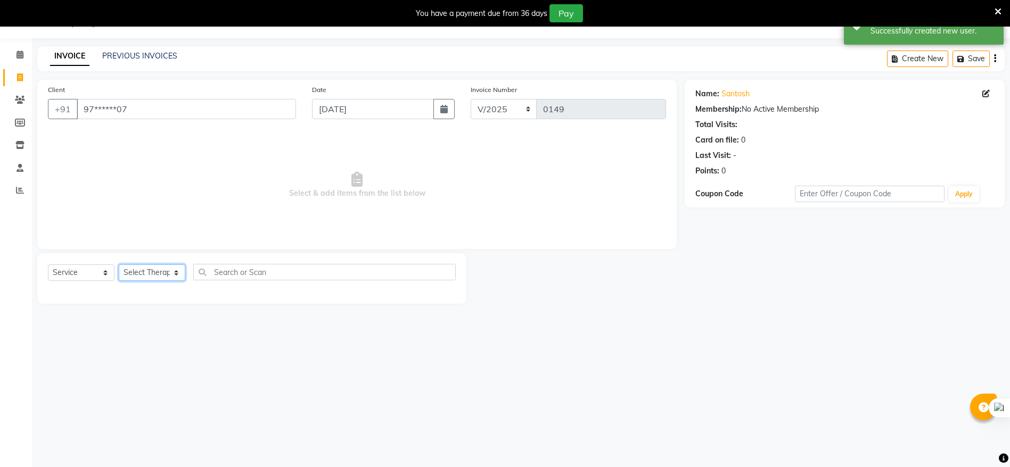
click at [170, 271] on select "Select Therapist [PERSON_NAME] [PERSON_NAME][DATE]" at bounding box center [152, 272] width 67 height 16
select select "88891"
click at [119, 264] on select "Select Therapist [PERSON_NAME] [PERSON_NAME][DATE]" at bounding box center [152, 272] width 67 height 16
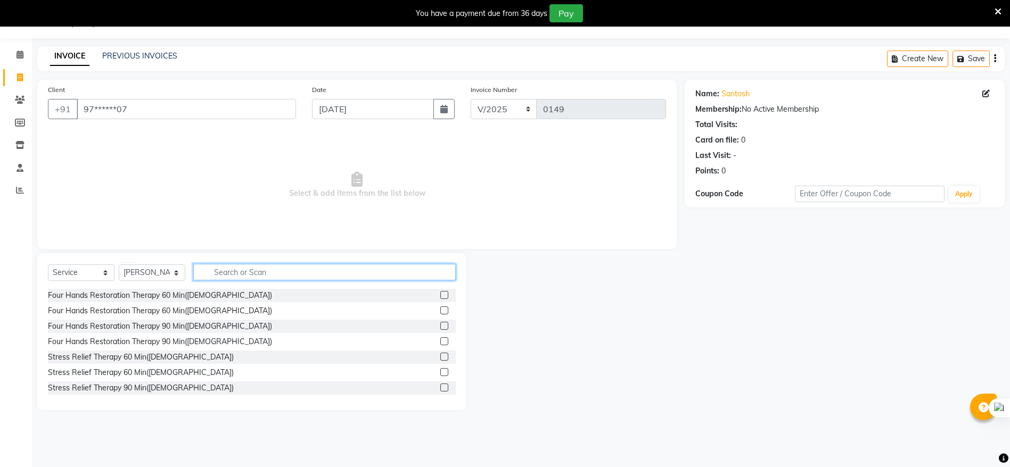
click at [229, 270] on input "text" at bounding box center [324, 272] width 262 height 16
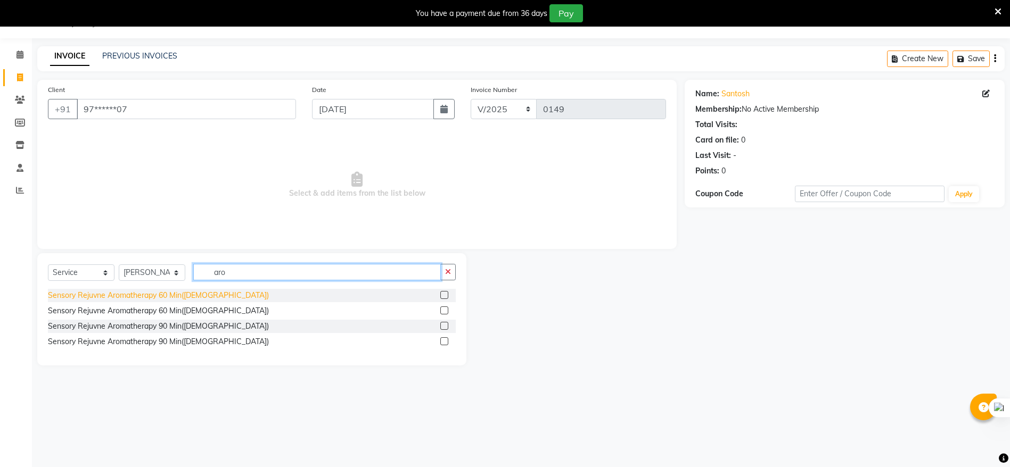
type input "aro"
click at [129, 291] on div "Sensory Rejuvne Aromatherapy 60 Min([DEMOGRAPHIC_DATA])" at bounding box center [158, 295] width 221 height 11
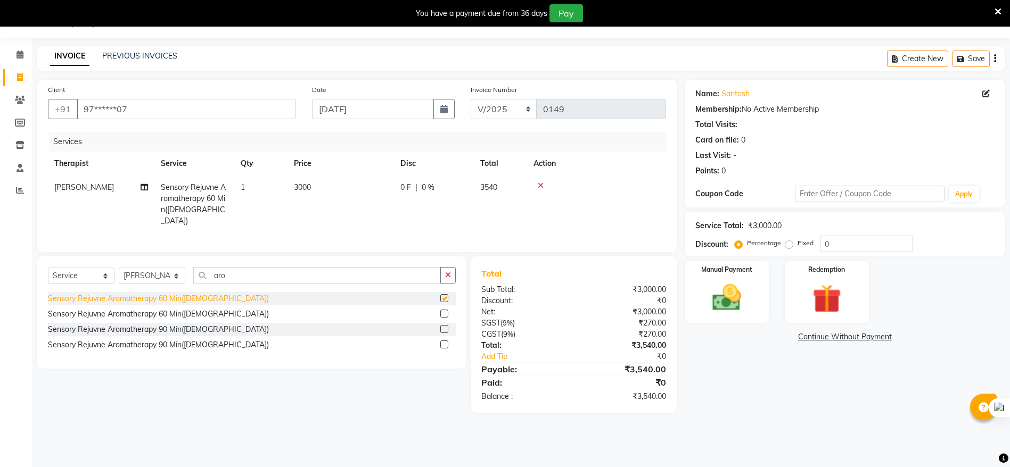
checkbox input "false"
click at [834, 242] on input "0" at bounding box center [866, 244] width 93 height 16
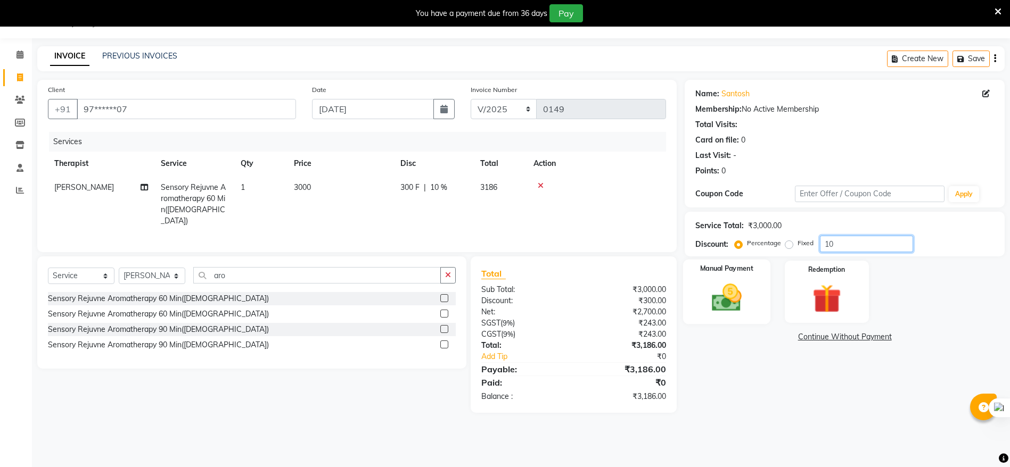
type input "10"
click at [717, 299] on img at bounding box center [726, 297] width 49 height 35
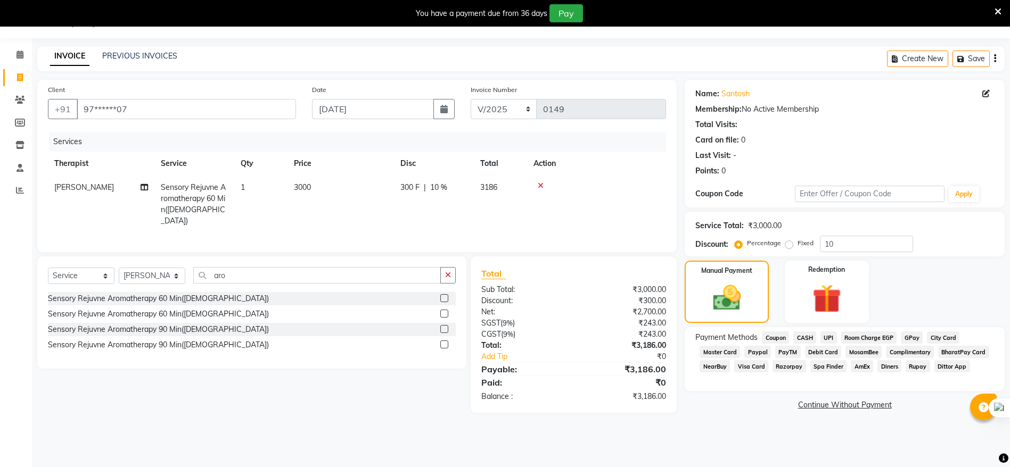
click at [759, 366] on span "Visa Card" at bounding box center [751, 366] width 34 height 12
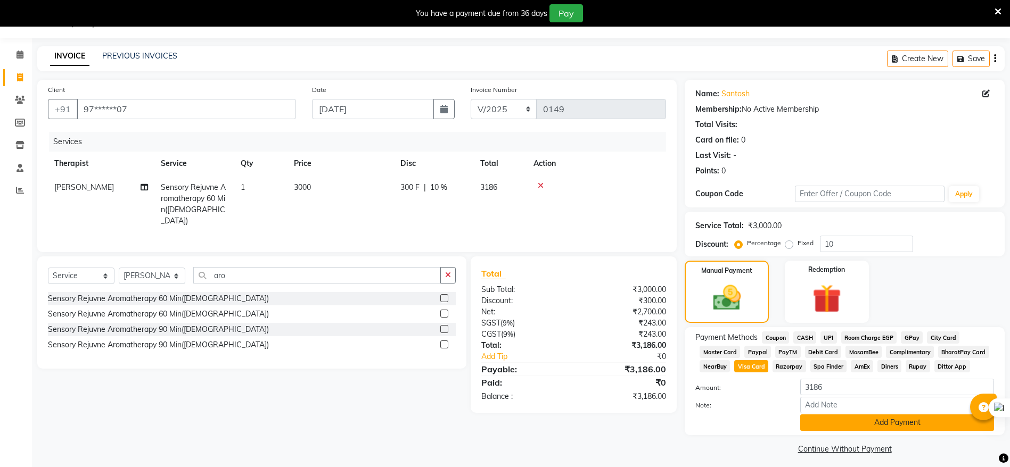
click at [853, 419] on button "Add Payment" at bounding box center [897, 423] width 194 height 16
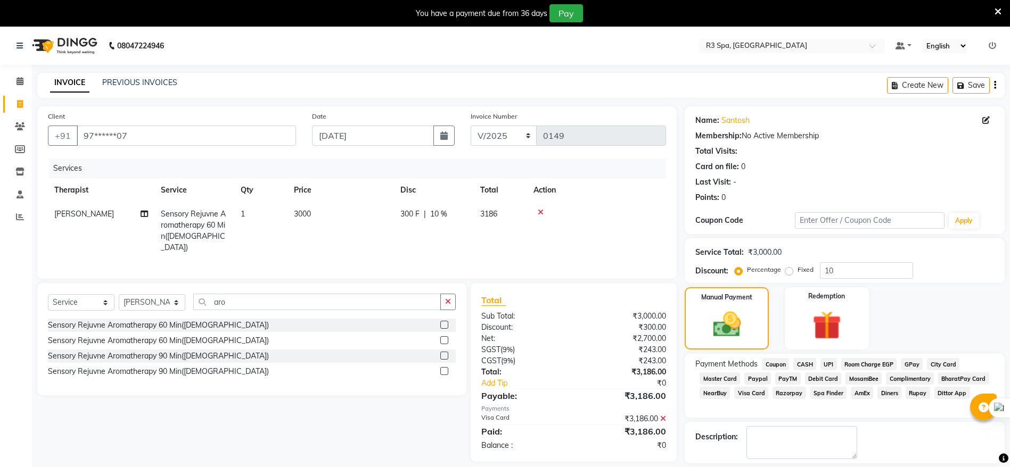
scroll to position [48, 0]
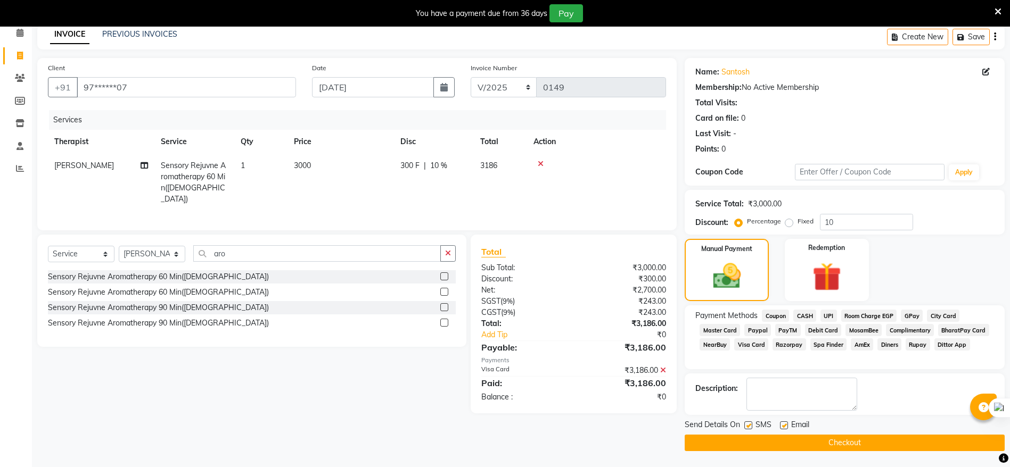
click at [817, 443] on button "Checkout" at bounding box center [844, 443] width 320 height 16
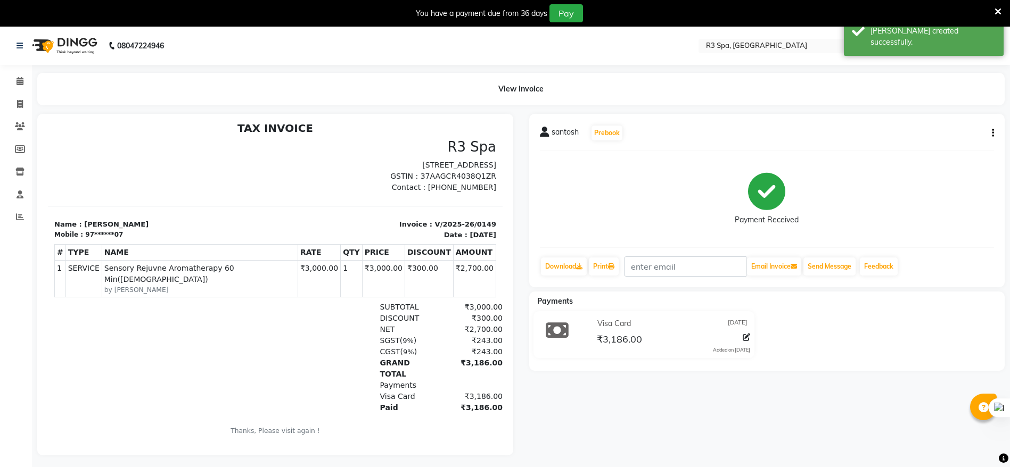
scroll to position [9, 0]
click at [19, 108] on span at bounding box center [20, 104] width 19 height 12
select select "8612"
select select "service"
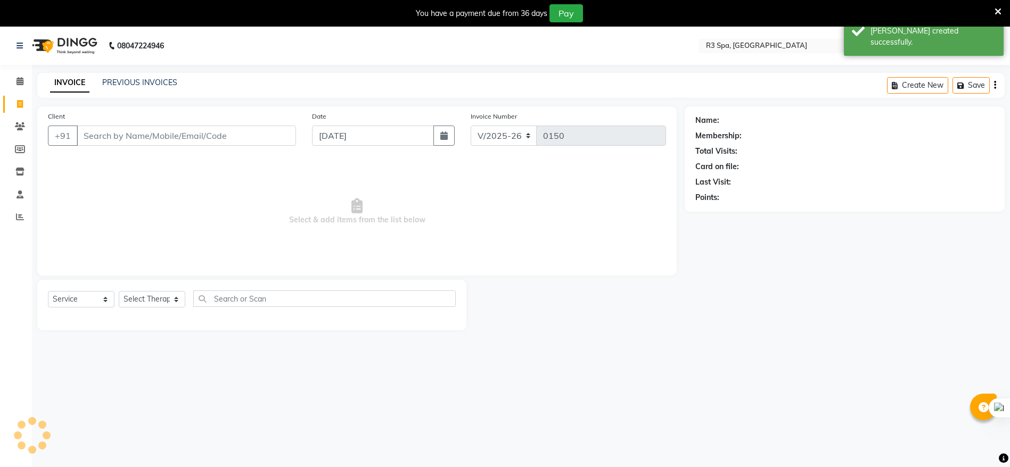
scroll to position [27, 0]
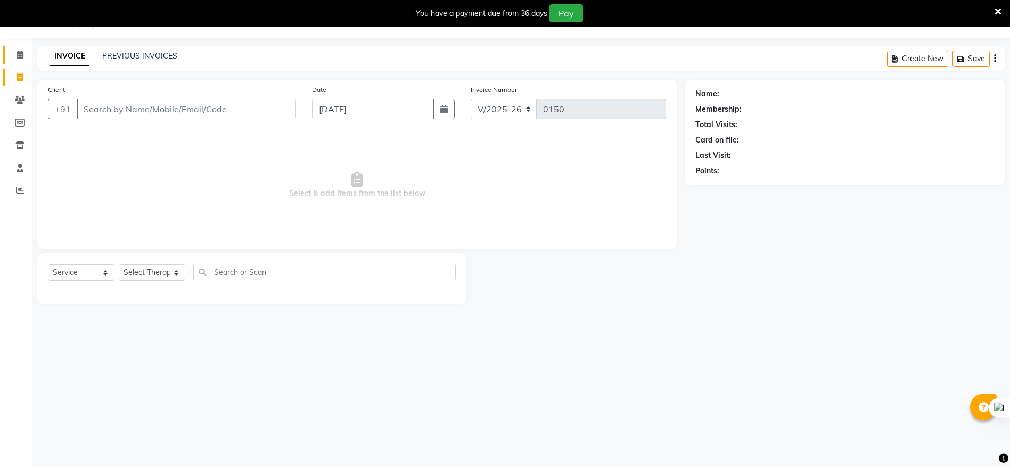
click at [10, 51] on link "Calendar" at bounding box center [16, 55] width 26 height 18
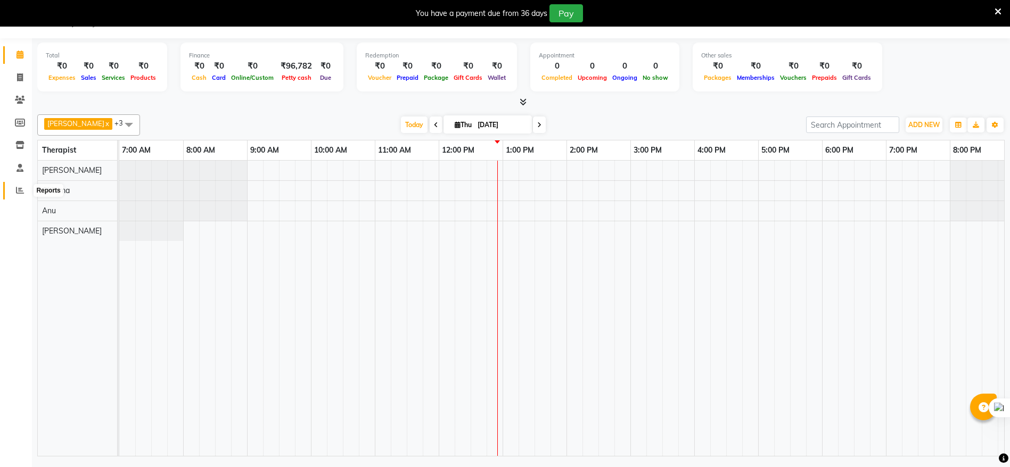
click at [21, 194] on span at bounding box center [20, 191] width 19 height 12
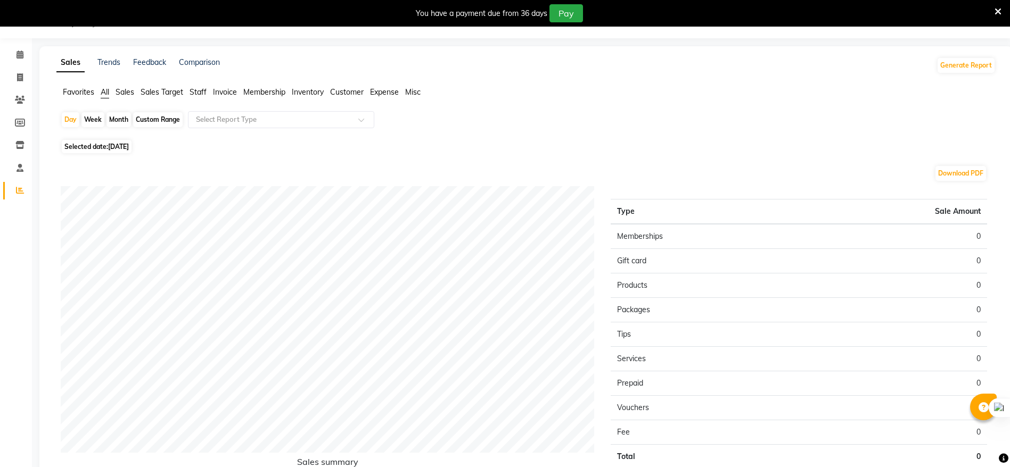
click at [91, 123] on div "Week" at bounding box center [92, 119] width 23 height 15
select select "9"
select select "2025"
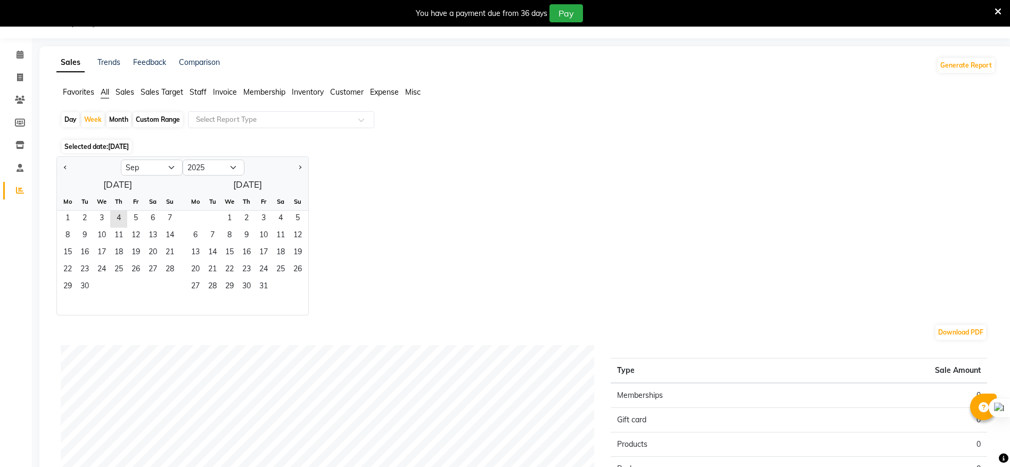
click at [218, 90] on span "Invoice" at bounding box center [225, 92] width 24 height 10
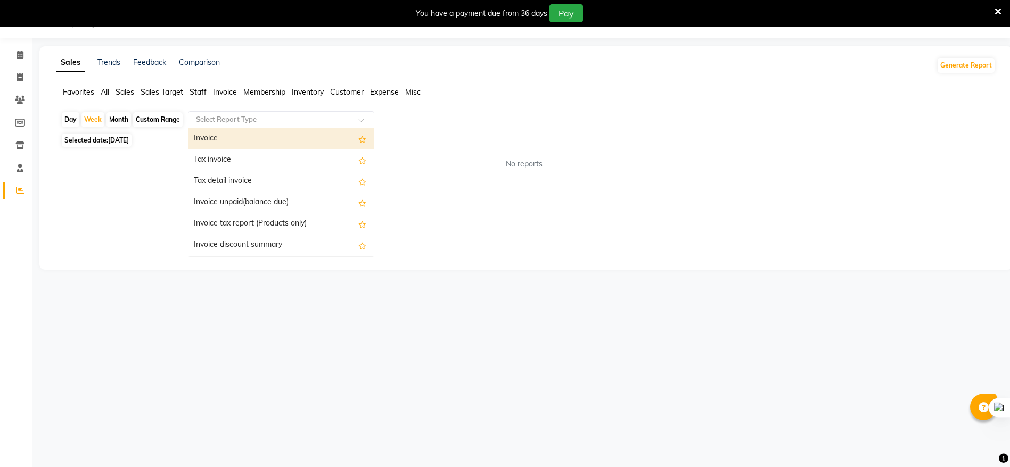
click at [301, 120] on input "text" at bounding box center [270, 119] width 153 height 11
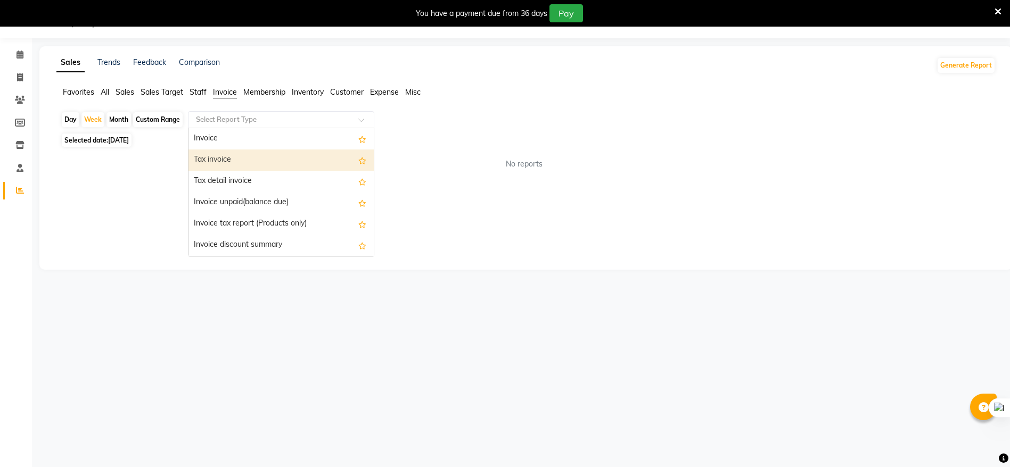
click at [260, 169] on div "Tax invoice" at bounding box center [280, 160] width 185 height 21
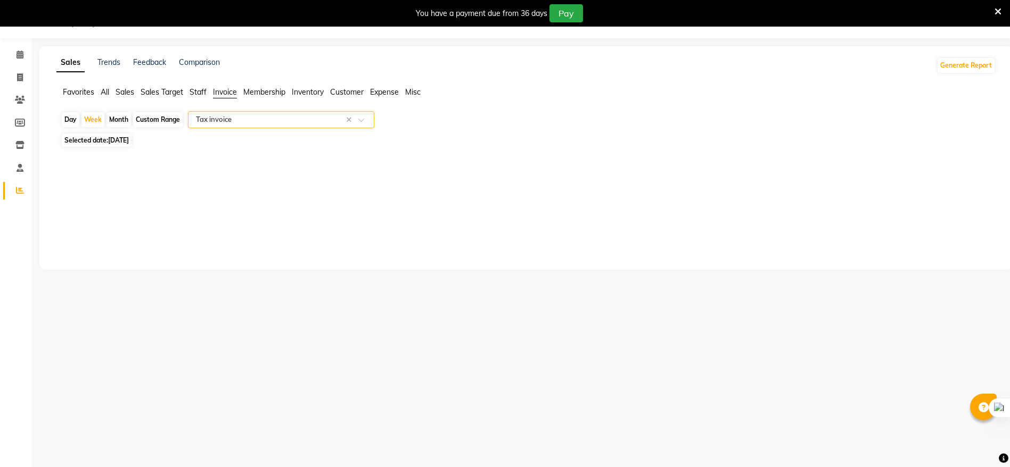
click at [115, 139] on span "[DATE]" at bounding box center [118, 140] width 21 height 8
select select "9"
select select "2025"
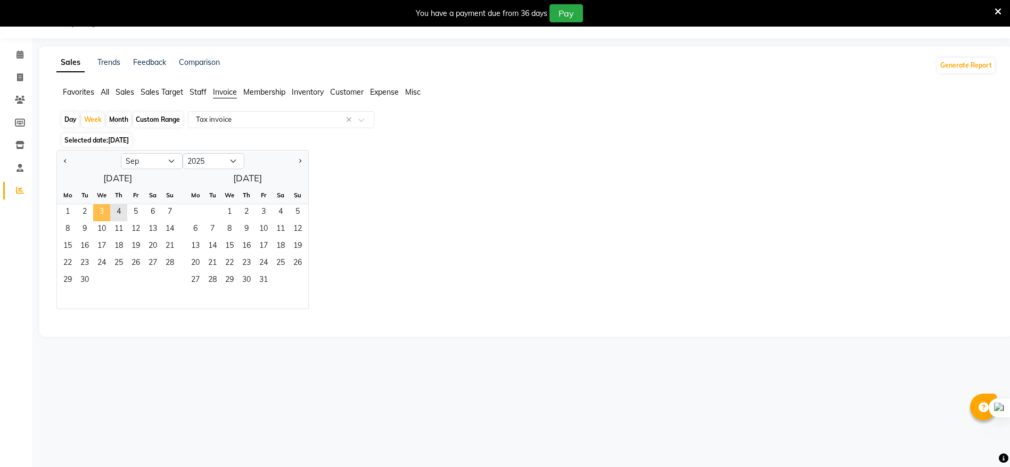
click at [98, 208] on span "3" at bounding box center [101, 212] width 17 height 17
select select "full_report"
select select "csv"
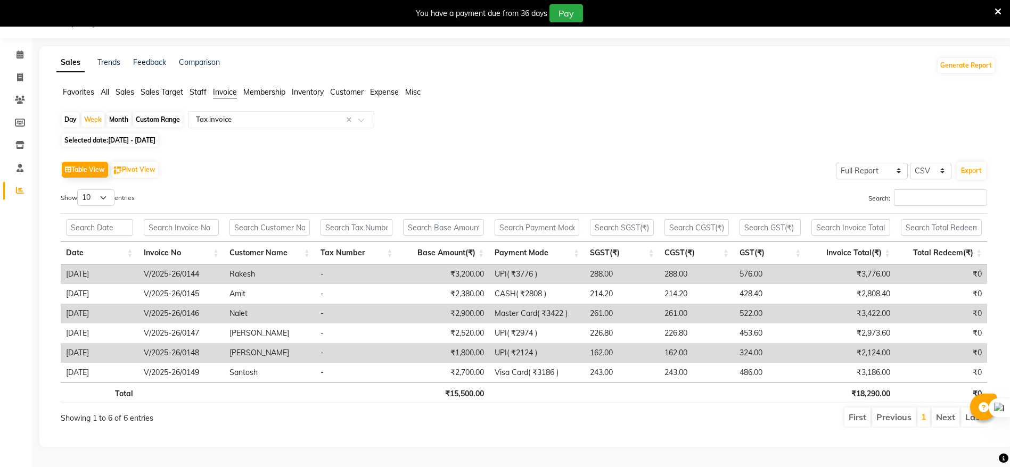
scroll to position [35, 0]
click at [22, 141] on icon at bounding box center [19, 145] width 9 height 8
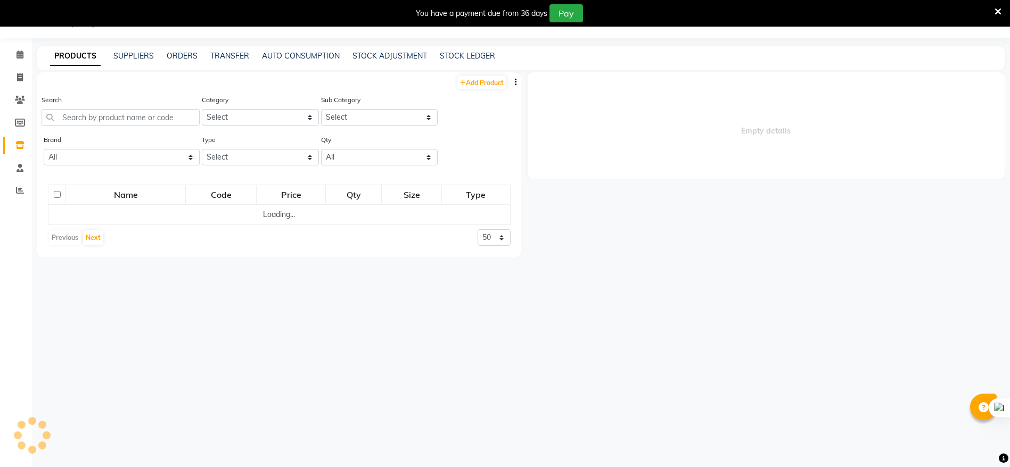
select select
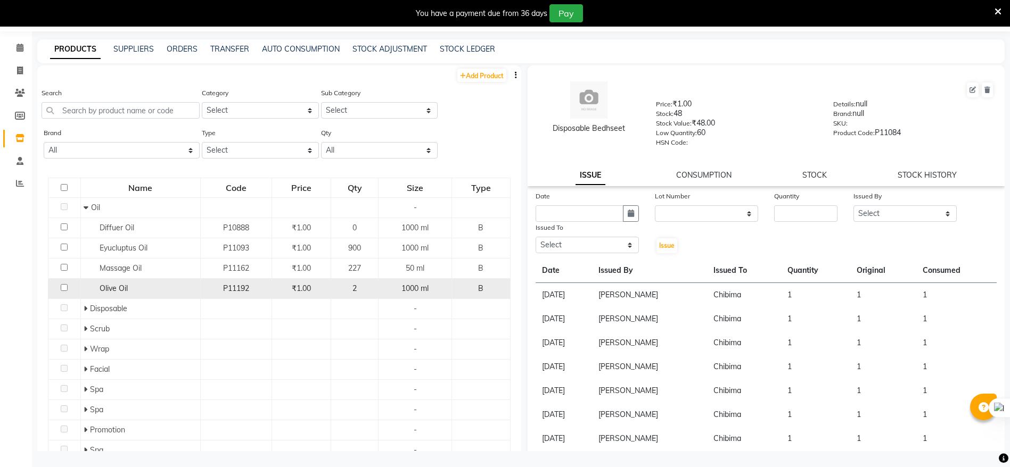
scroll to position [34, 0]
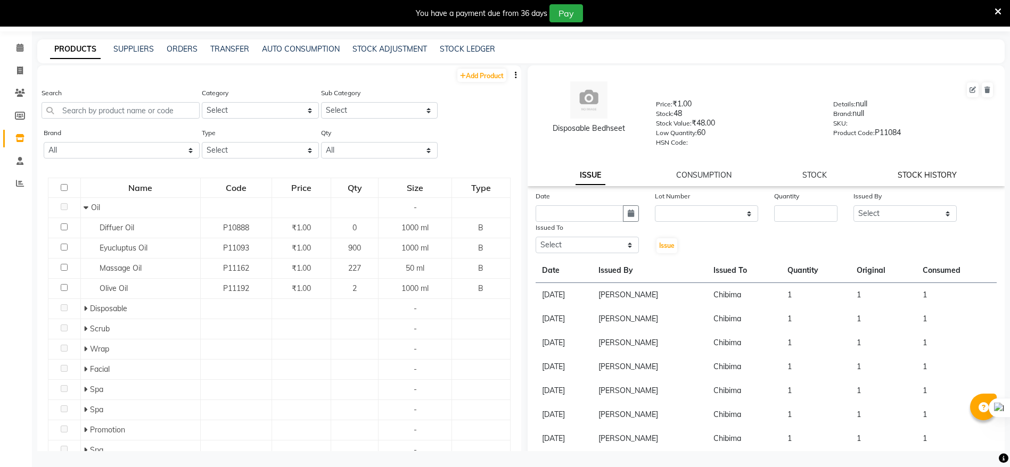
click at [897, 175] on link "STOCK HISTORY" at bounding box center [926, 175] width 59 height 10
select select "all"
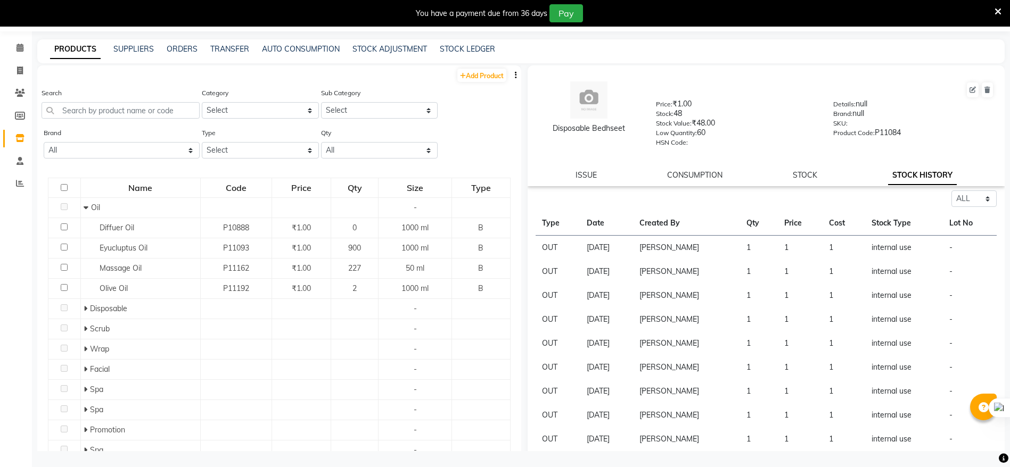
click at [701, 164] on div "Disposable Bedhseet Price: ₹1.00 Stock: 48 Stock Value: ₹48.00 Low Quantity: 60…" at bounding box center [765, 125] width 477 height 121
click at [700, 172] on link "CONSUMPTION" at bounding box center [694, 175] width 55 height 10
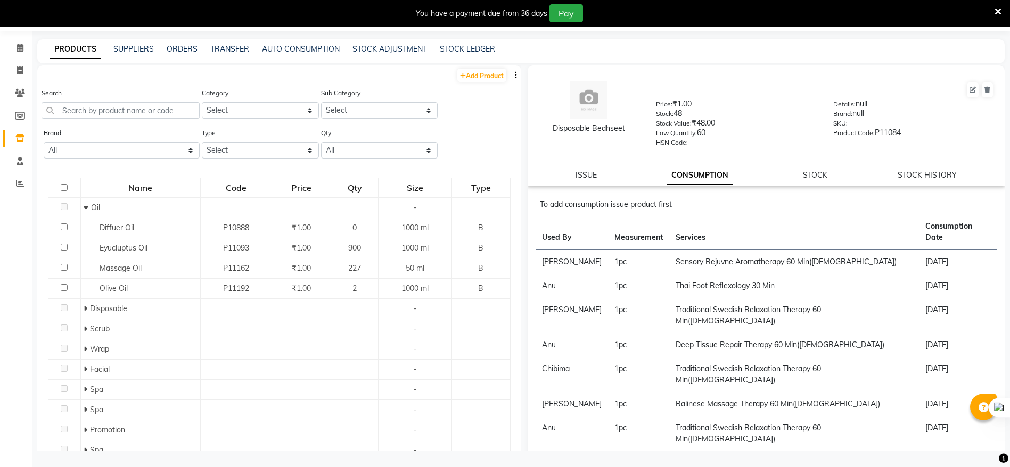
click at [298, 54] on div "AUTO CONSUMPTION" at bounding box center [301, 49] width 78 height 11
click at [470, 52] on link "STOCK LEDGER" at bounding box center [467, 49] width 55 height 10
select select "all"
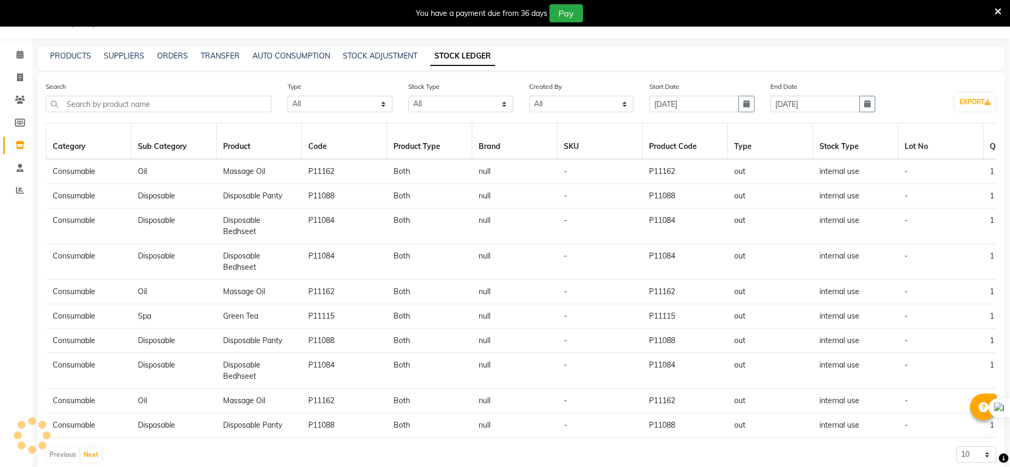
scroll to position [34, 0]
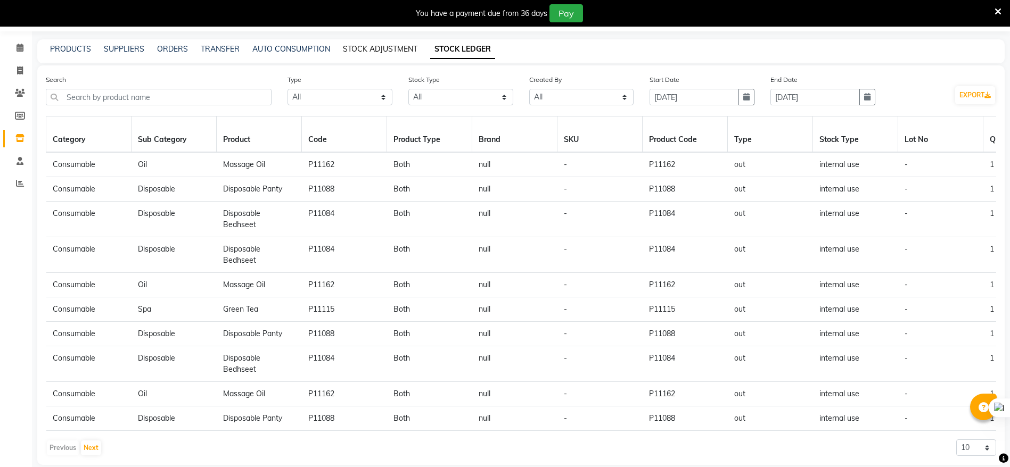
click at [370, 51] on link "STOCK ADJUSTMENT" at bounding box center [380, 49] width 75 height 10
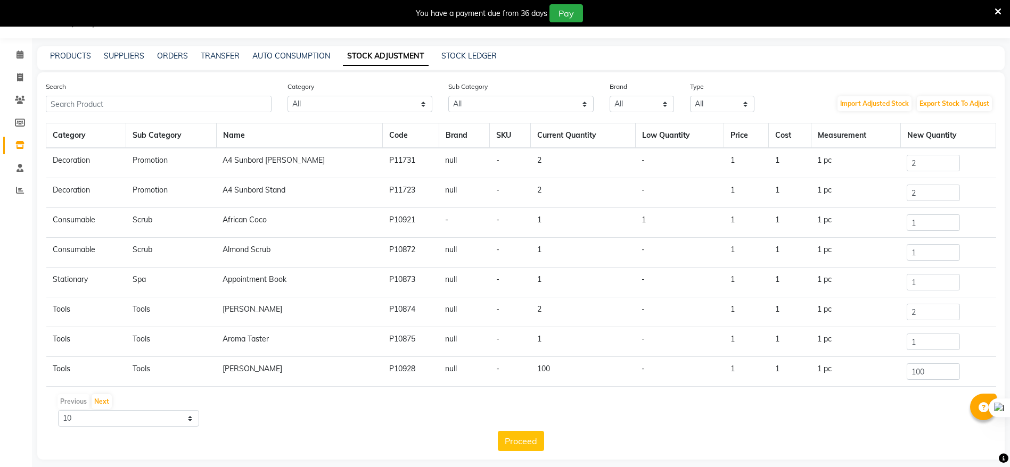
scroll to position [34, 0]
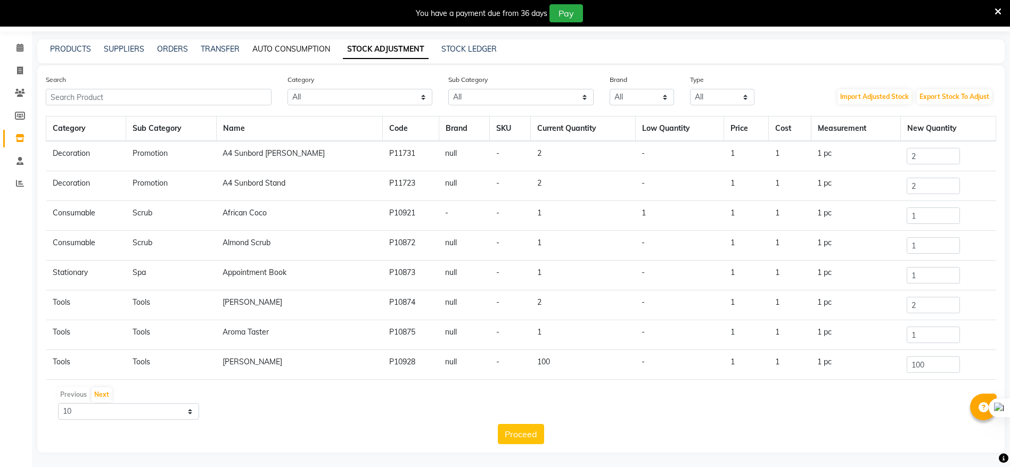
click at [280, 48] on link "AUTO CONSUMPTION" at bounding box center [291, 49] width 78 height 10
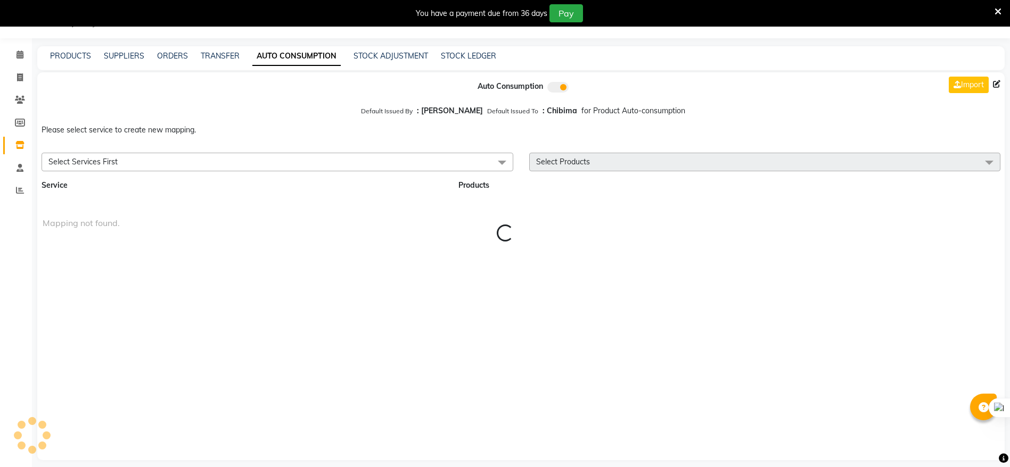
scroll to position [34, 0]
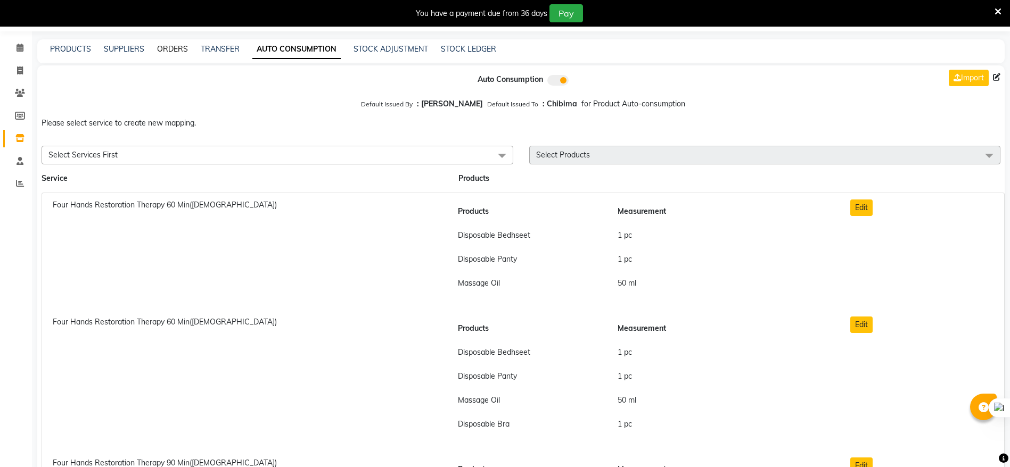
click at [180, 51] on link "ORDERS" at bounding box center [172, 49] width 31 height 10
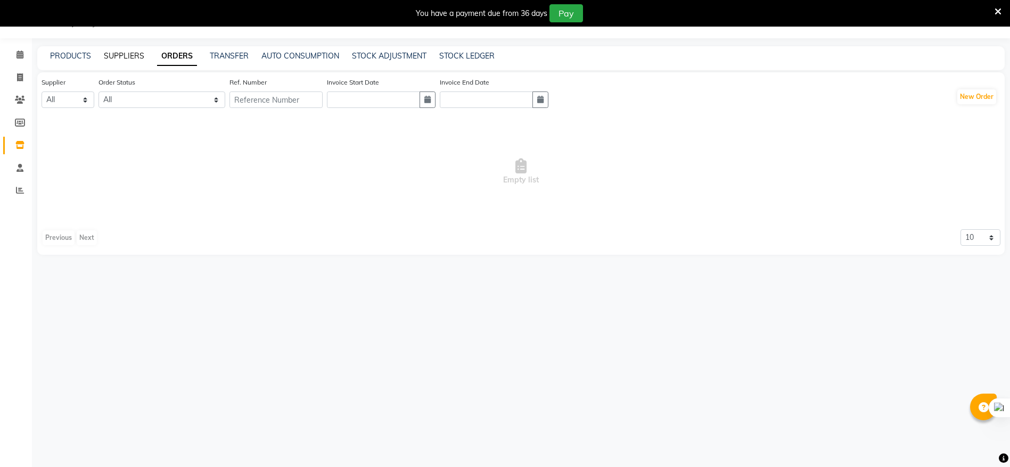
click at [117, 54] on link "SUPPLIERS" at bounding box center [124, 56] width 40 height 10
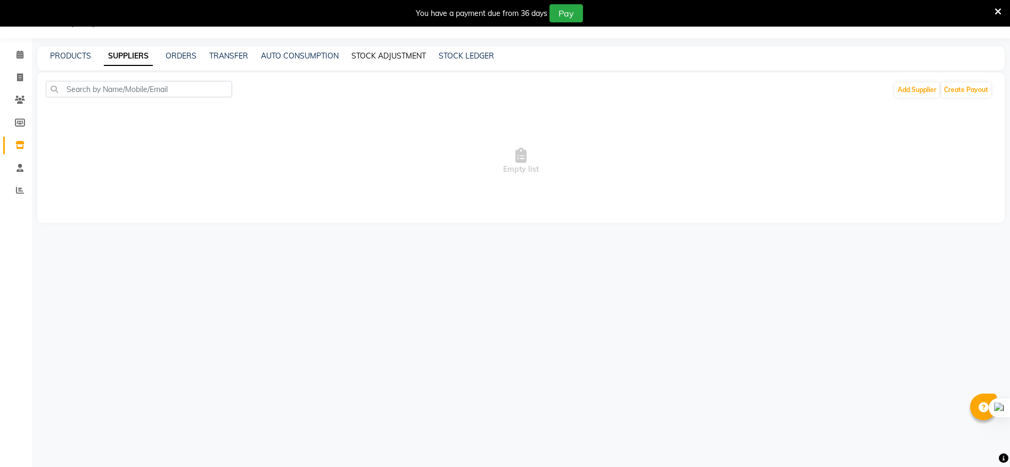
click at [378, 55] on link "STOCK ADJUSTMENT" at bounding box center [388, 56] width 75 height 10
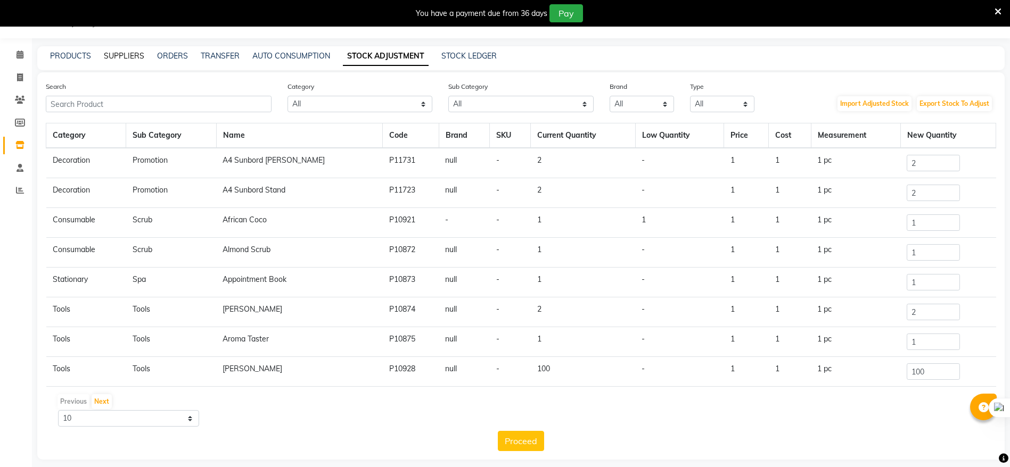
click at [135, 56] on link "SUPPLIERS" at bounding box center [124, 56] width 40 height 10
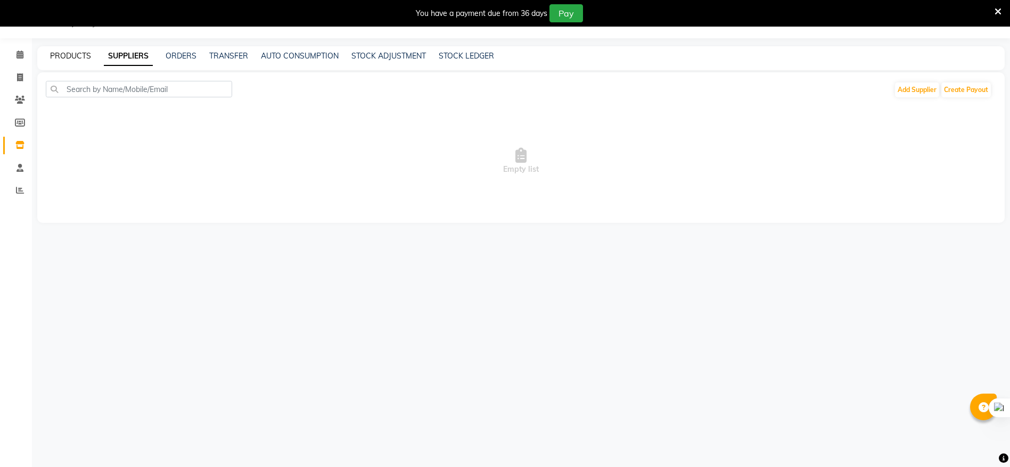
click at [78, 55] on link "PRODUCTS" at bounding box center [70, 56] width 41 height 10
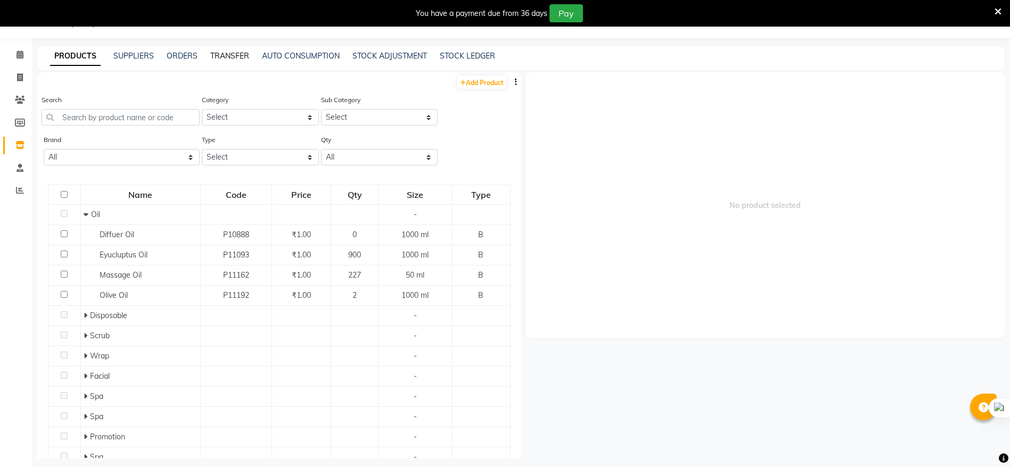
click at [226, 54] on link "TRANSFER" at bounding box center [229, 56] width 39 height 10
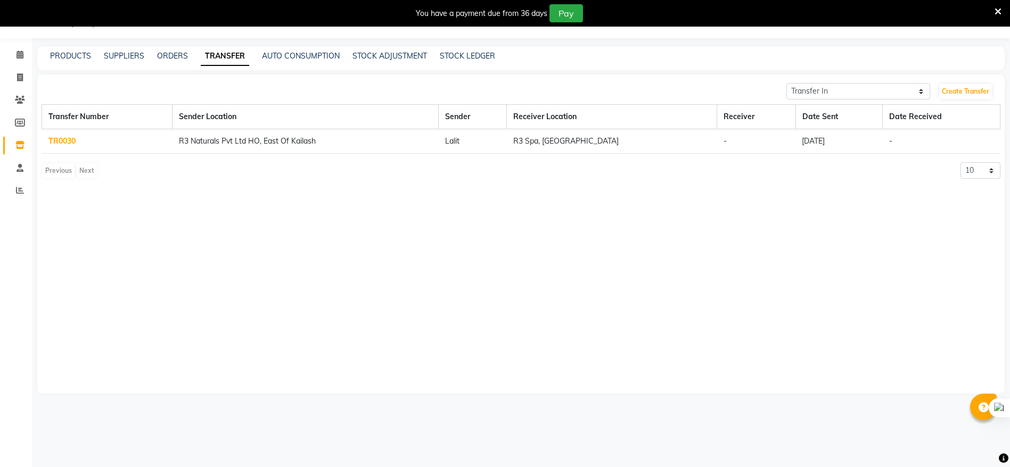
click at [58, 139] on link "TR0030" at bounding box center [61, 141] width 27 height 10
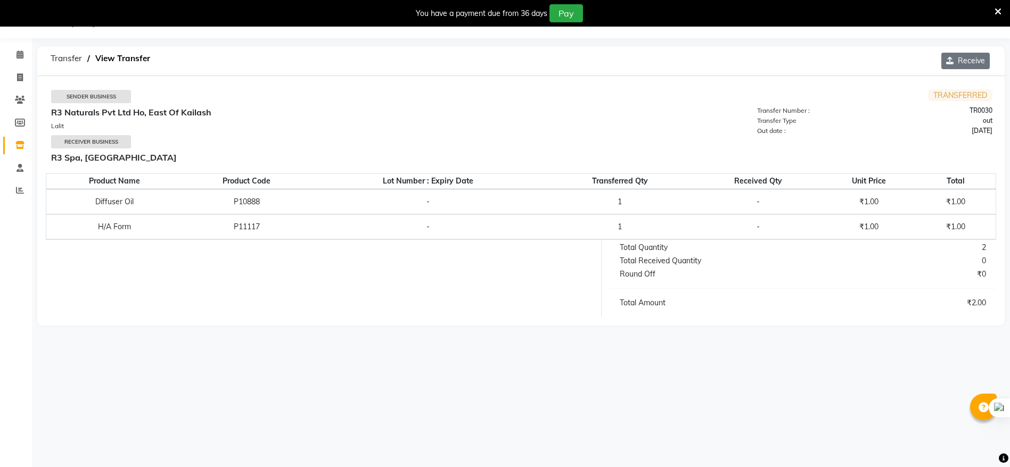
click at [970, 61] on button "Receive" at bounding box center [965, 61] width 48 height 16
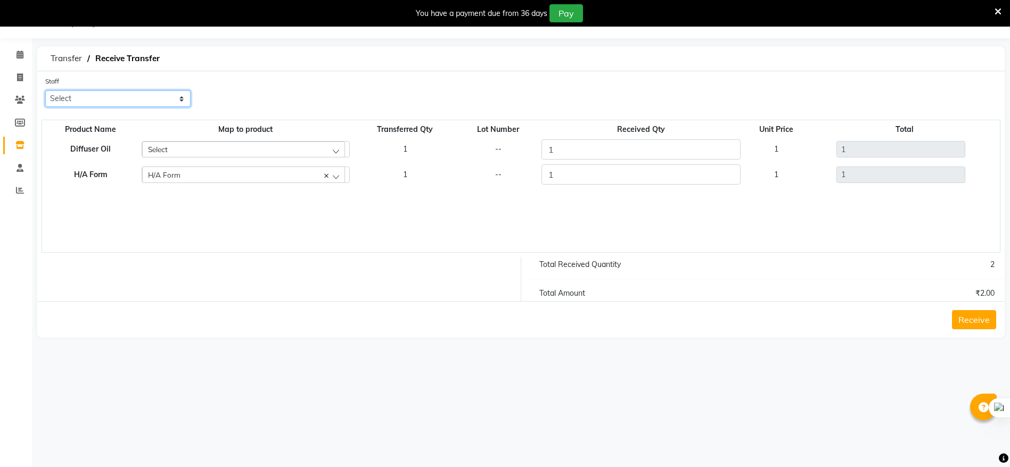
click at [182, 98] on select "Select Anila Anu Chibima [PERSON_NAME][DATE]" at bounding box center [117, 98] width 145 height 16
select select "86017"
click at [45, 90] on select "Select Anila Anu Chibima [PERSON_NAME][DATE]" at bounding box center [117, 98] width 145 height 16
click at [576, 149] on input "1" at bounding box center [640, 149] width 199 height 20
click at [967, 322] on button "Receive" at bounding box center [974, 319] width 44 height 19
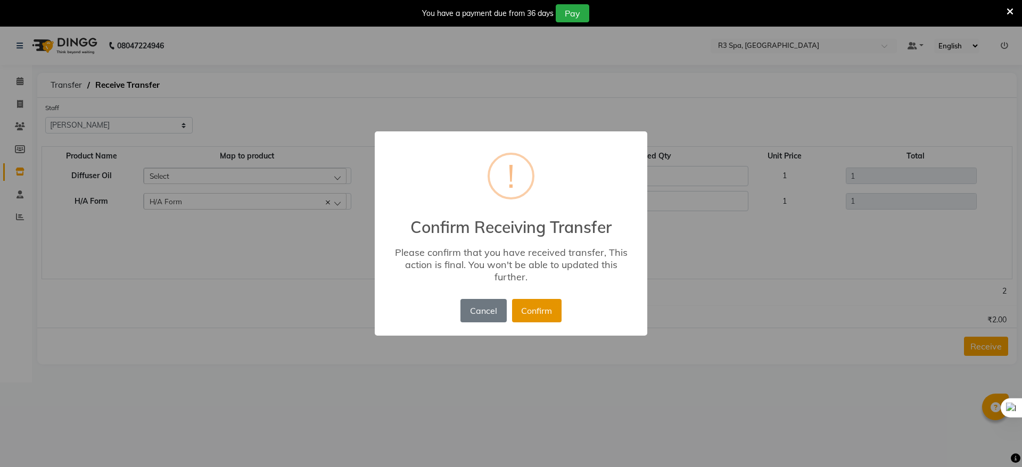
click at [532, 309] on button "Confirm" at bounding box center [536, 310] width 49 height 23
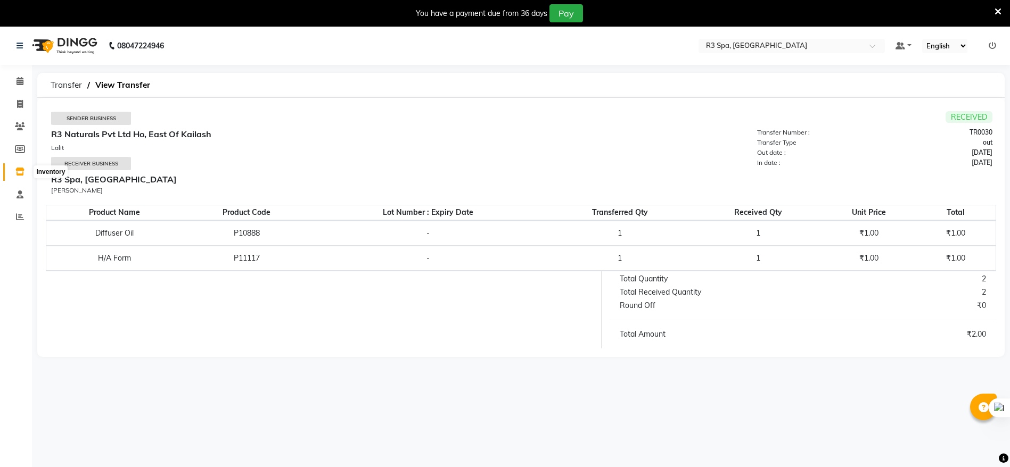
click at [19, 173] on icon at bounding box center [19, 172] width 9 height 8
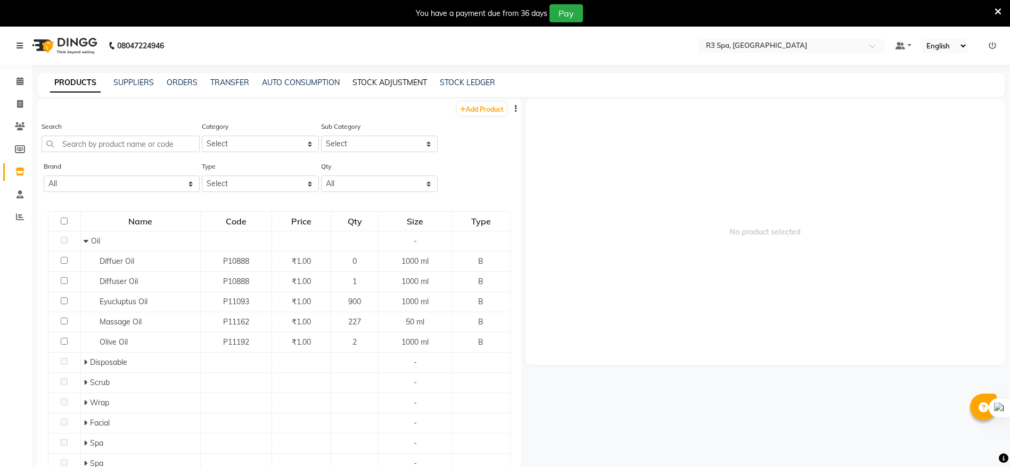
click at [370, 85] on link "STOCK ADJUSTMENT" at bounding box center [389, 83] width 75 height 10
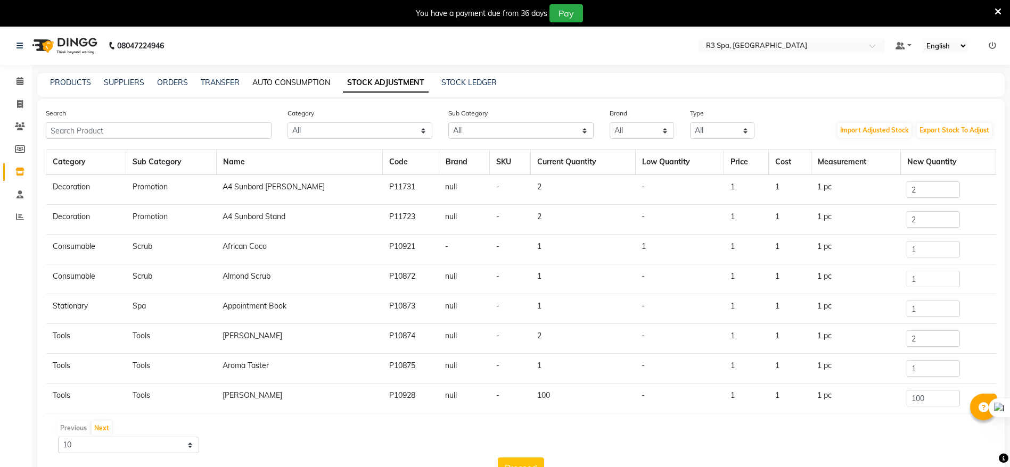
click at [285, 81] on link "AUTO CONSUMPTION" at bounding box center [291, 83] width 78 height 10
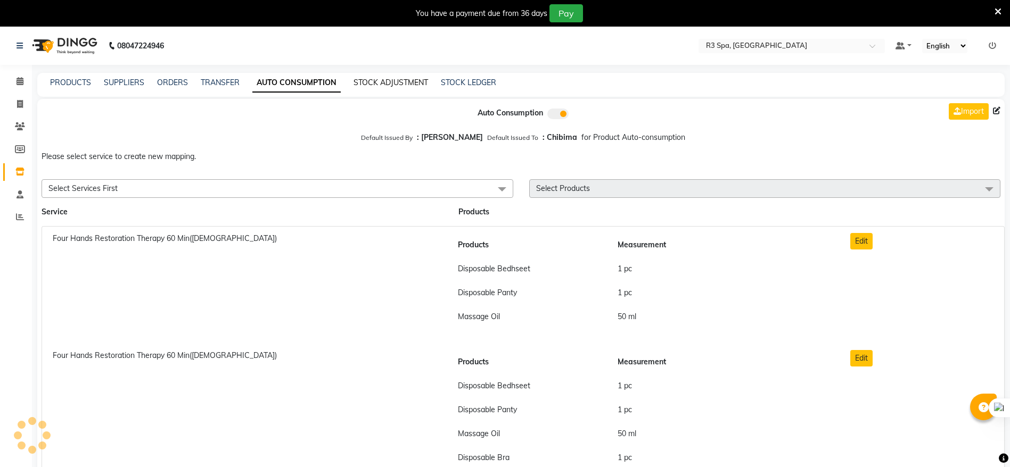
click at [376, 82] on link "STOCK ADJUSTMENT" at bounding box center [390, 83] width 75 height 10
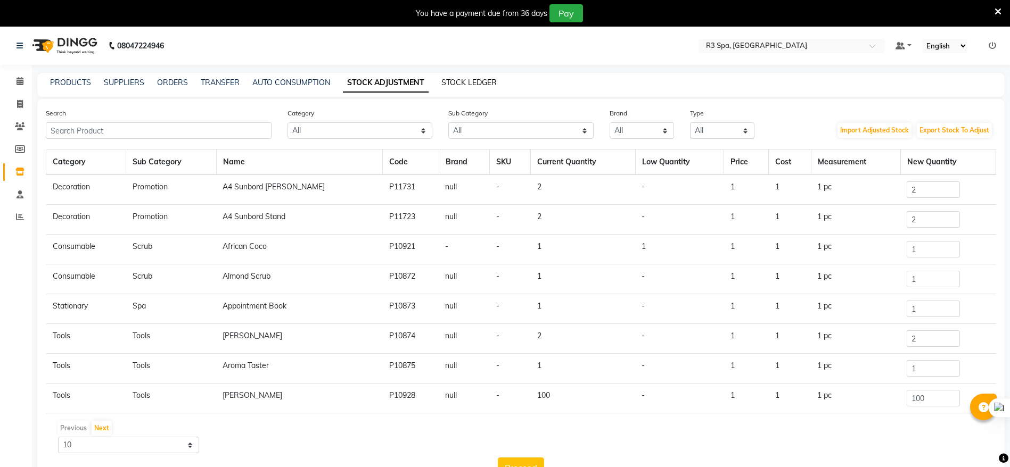
click at [467, 81] on link "STOCK LEDGER" at bounding box center [468, 83] width 55 height 10
select select "all"
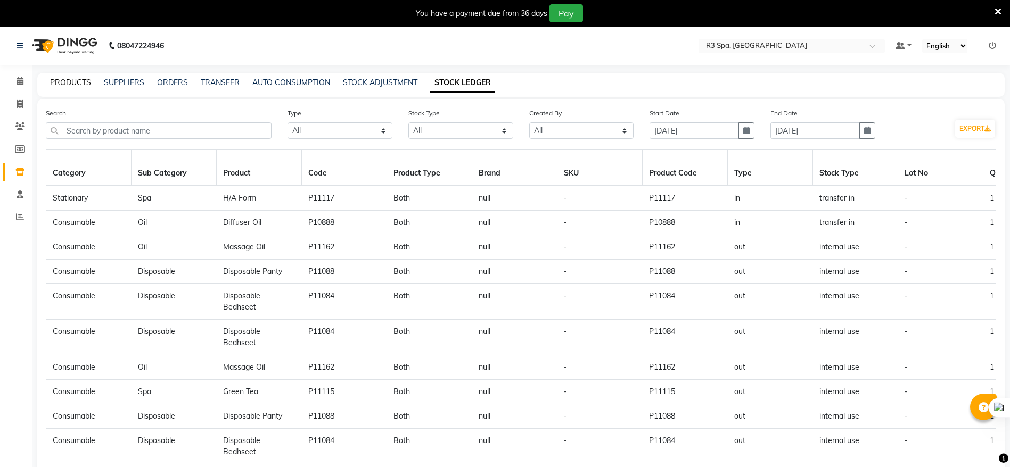
click at [57, 82] on link "PRODUCTS" at bounding box center [70, 83] width 41 height 10
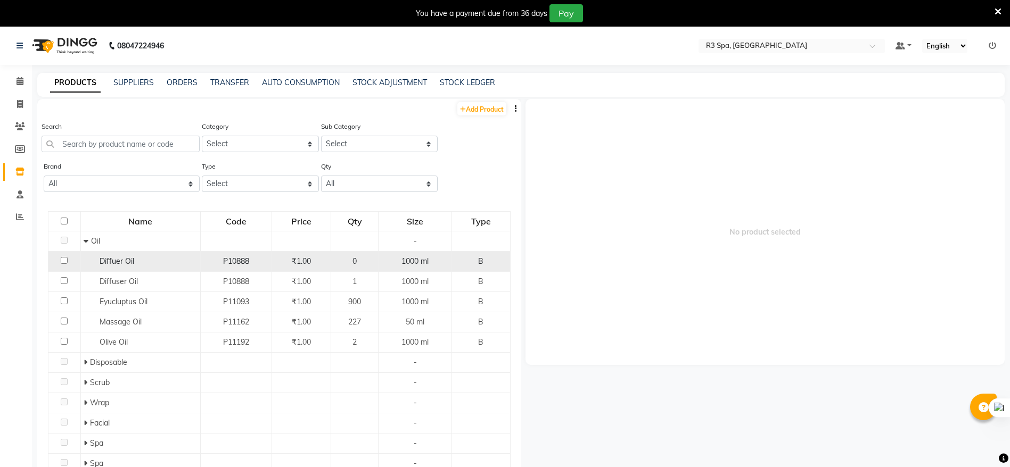
click at [64, 262] on input "checkbox" at bounding box center [64, 260] width 7 height 7
checkbox input "true"
select select
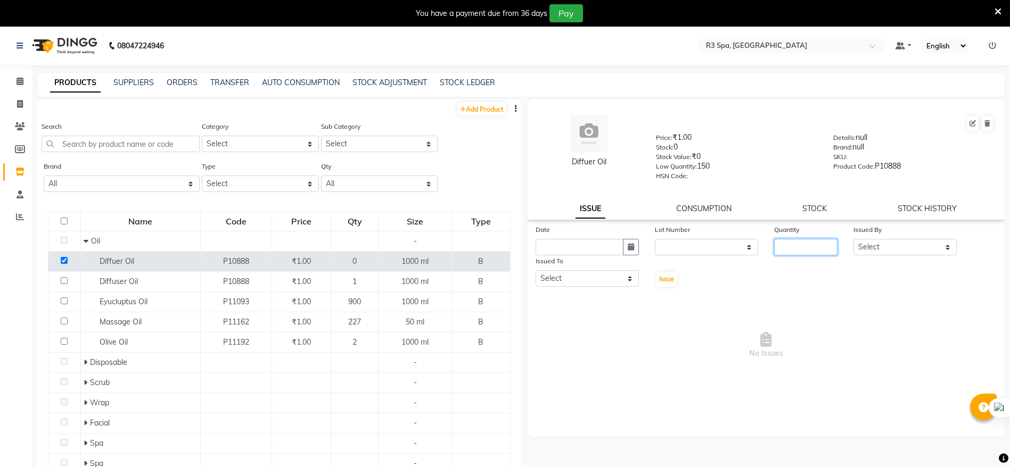
click at [828, 248] on input "number" at bounding box center [805, 247] width 63 height 16
type input "1000"
click at [631, 245] on icon "button" at bounding box center [630, 246] width 6 height 7
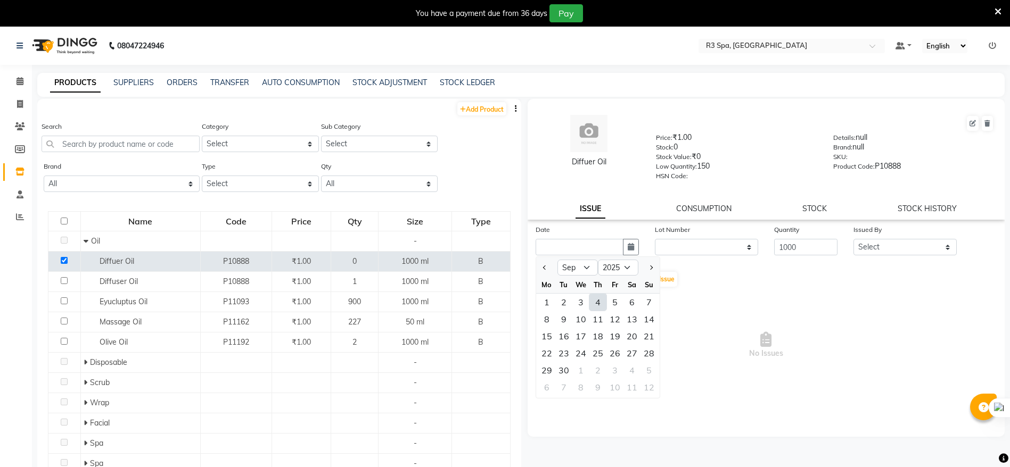
click at [594, 301] on div "4" at bounding box center [597, 302] width 17 height 17
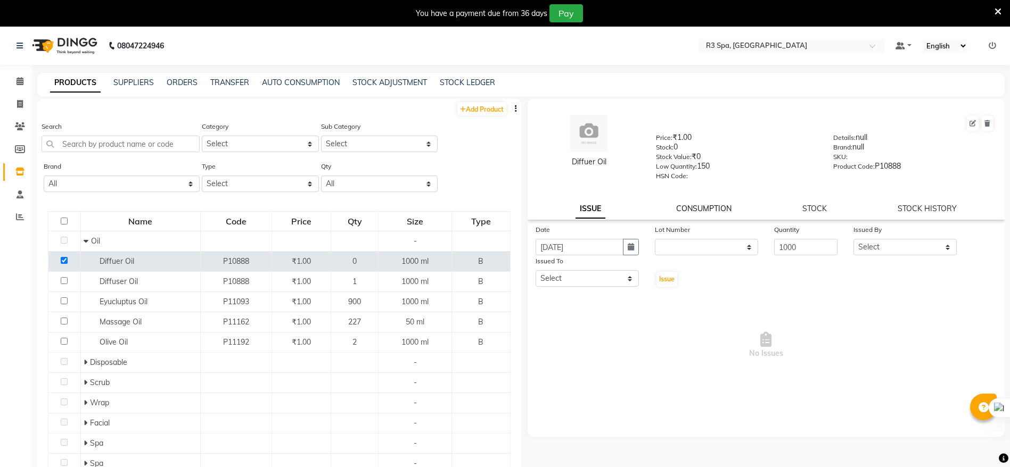
click at [690, 209] on link "CONSUMPTION" at bounding box center [703, 209] width 55 height 10
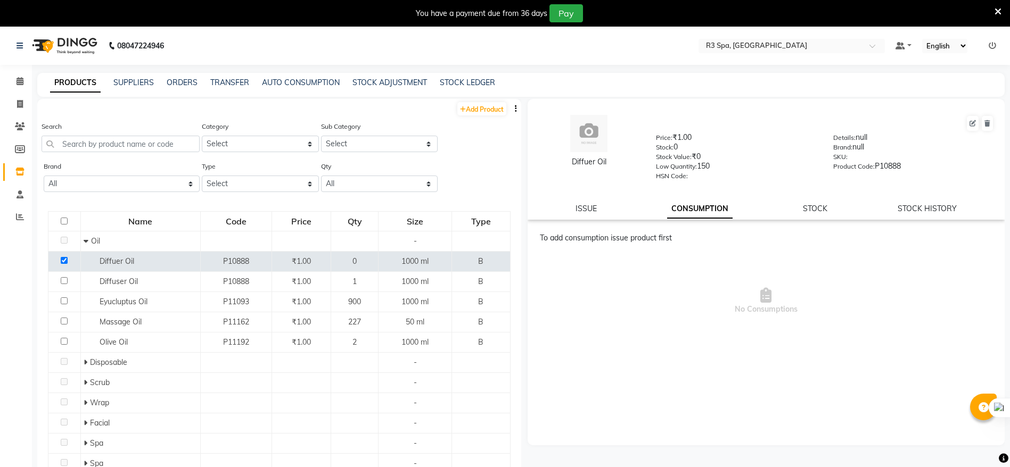
click at [798, 213] on div "ISSUE CONSUMPTION STOCK STOCK HISTORY" at bounding box center [766, 208] width 452 height 11
click at [920, 209] on link "STOCK HISTORY" at bounding box center [926, 209] width 59 height 10
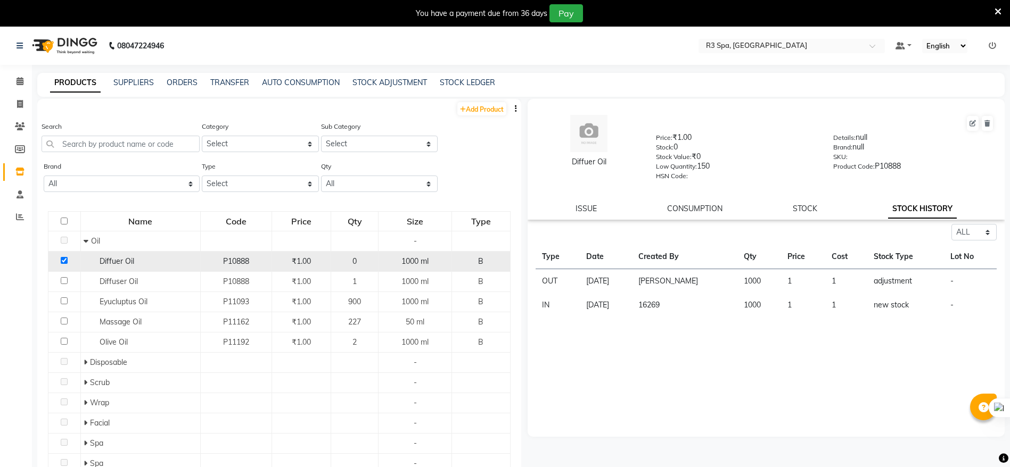
click at [58, 260] on td at bounding box center [64, 262] width 32 height 20
click at [584, 209] on link "ISSUE" at bounding box center [585, 209] width 21 height 10
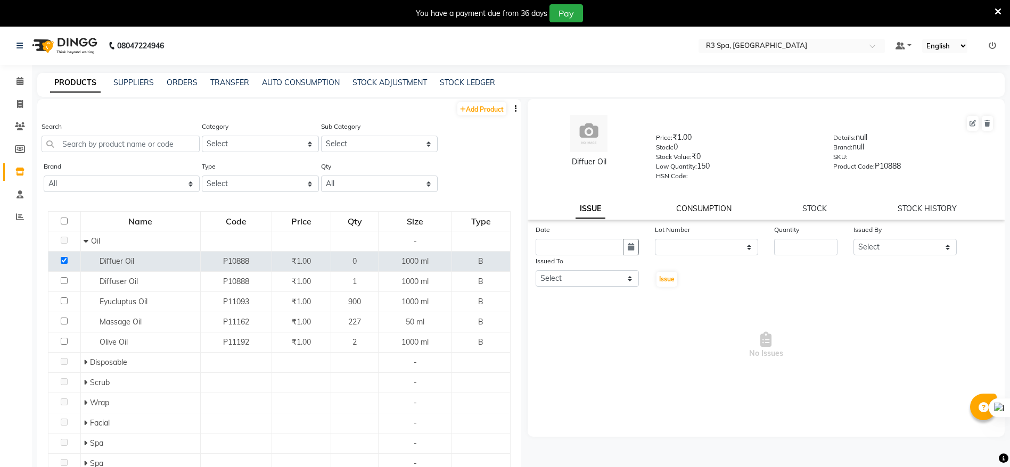
click at [721, 209] on link "CONSUMPTION" at bounding box center [703, 209] width 55 height 10
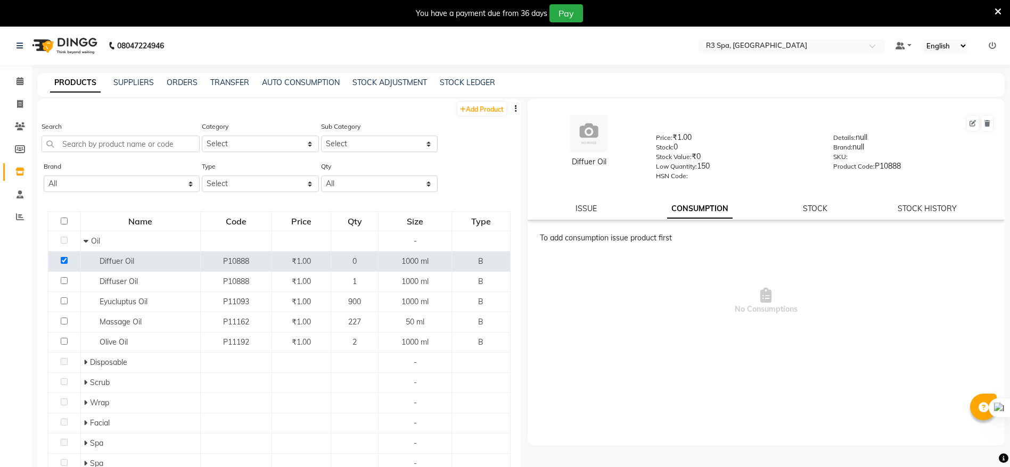
click at [800, 204] on div "ISSUE CONSUMPTION STOCK STOCK HISTORY" at bounding box center [766, 208] width 452 height 11
click at [568, 211] on div "ISSUE CONSUMPTION STOCK STOCK HISTORY" at bounding box center [766, 208] width 452 height 11
click at [588, 208] on link "ISSUE" at bounding box center [585, 209] width 21 height 10
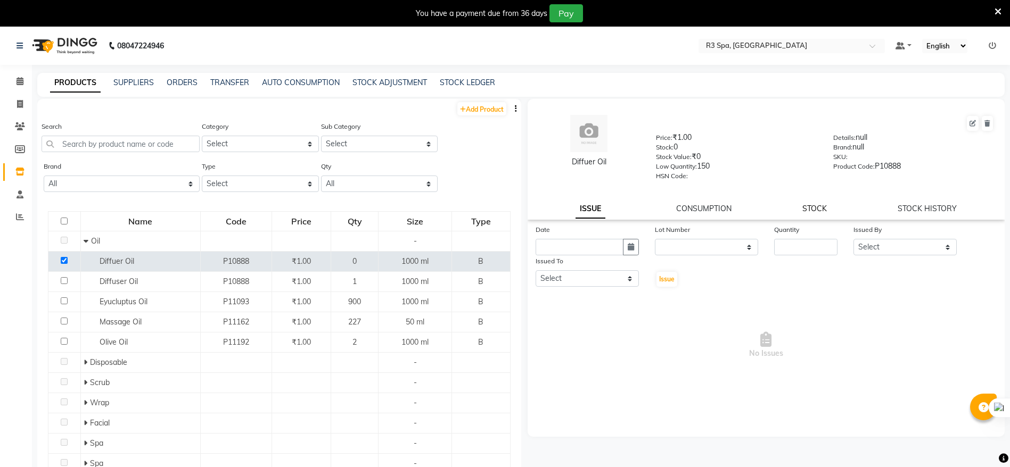
click at [819, 210] on link "STOCK" at bounding box center [814, 209] width 24 height 10
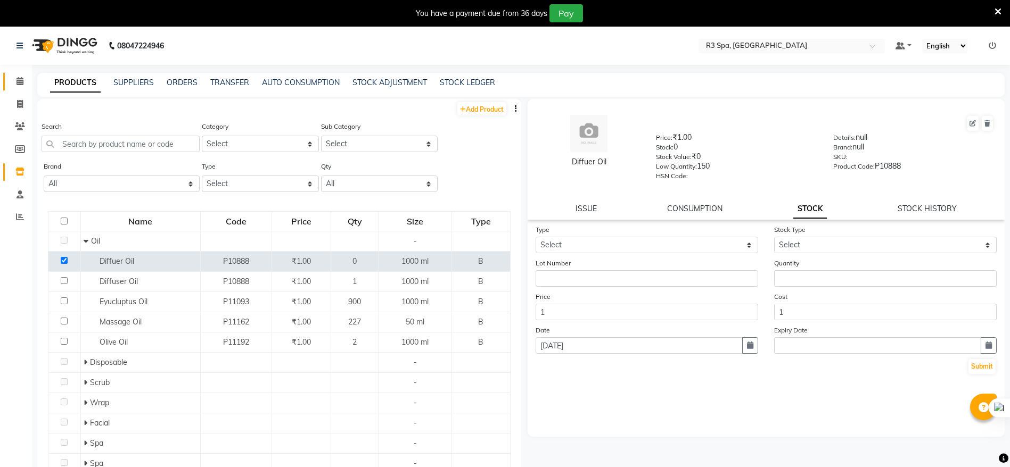
click at [9, 80] on link "Calendar" at bounding box center [16, 82] width 26 height 18
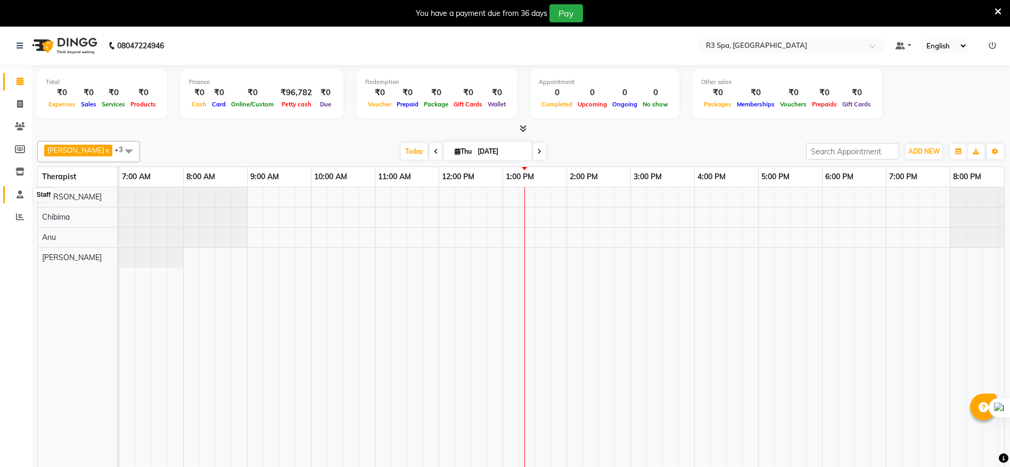
click at [19, 200] on span at bounding box center [20, 195] width 19 height 12
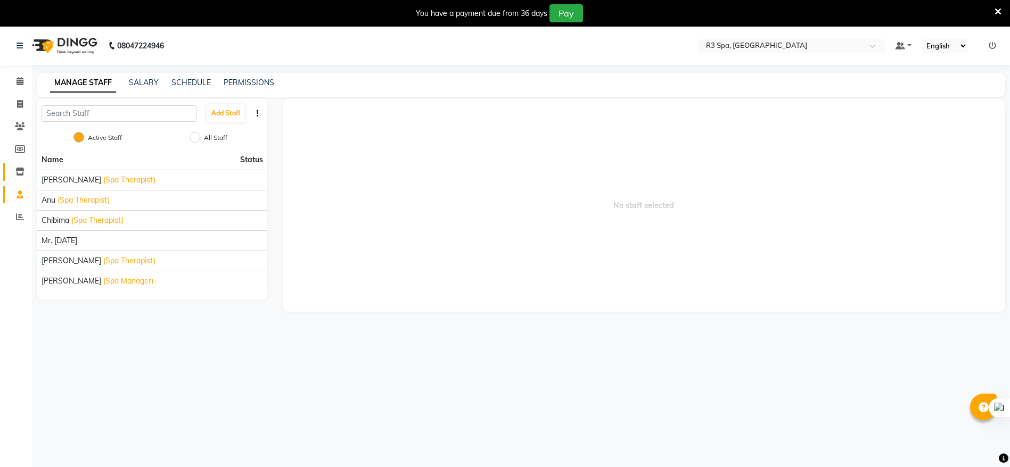
click at [8, 176] on link "Inventory" at bounding box center [16, 172] width 26 height 18
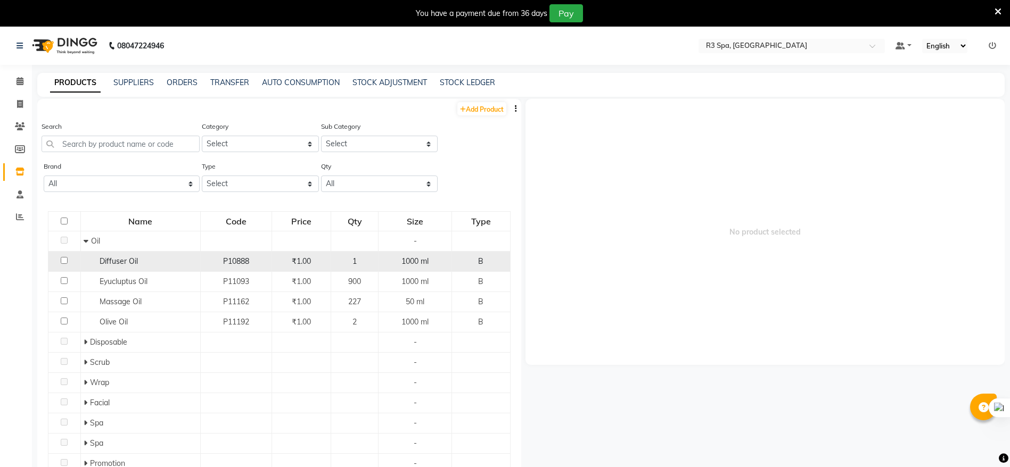
click at [64, 266] on td at bounding box center [64, 262] width 32 height 20
click at [62, 261] on input "checkbox" at bounding box center [64, 260] width 7 height 7
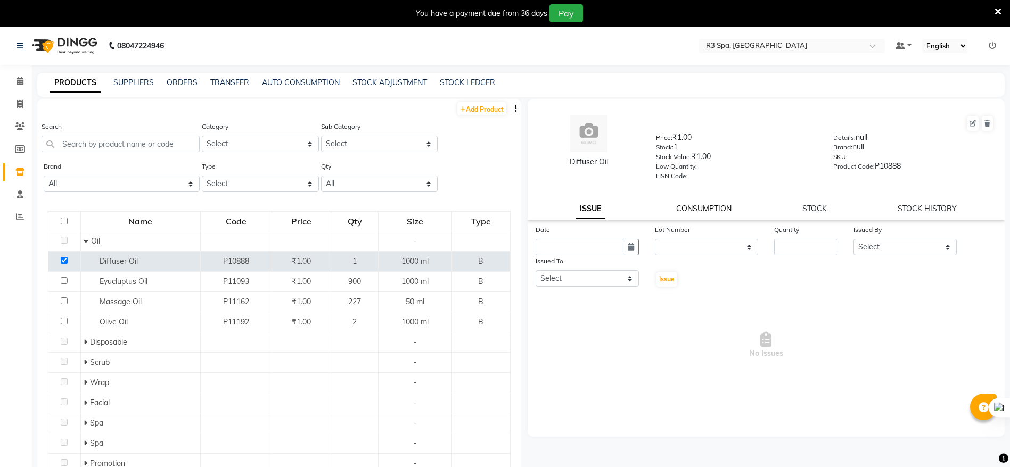
click at [712, 205] on link "CONSUMPTION" at bounding box center [703, 209] width 55 height 10
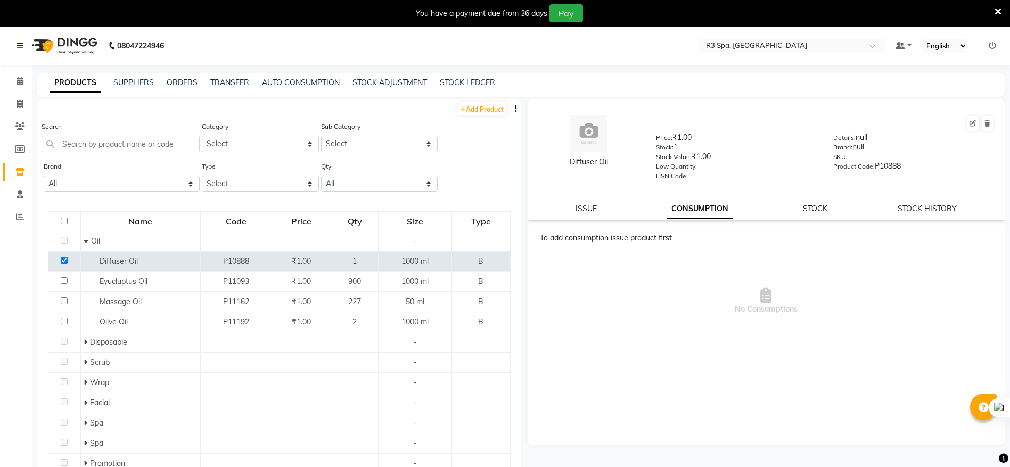
click at [818, 205] on link "STOCK" at bounding box center [815, 209] width 24 height 10
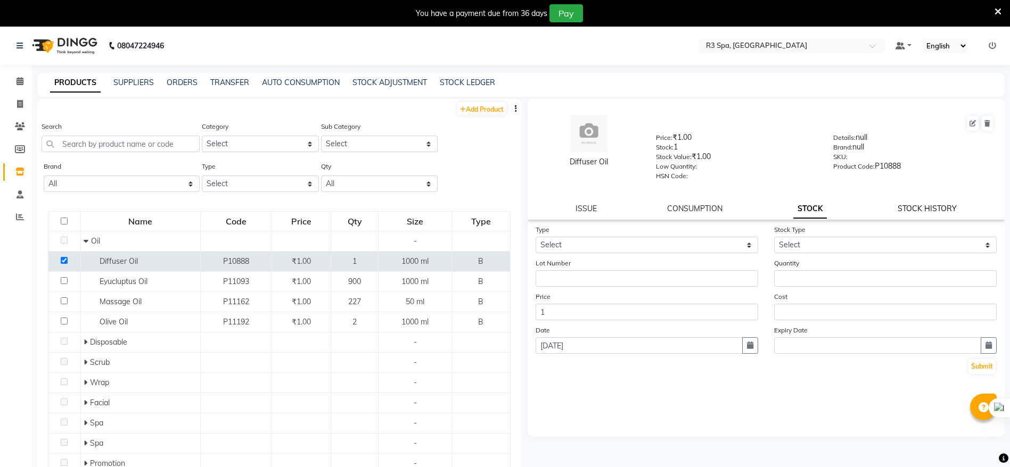
click at [919, 209] on link "STOCK HISTORY" at bounding box center [926, 209] width 59 height 10
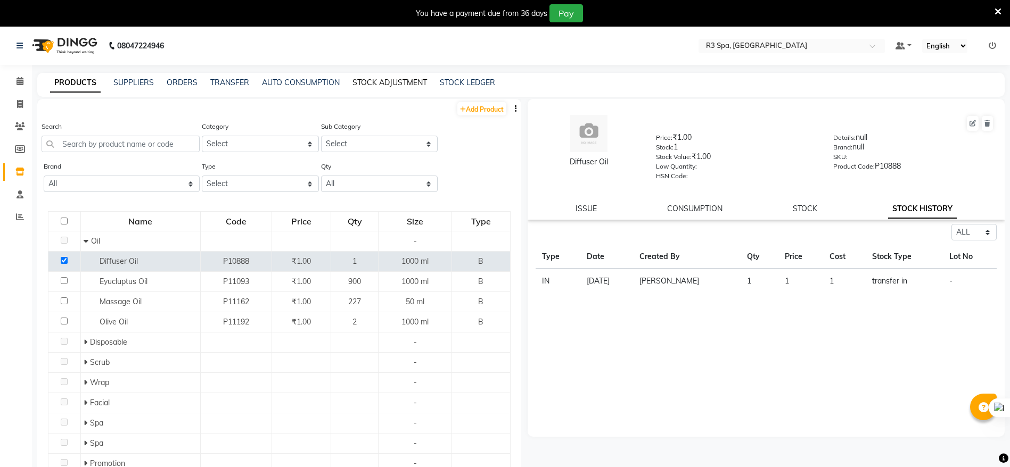
click at [380, 82] on link "STOCK ADJUSTMENT" at bounding box center [389, 83] width 75 height 10
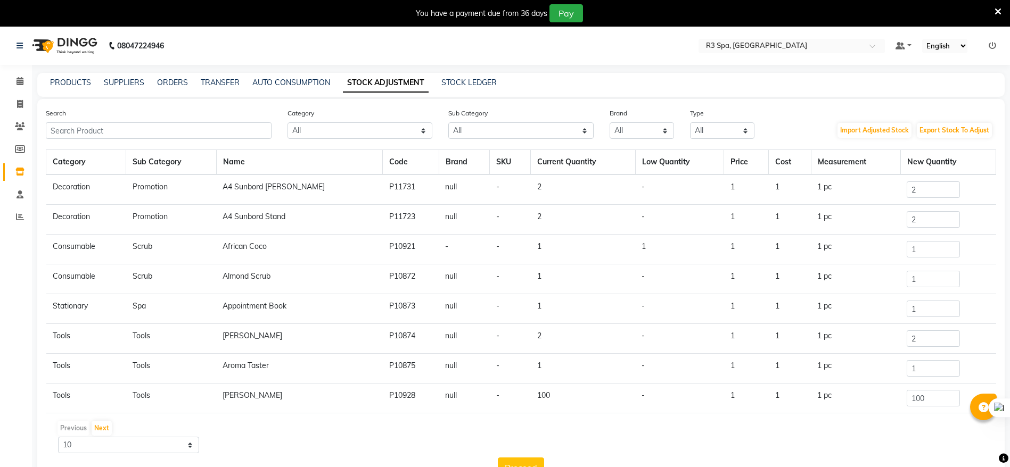
click at [297, 91] on div "PRODUCTS SUPPLIERS ORDERS TRANSFER AUTO CONSUMPTION STOCK ADJUSTMENT STOCK LEDG…" at bounding box center [520, 85] width 967 height 24
click at [297, 86] on link "AUTO CONSUMPTION" at bounding box center [291, 83] width 78 height 10
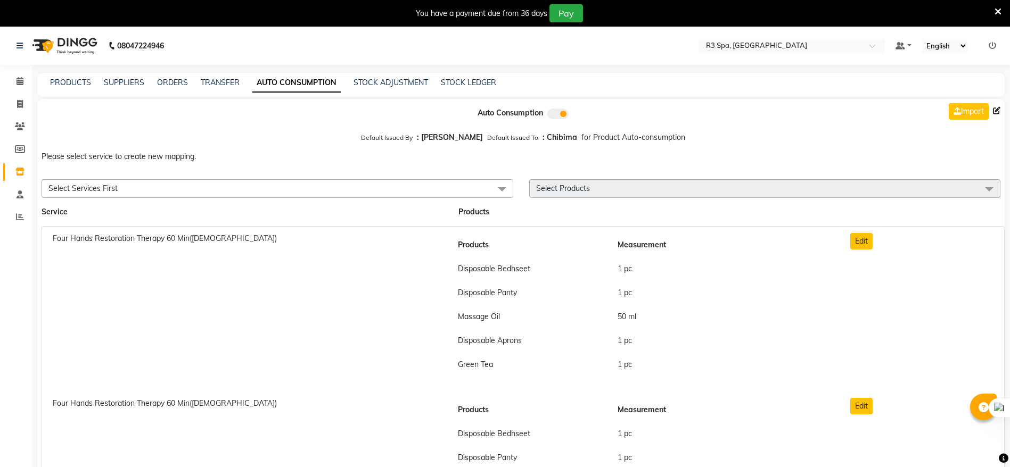
click at [389, 90] on div "PRODUCTS SUPPLIERS ORDERS TRANSFER AUTO CONSUMPTION STOCK ADJUSTMENT STOCK LEDG…" at bounding box center [520, 85] width 967 height 24
click at [404, 85] on link "STOCK ADJUSTMENT" at bounding box center [390, 83] width 75 height 10
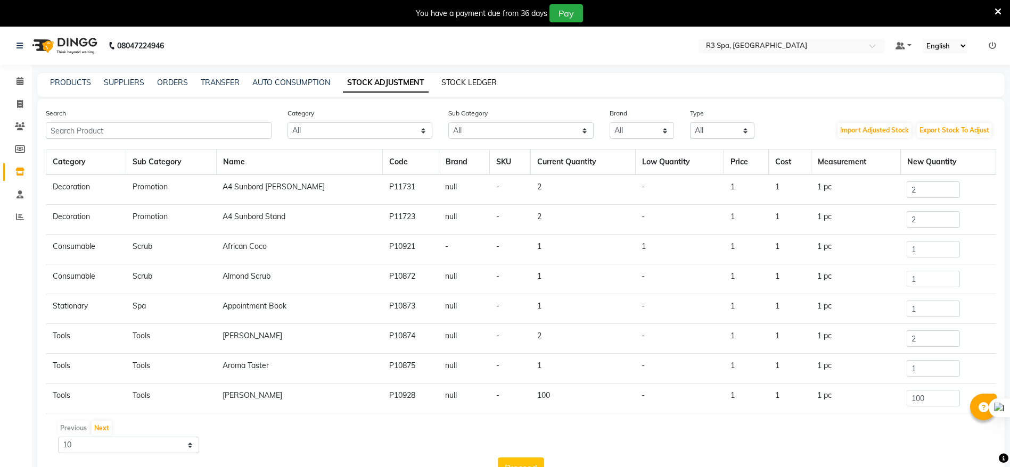
click at [452, 86] on link "STOCK LEDGER" at bounding box center [468, 83] width 55 height 10
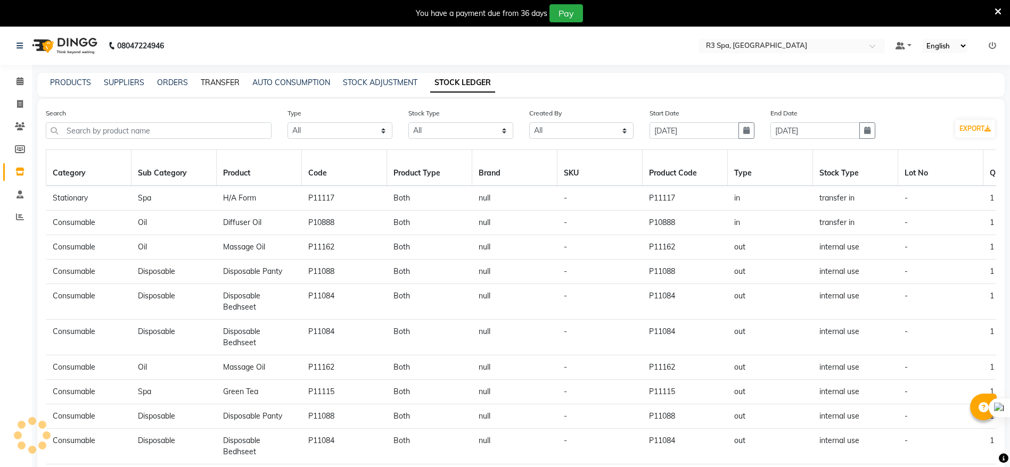
click at [213, 79] on link "TRANSFER" at bounding box center [220, 83] width 39 height 10
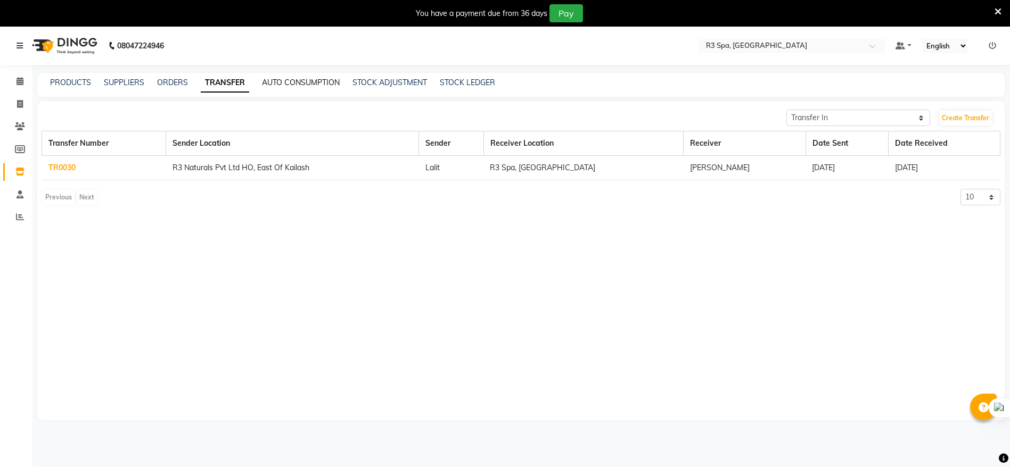
click at [278, 84] on link "AUTO CONSUMPTION" at bounding box center [301, 83] width 78 height 10
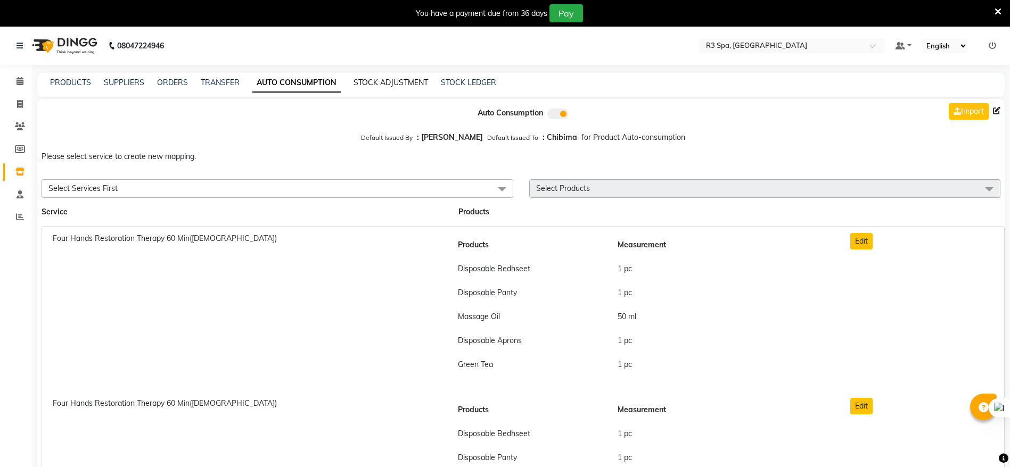
click at [358, 80] on link "STOCK ADJUSTMENT" at bounding box center [390, 83] width 75 height 10
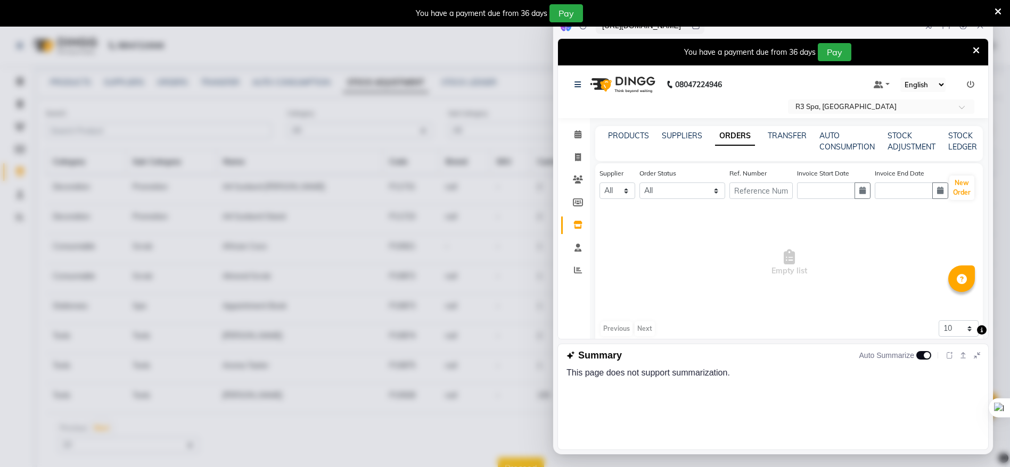
click at [972, 46] on icon at bounding box center [975, 51] width 7 height 10
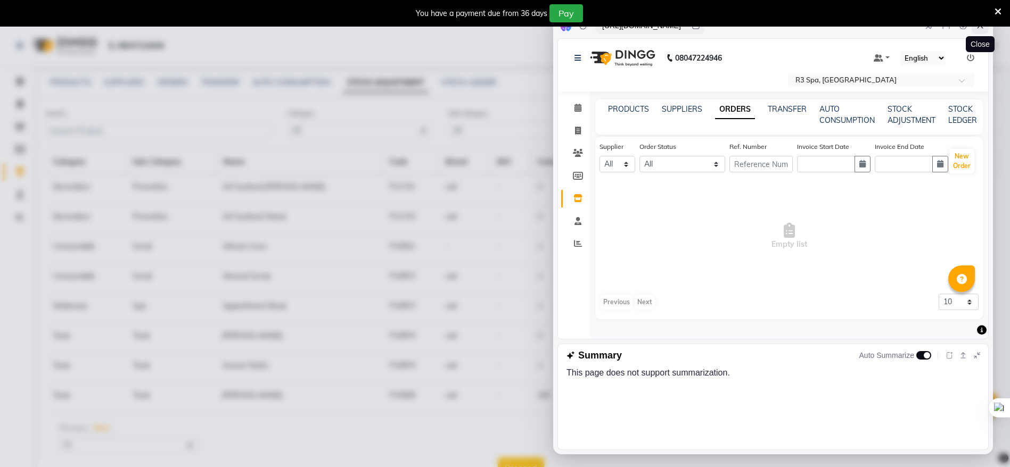
click at [981, 28] on icon at bounding box center [979, 25] width 9 height 9
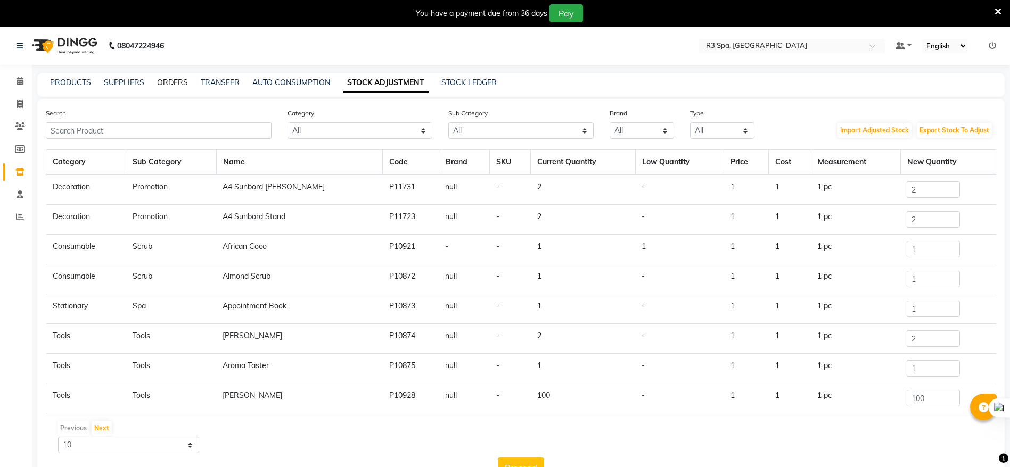
click at [171, 84] on link "ORDERS" at bounding box center [172, 83] width 31 height 10
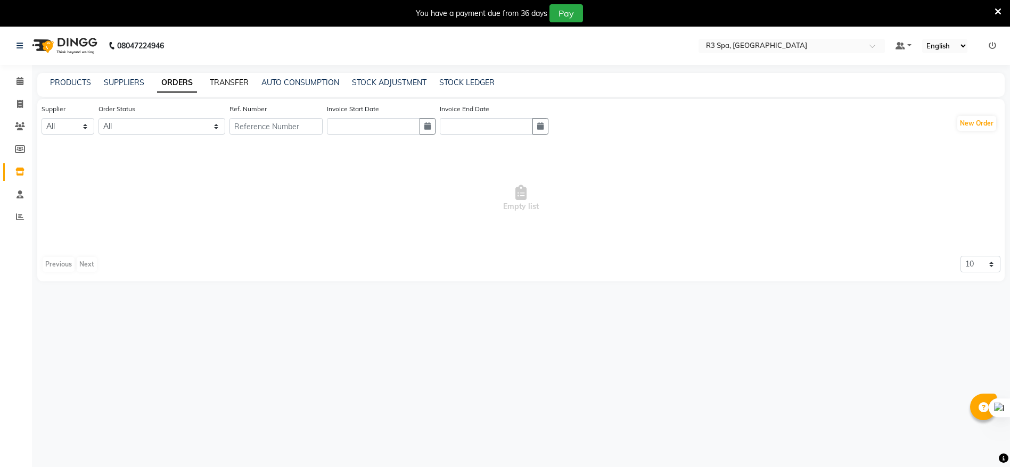
click at [230, 80] on link "TRANSFER" at bounding box center [229, 83] width 39 height 10
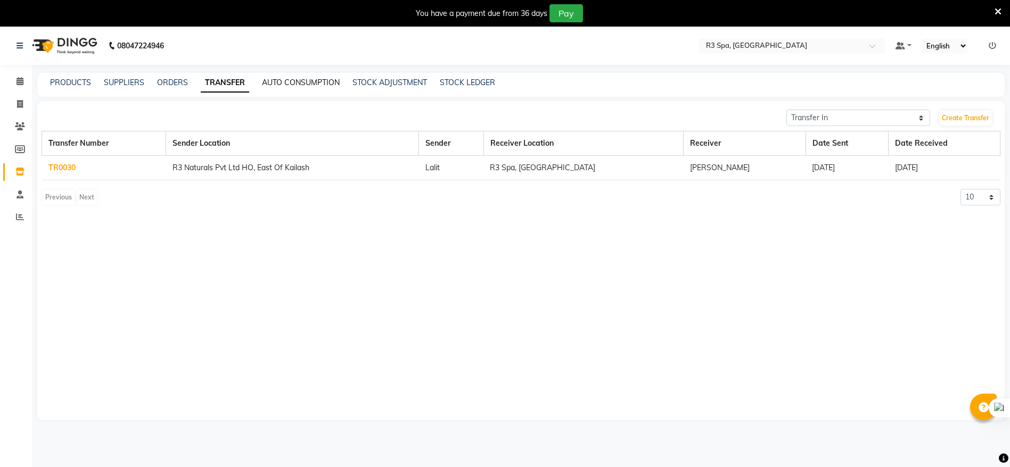
click at [279, 82] on link "AUTO CONSUMPTION" at bounding box center [301, 83] width 78 height 10
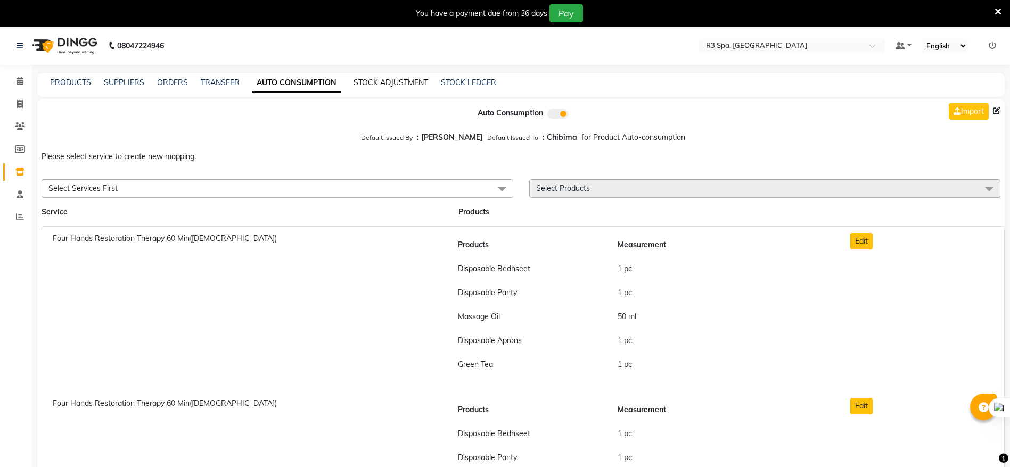
click at [377, 82] on link "STOCK ADJUSTMENT" at bounding box center [390, 83] width 75 height 10
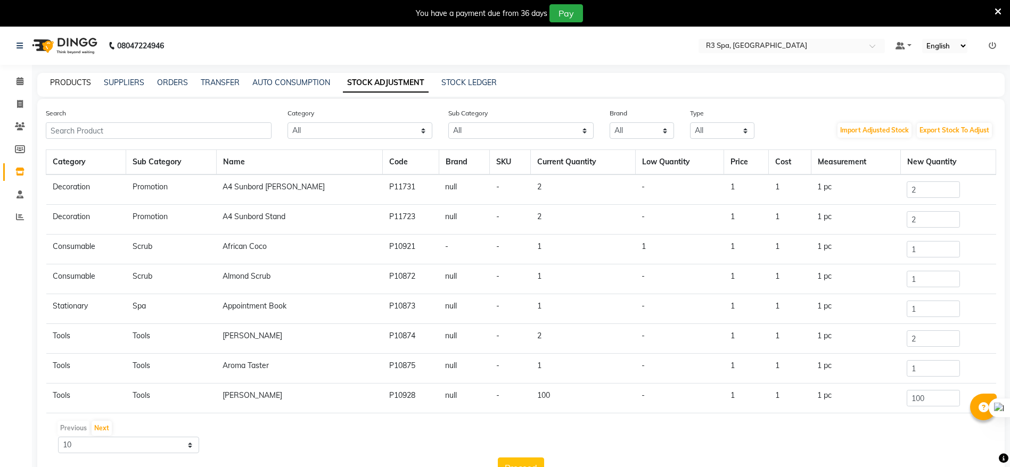
click at [89, 82] on link "PRODUCTS" at bounding box center [70, 83] width 41 height 10
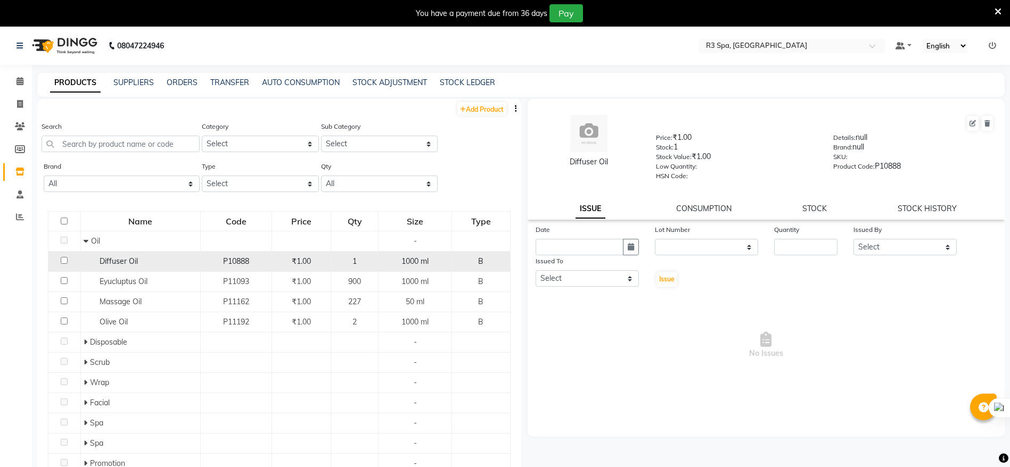
click at [64, 260] on input "checkbox" at bounding box center [64, 260] width 7 height 7
click at [745, 247] on select "None" at bounding box center [706, 247] width 103 height 16
click at [803, 245] on input "number" at bounding box center [805, 247] width 63 height 16
click at [879, 250] on select "Select Anila Anu Chibima [PERSON_NAME][DATE]" at bounding box center [904, 247] width 103 height 16
click at [878, 250] on select "Select Anila Anu Chibima [PERSON_NAME][DATE]" at bounding box center [904, 247] width 103 height 16
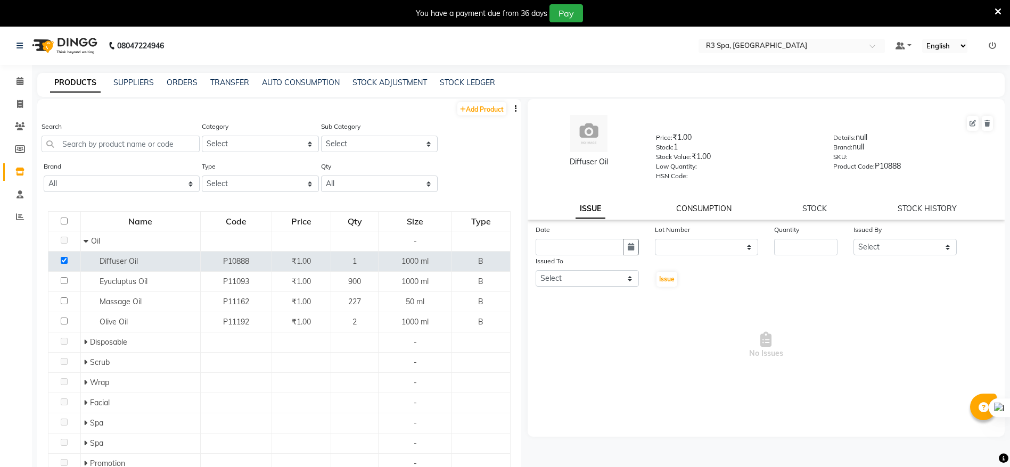
click at [694, 210] on link "CONSUMPTION" at bounding box center [703, 209] width 55 height 10
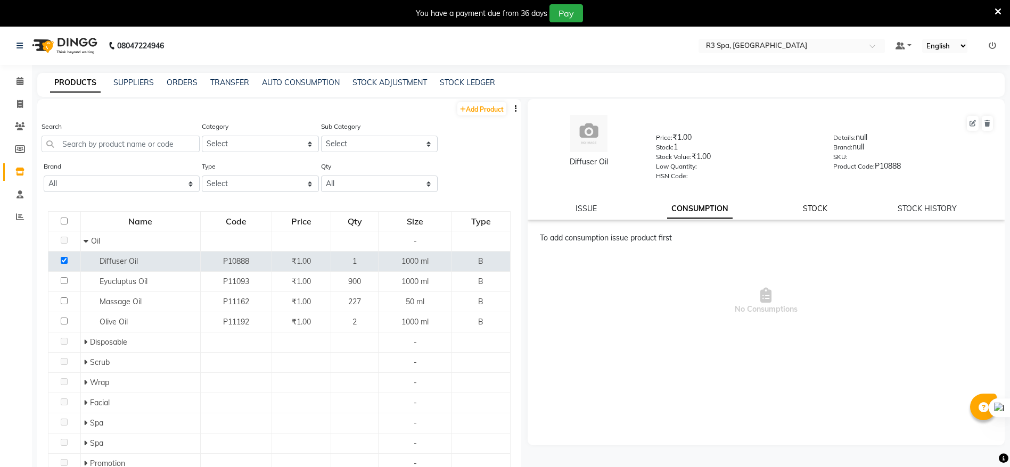
click at [826, 209] on link "STOCK" at bounding box center [815, 209] width 24 height 10
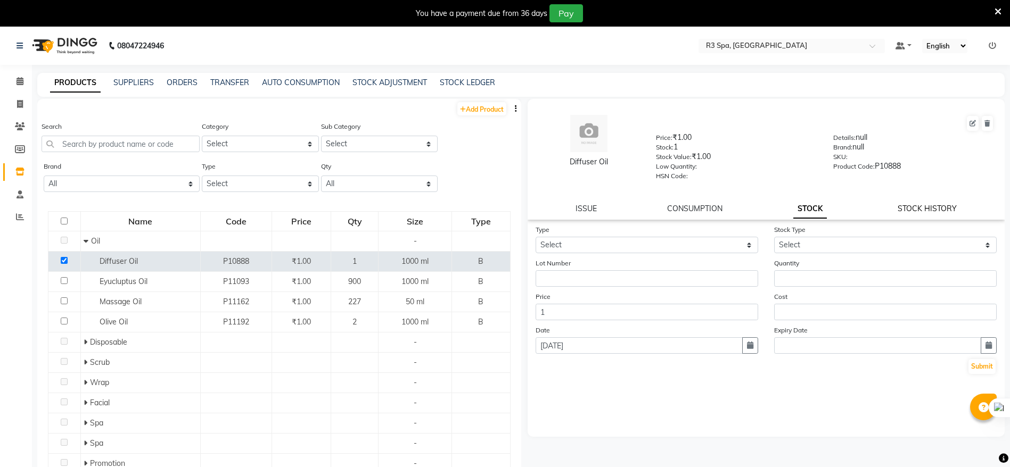
click at [939, 209] on link "STOCK HISTORY" at bounding box center [926, 209] width 59 height 10
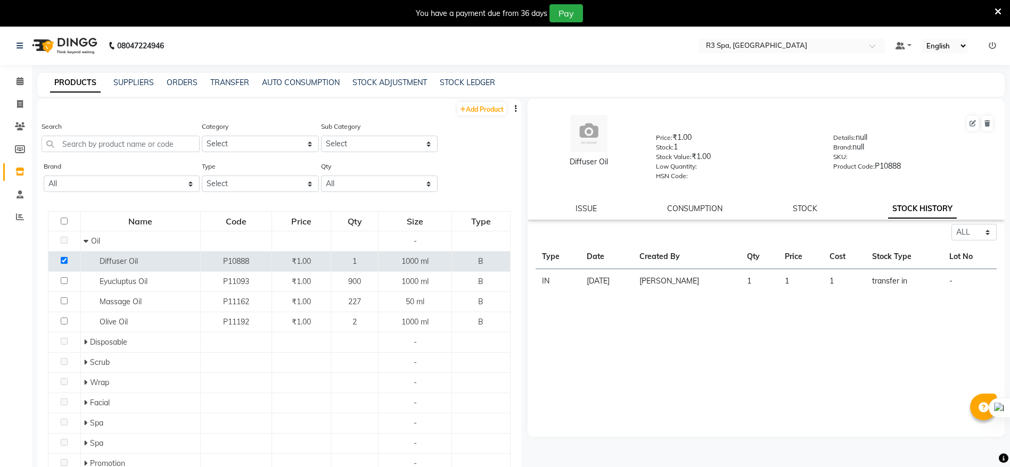
click at [814, 214] on div "Diffuser Oil Price: ₹1.00 Stock: 1 Stock Value: ₹1.00 Low Quantity: HSN Code: D…" at bounding box center [765, 159] width 477 height 121
click at [806, 213] on div "STOCK" at bounding box center [804, 208] width 24 height 11
click at [804, 205] on link "STOCK" at bounding box center [804, 209] width 24 height 10
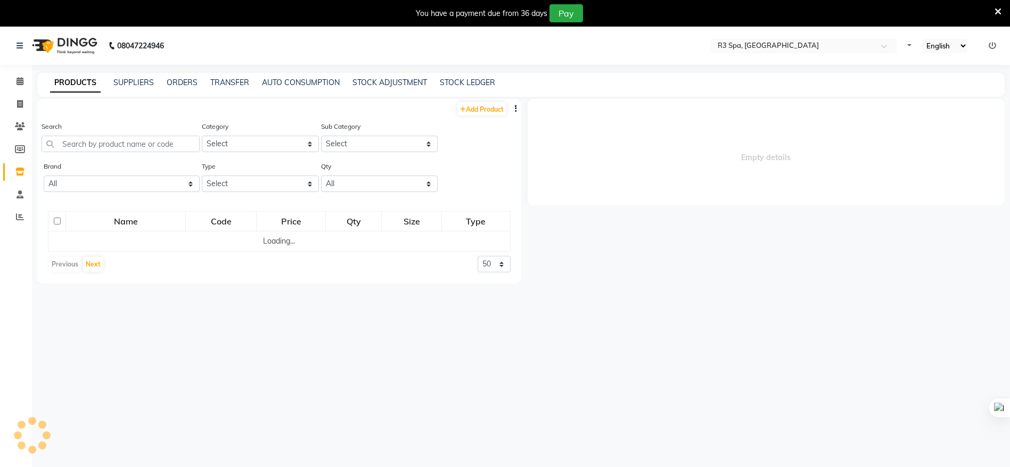
select select
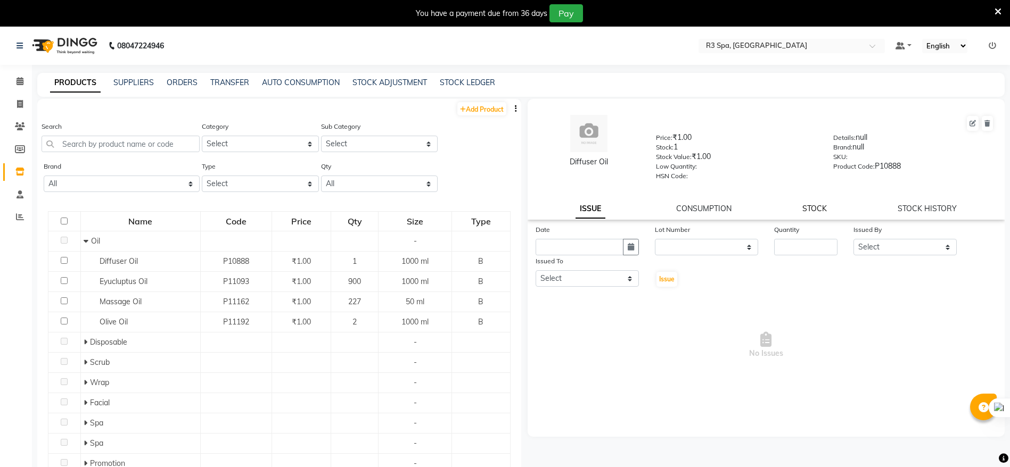
click at [811, 208] on link "STOCK" at bounding box center [814, 209] width 24 height 10
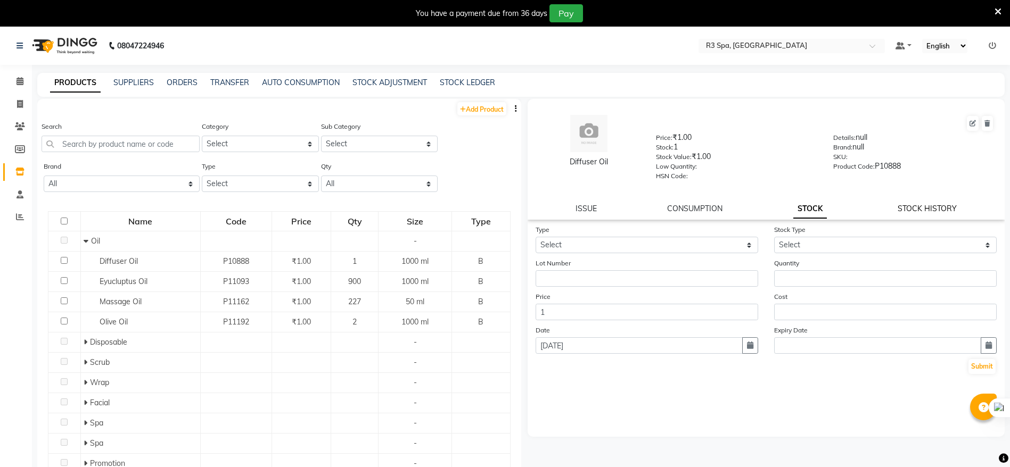
click at [930, 212] on link "STOCK HISTORY" at bounding box center [926, 209] width 59 height 10
select select "all"
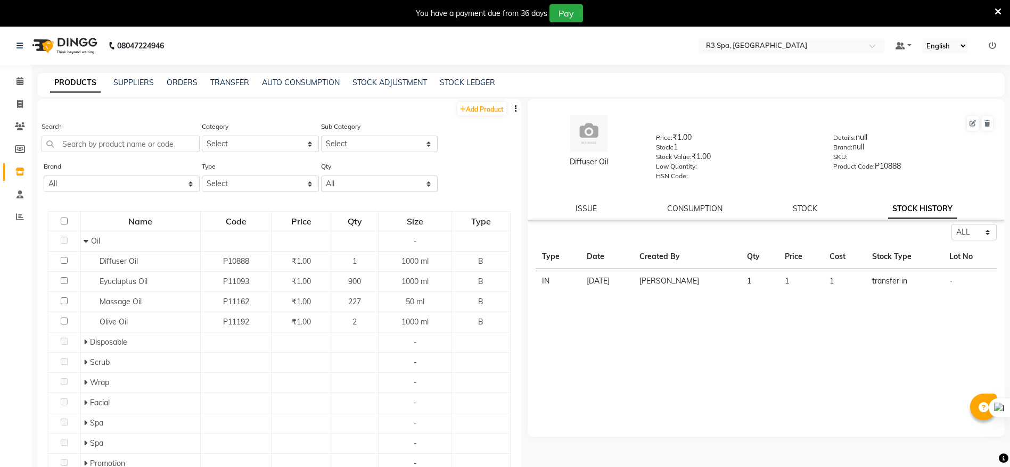
click at [750, 282] on td "1" at bounding box center [759, 281] width 38 height 24
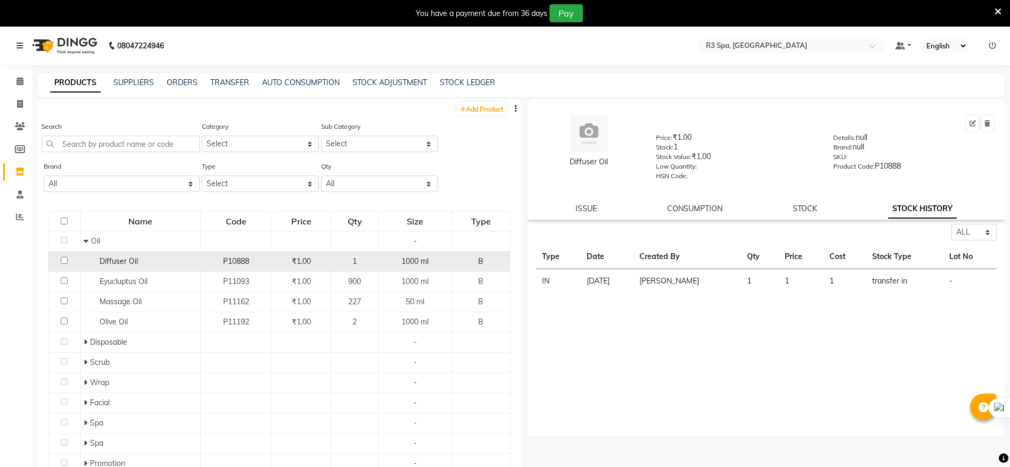
click at [63, 260] on input "checkbox" at bounding box center [64, 260] width 7 height 7
checkbox input "true"
select select "all"
click at [795, 205] on link "STOCK" at bounding box center [804, 209] width 24 height 10
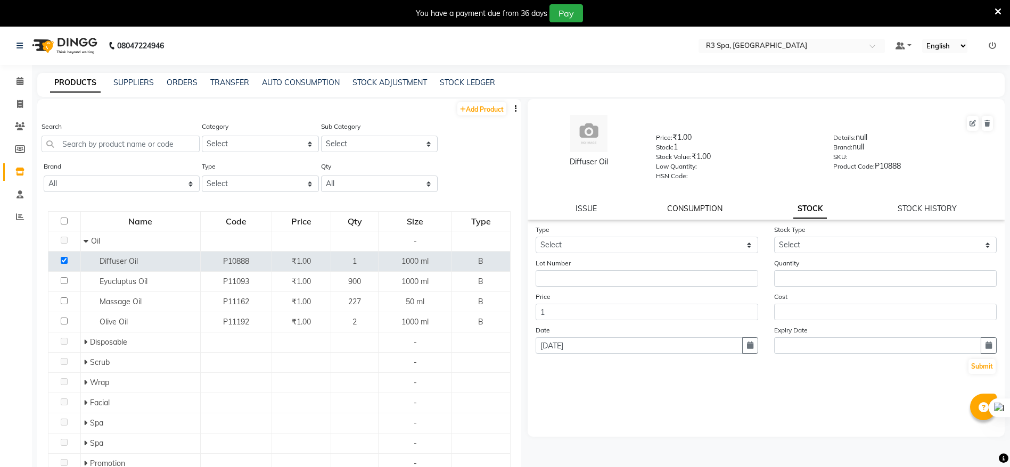
click at [668, 210] on link "CONSUMPTION" at bounding box center [694, 209] width 55 height 10
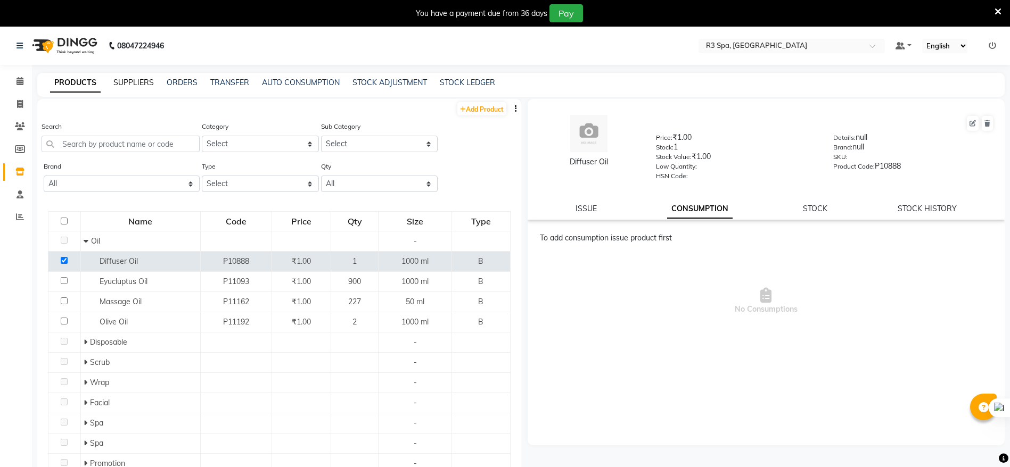
click at [136, 86] on link "SUPPLIERS" at bounding box center [133, 83] width 40 height 10
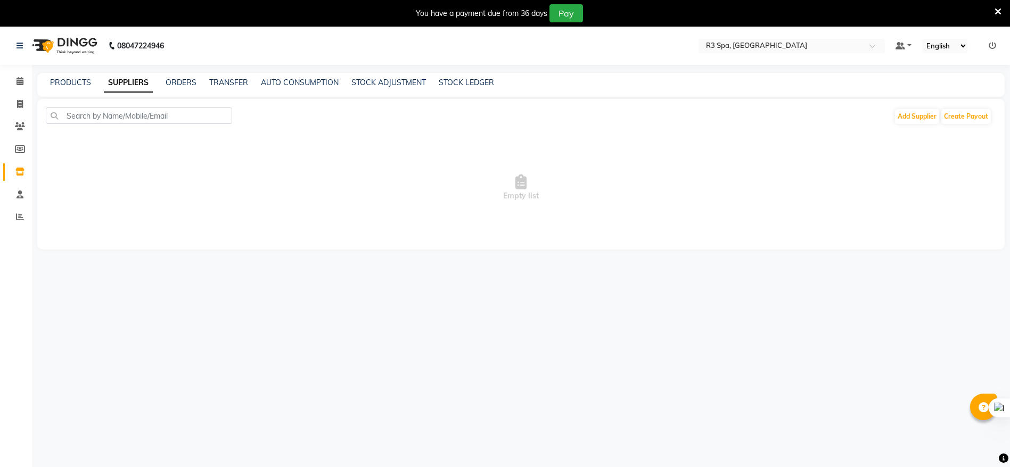
click at [197, 87] on div "PRODUCTS SUPPLIERS ORDERS TRANSFER AUTO CONSUMPTION STOCK ADJUSTMENT STOCK LEDG…" at bounding box center [514, 82] width 954 height 11
click at [189, 86] on link "ORDERS" at bounding box center [181, 83] width 31 height 10
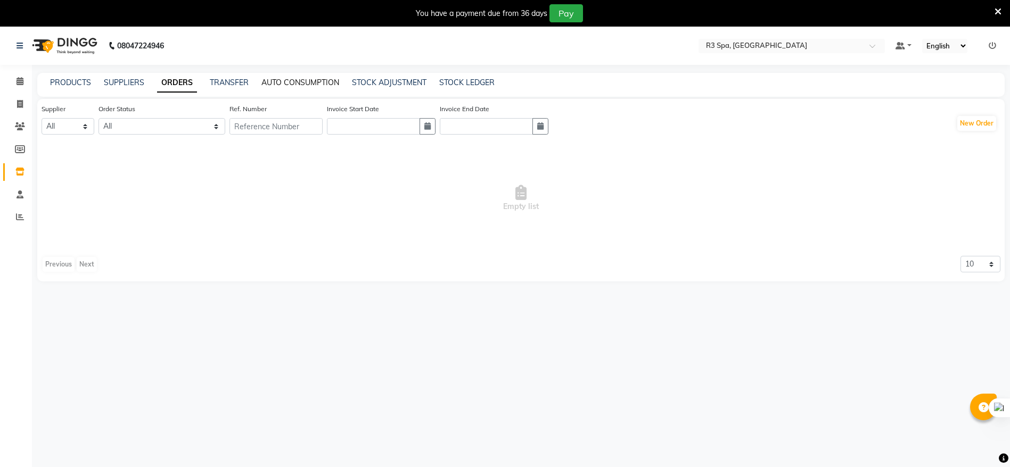
click at [312, 82] on link "AUTO CONSUMPTION" at bounding box center [300, 83] width 78 height 10
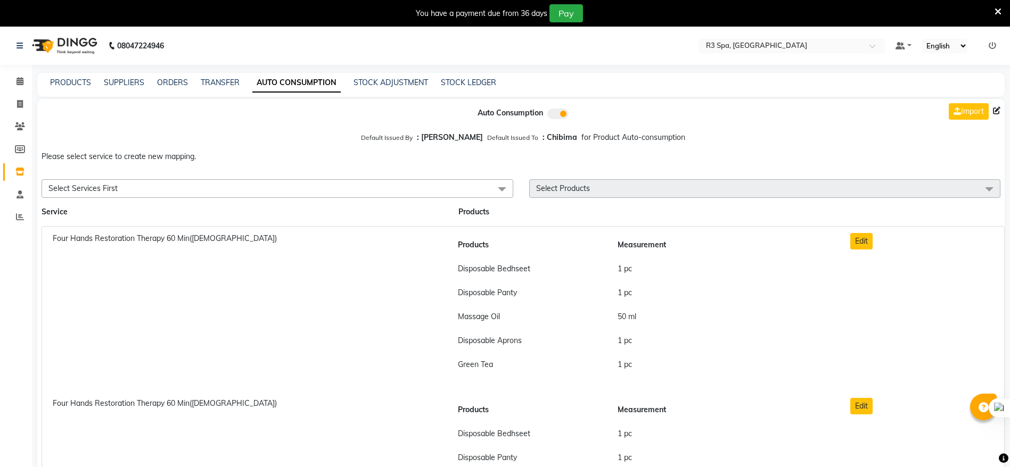
click at [405, 88] on div "PRODUCTS SUPPLIERS ORDERS TRANSFER AUTO CONSUMPTION STOCK ADJUSTMENT STOCK LEDG…" at bounding box center [520, 85] width 967 height 24
click at [402, 83] on link "STOCK ADJUSTMENT" at bounding box center [390, 83] width 75 height 10
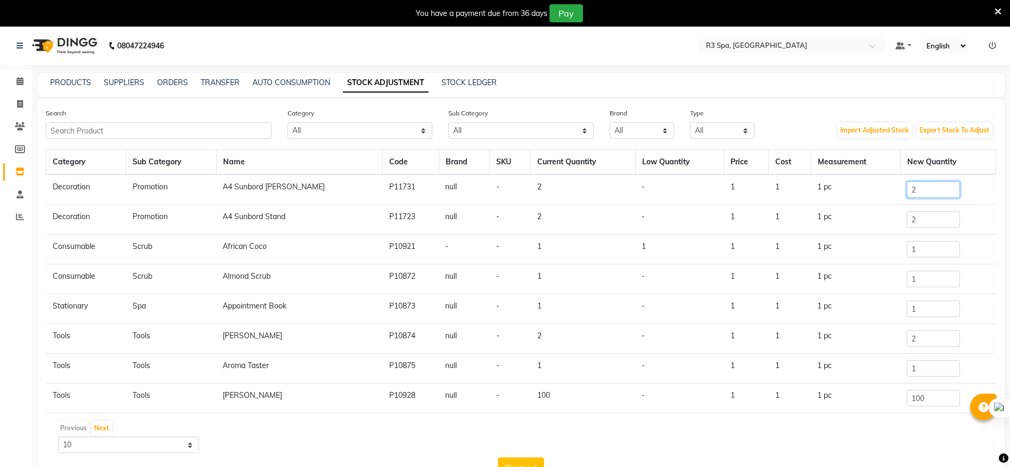
click at [906, 193] on input "2" at bounding box center [932, 189] width 53 height 16
click at [104, 128] on input "text" at bounding box center [159, 130] width 226 height 16
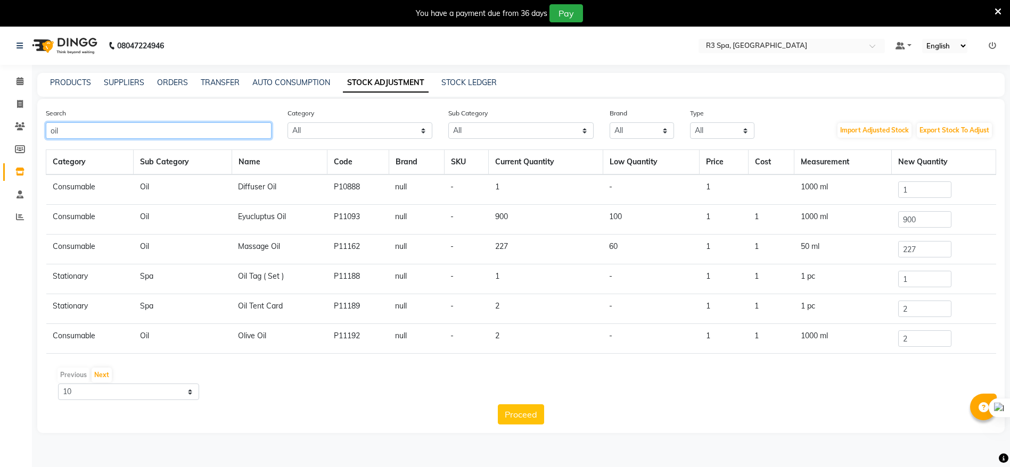
type input "oil"
click at [909, 192] on input "1" at bounding box center [924, 189] width 53 height 16
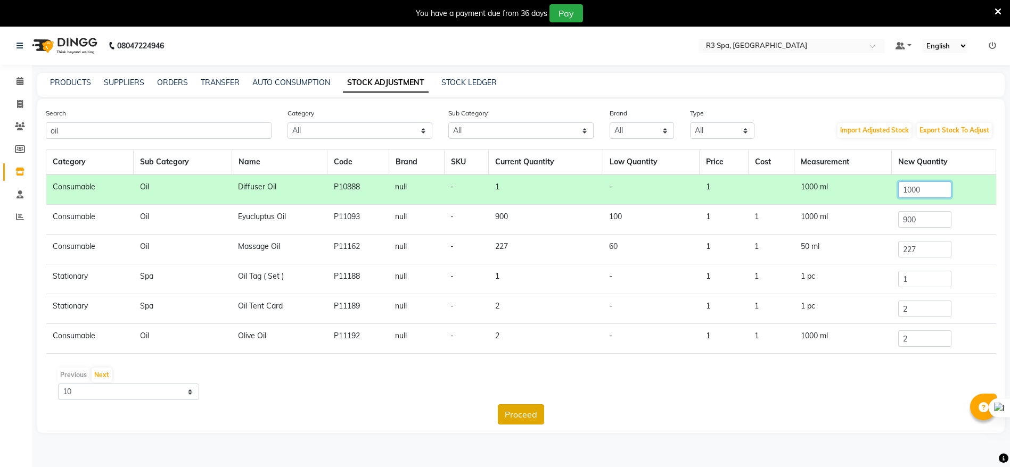
type input "1000"
click at [514, 411] on button "Proceed" at bounding box center [521, 414] width 46 height 20
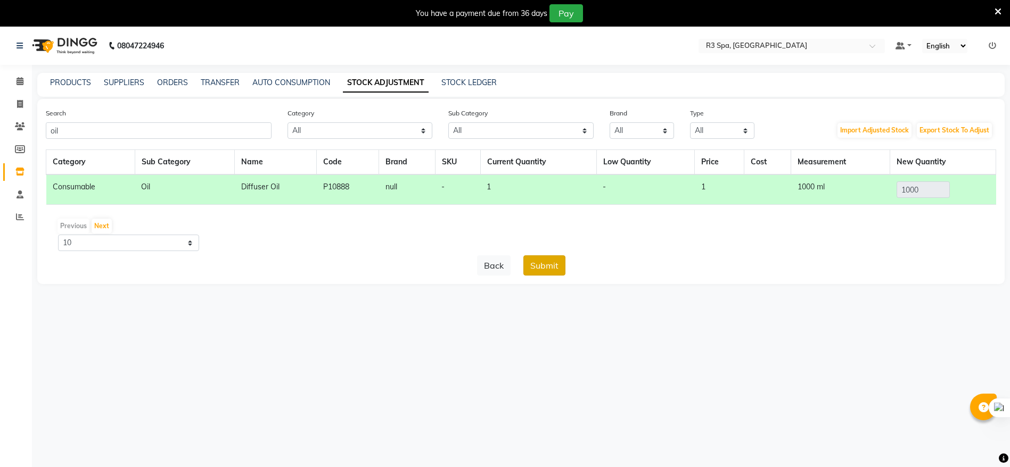
click at [552, 270] on button "Submit" at bounding box center [544, 265] width 42 height 20
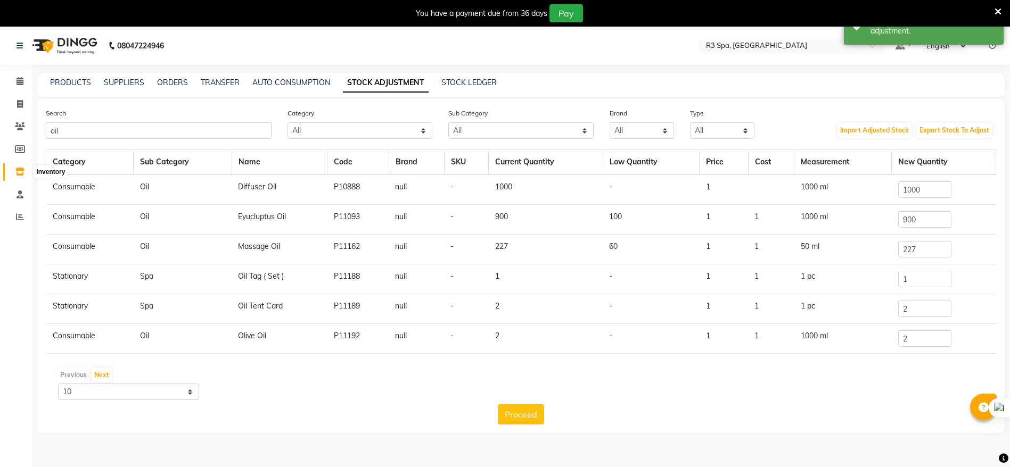
click at [19, 176] on span at bounding box center [20, 172] width 19 height 12
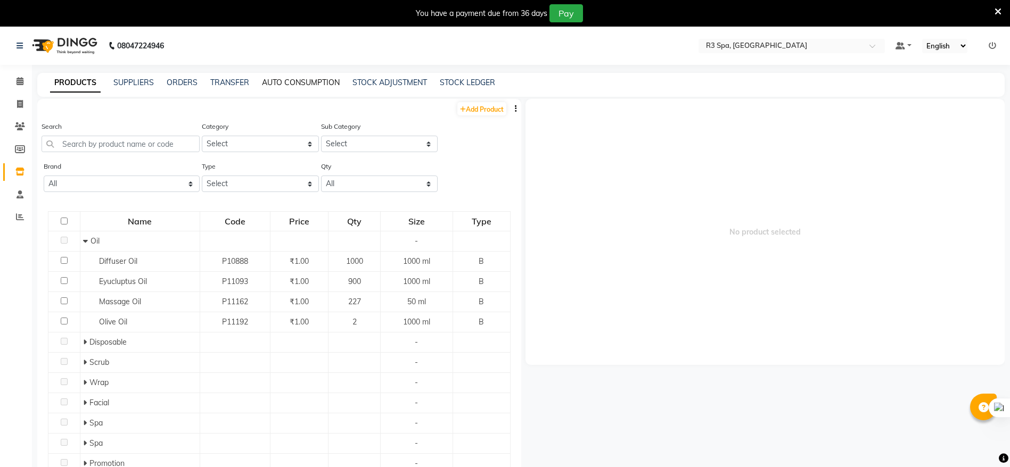
click at [317, 84] on link "AUTO CONSUMPTION" at bounding box center [301, 83] width 78 height 10
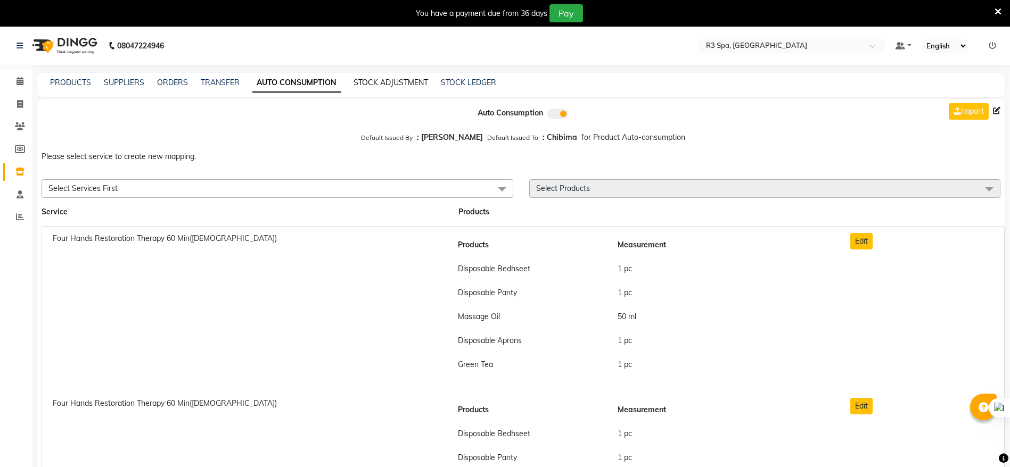
click at [397, 84] on link "STOCK ADJUSTMENT" at bounding box center [390, 83] width 75 height 10
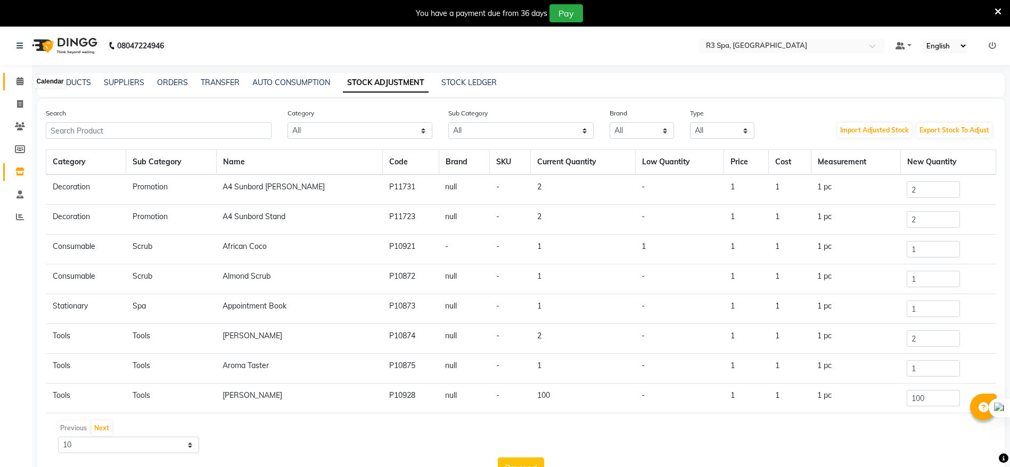
click at [22, 81] on icon at bounding box center [19, 81] width 7 height 8
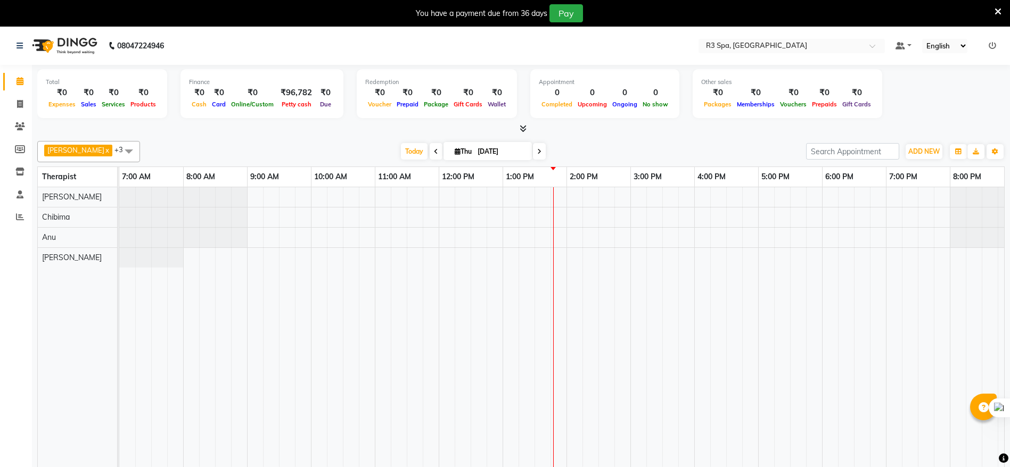
click at [524, 132] on icon at bounding box center [522, 129] width 7 height 8
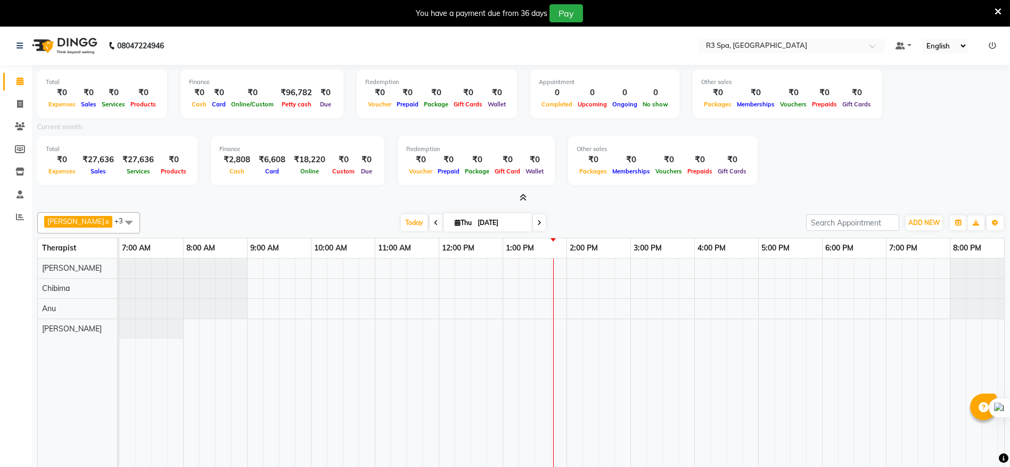
click at [522, 197] on icon at bounding box center [522, 198] width 7 height 8
